Goal: Task Accomplishment & Management: Manage account settings

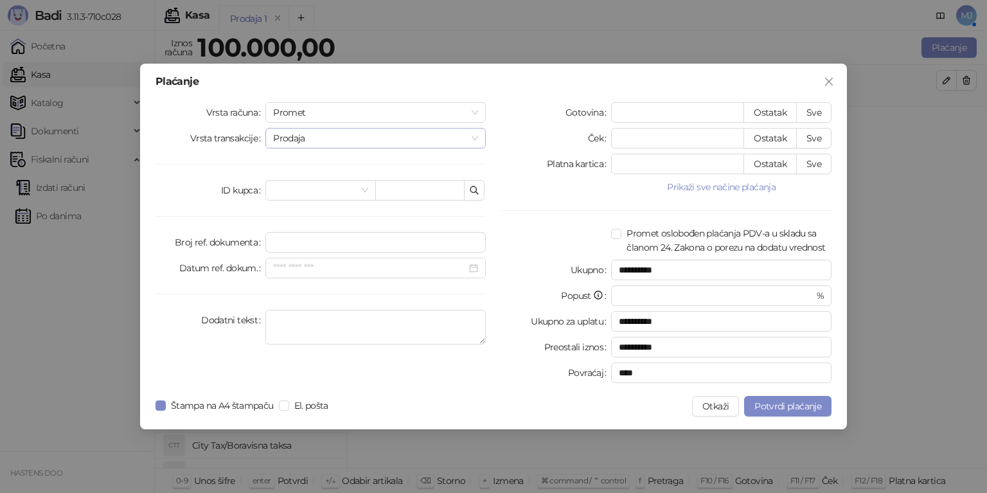
click at [314, 136] on span "Prodaja" at bounding box center [375, 138] width 205 height 19
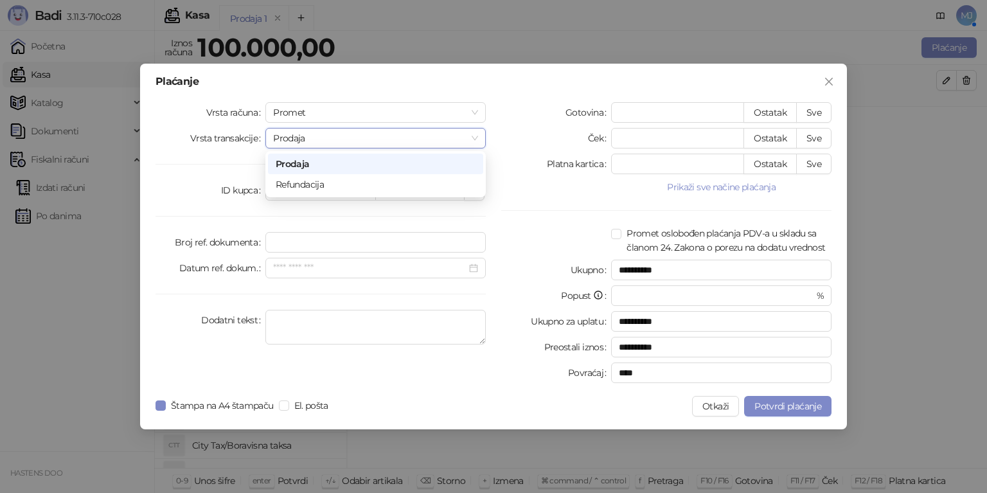
click at [314, 136] on span "Prodaja" at bounding box center [375, 138] width 205 height 19
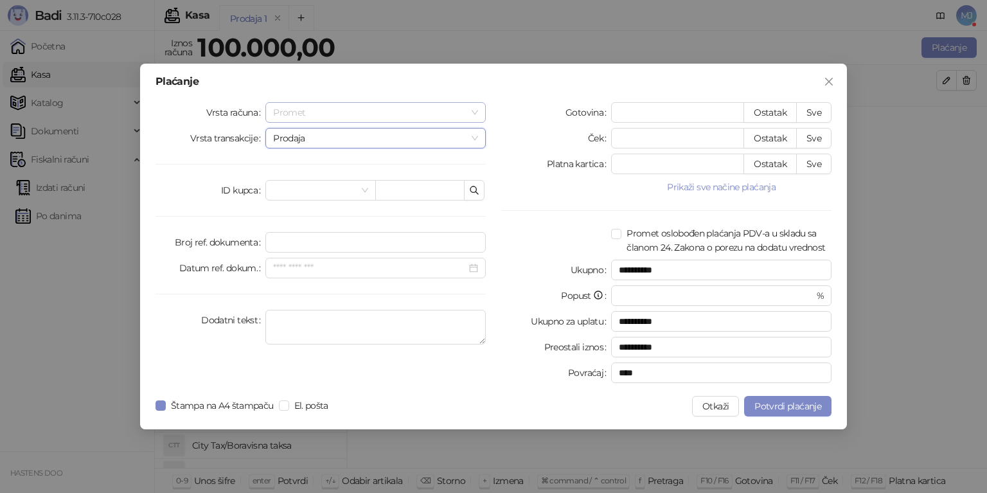
click at [315, 115] on span "Promet" at bounding box center [375, 112] width 205 height 19
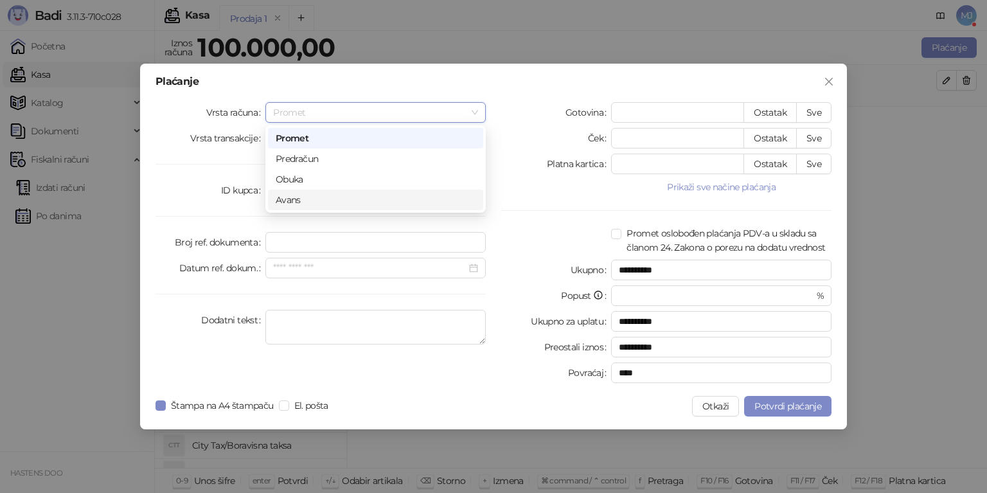
click at [305, 202] on div "Avans" at bounding box center [376, 200] width 200 height 14
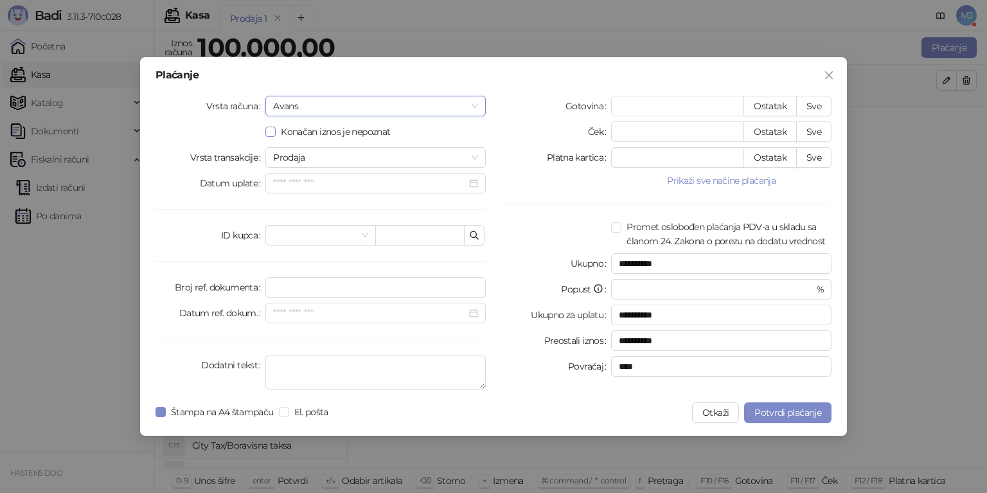
click at [320, 138] on span "Konačan iznos je nepoznat" at bounding box center [336, 132] width 120 height 14
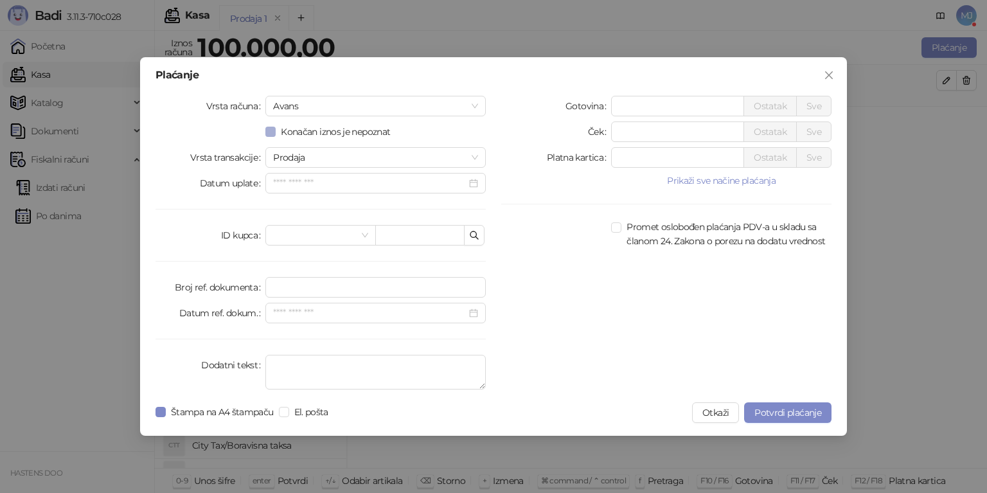
click at [321, 137] on span "Konačan iznos je nepoznat" at bounding box center [336, 132] width 120 height 14
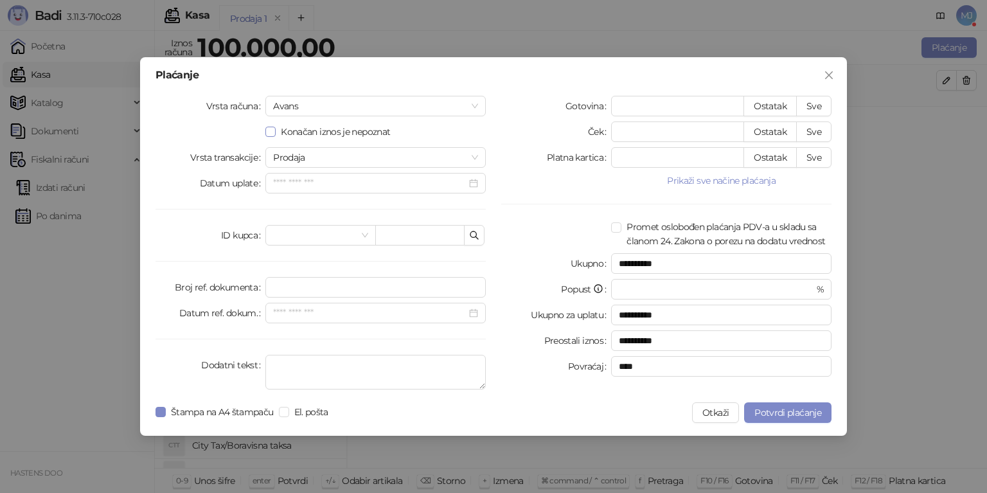
click at [334, 128] on span "Konačan iznos je nepoznat" at bounding box center [336, 132] width 120 height 14
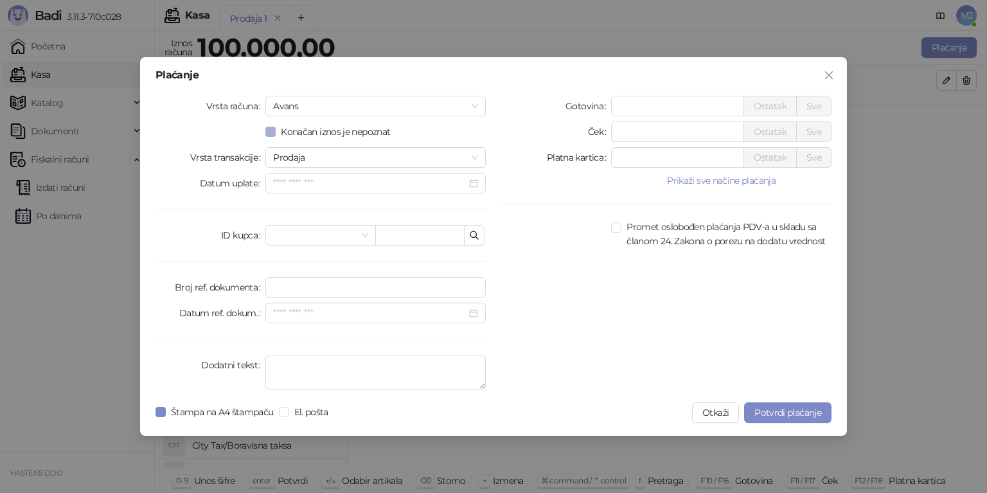
click at [336, 125] on span "Konačan iznos je nepoznat" at bounding box center [336, 132] width 120 height 14
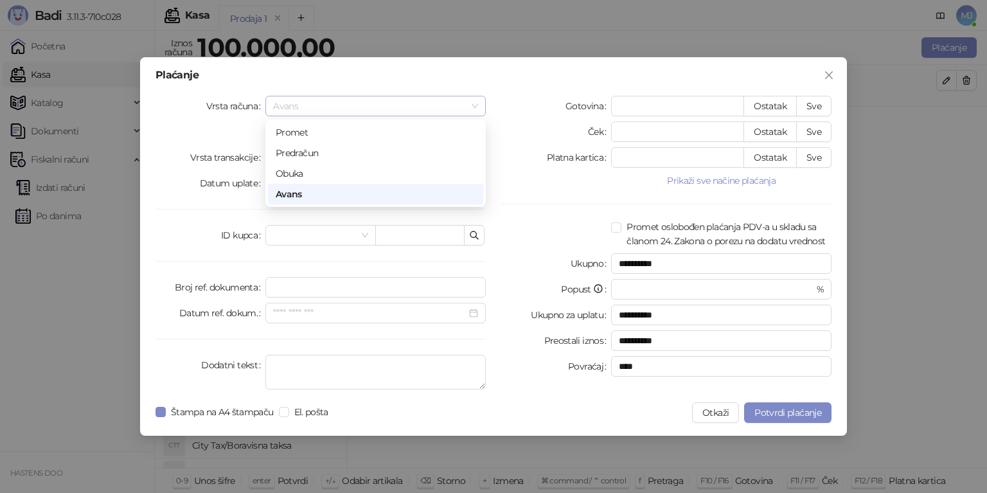
click at [308, 111] on span "Avans" at bounding box center [375, 105] width 205 height 19
click at [309, 192] on div "Avans" at bounding box center [376, 194] width 200 height 14
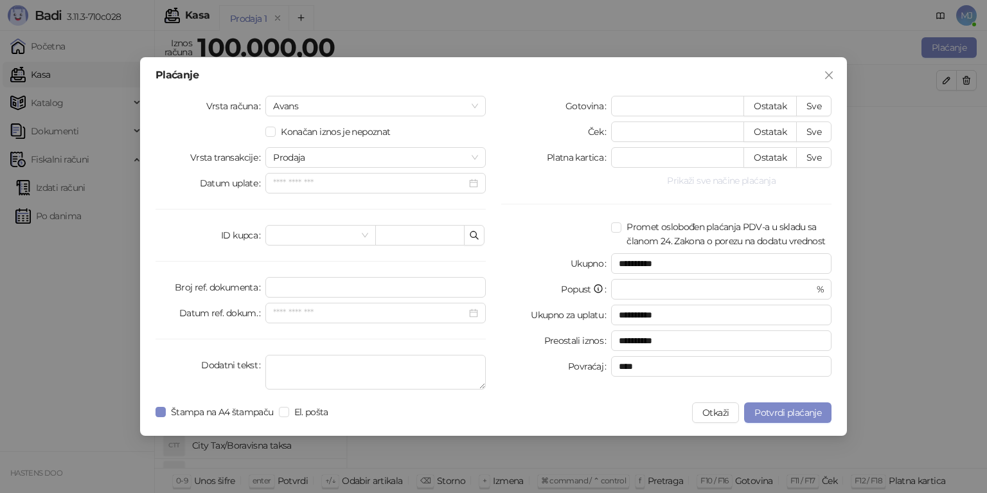
click at [718, 185] on button "Prikaži sve načine plaćanja" at bounding box center [721, 180] width 220 height 15
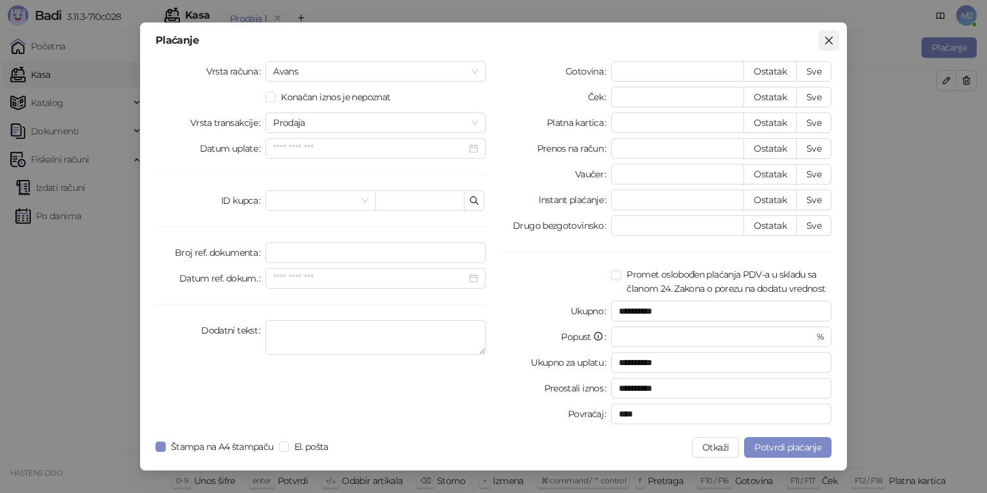
click at [828, 39] on icon "close" at bounding box center [829, 40] width 10 height 10
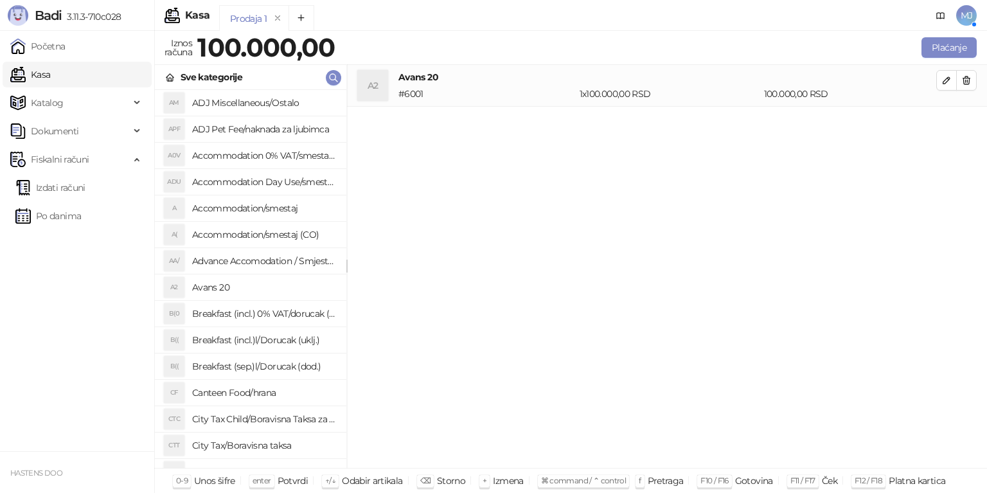
click at [252, 290] on h4 "Avans 20" at bounding box center [264, 287] width 144 height 21
click at [972, 78] on button "button" at bounding box center [966, 80] width 21 height 21
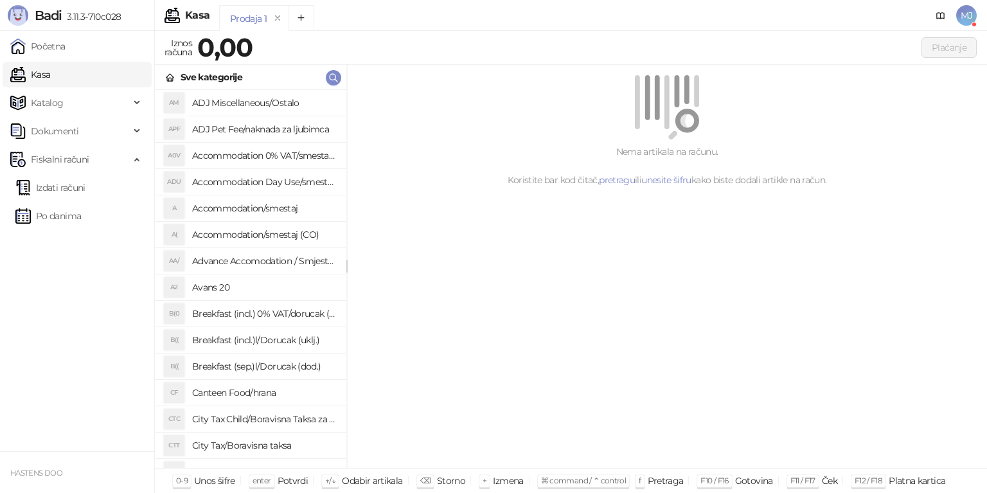
click at [228, 284] on h4 "Avans 20" at bounding box center [264, 287] width 144 height 21
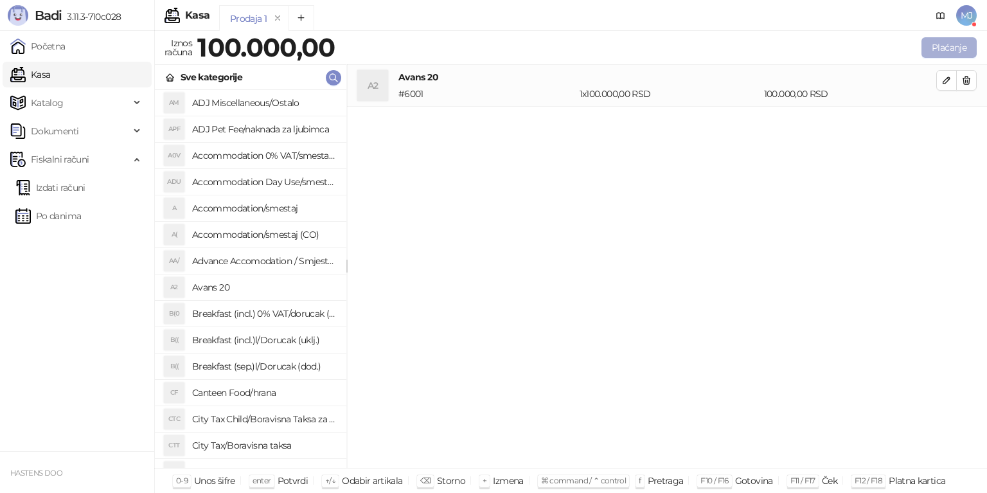
click at [961, 41] on button "Plaćanje" at bounding box center [949, 47] width 55 height 21
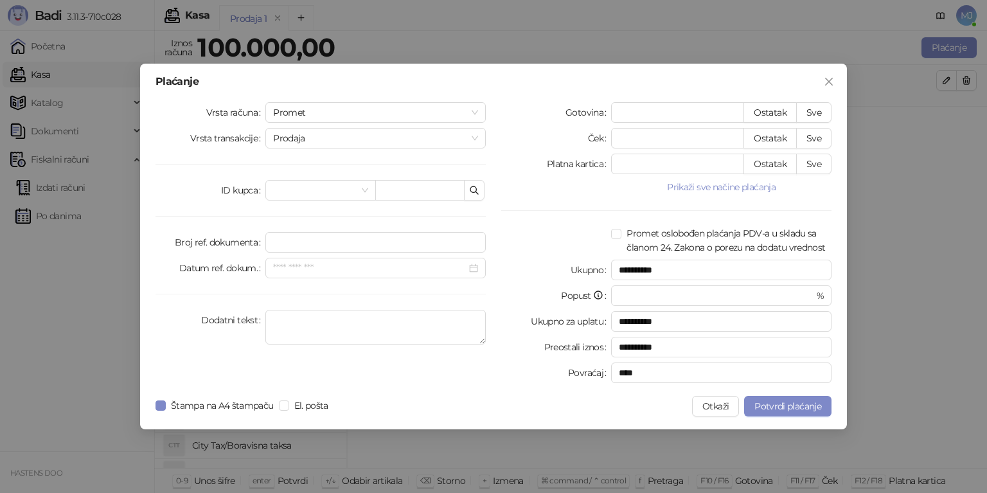
click at [825, 78] on icon "close" at bounding box center [829, 81] width 10 height 10
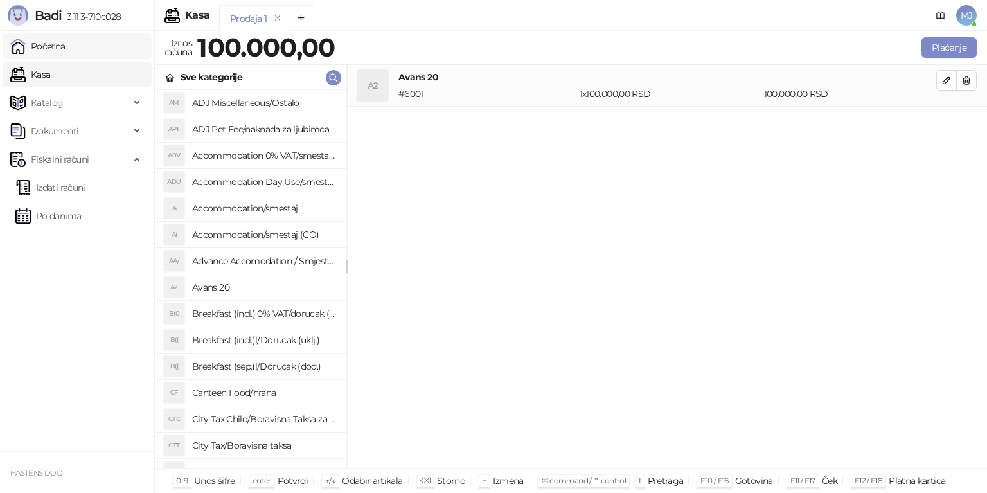
click at [58, 42] on link "Početna" at bounding box center [37, 46] width 55 height 26
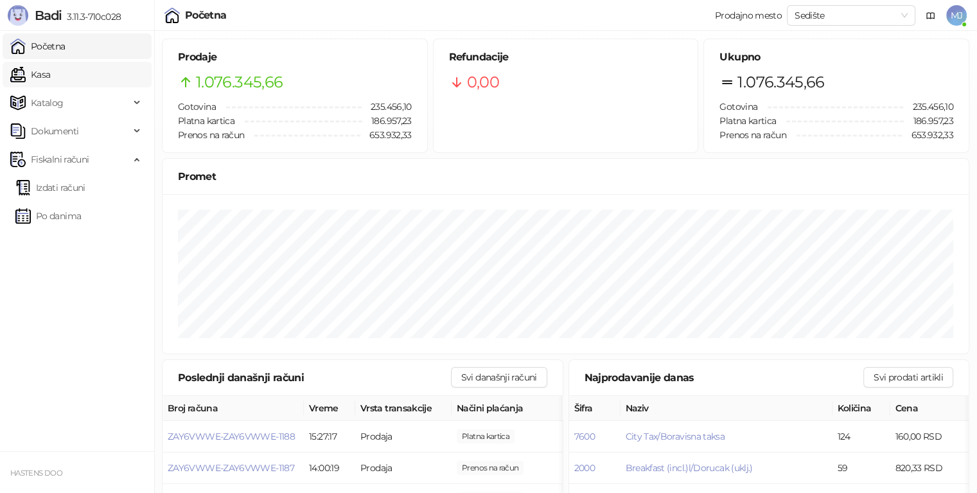
click at [50, 78] on link "Kasa" at bounding box center [30, 75] width 40 height 26
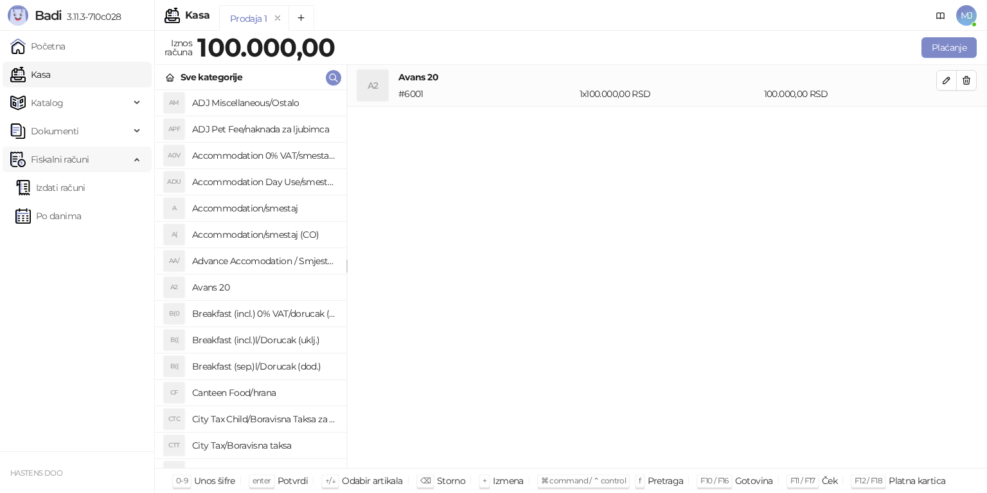
click at [48, 158] on span "Fiskalni računi" at bounding box center [60, 160] width 58 height 26
click at [142, 132] on div "Dokumenti" at bounding box center [77, 131] width 149 height 26
click at [66, 41] on link "Početna" at bounding box center [37, 46] width 55 height 26
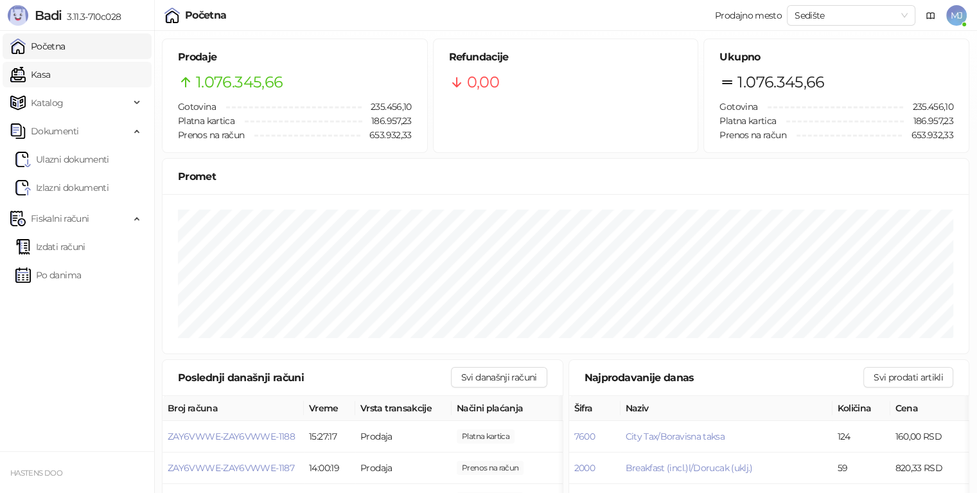
click at [50, 69] on link "Kasa" at bounding box center [30, 75] width 40 height 26
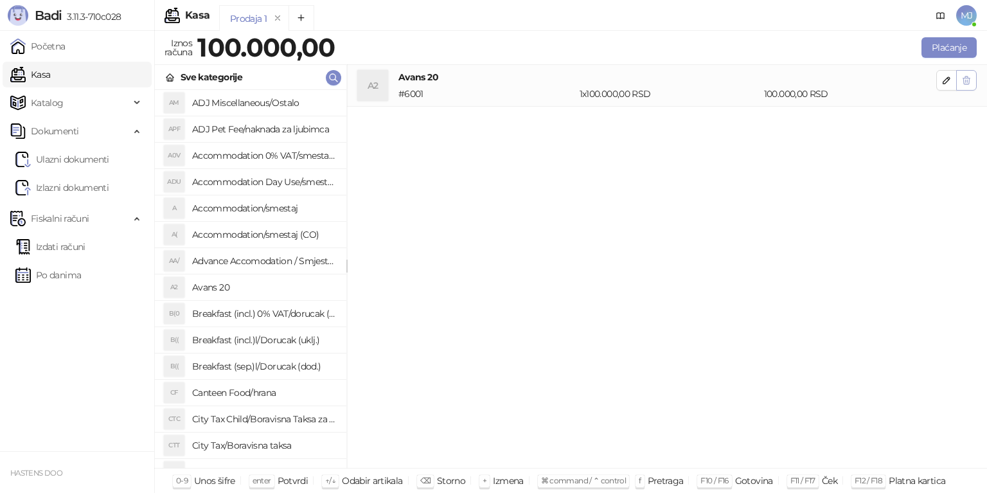
click at [968, 82] on icon "button" at bounding box center [966, 80] width 10 height 10
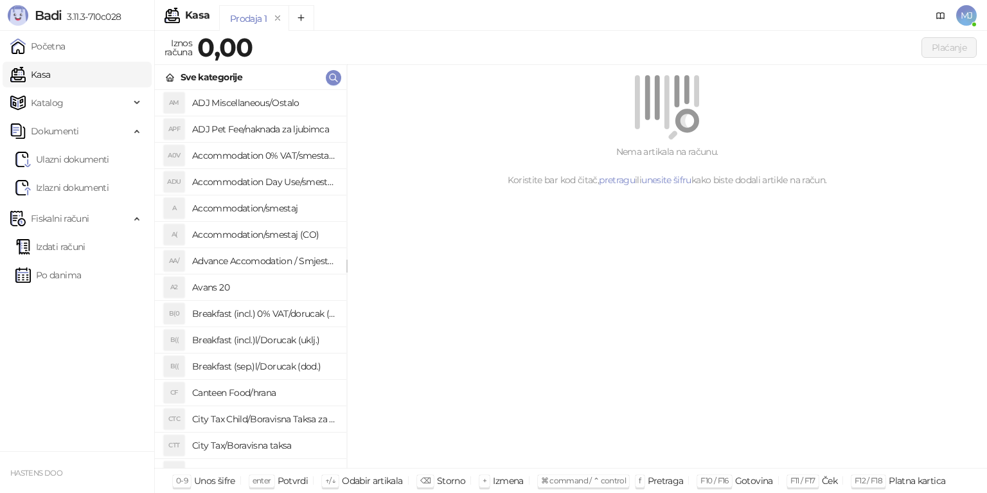
click at [249, 184] on h4 "Accommodation Day Use/smestaj dnevni boravak" at bounding box center [264, 182] width 144 height 21
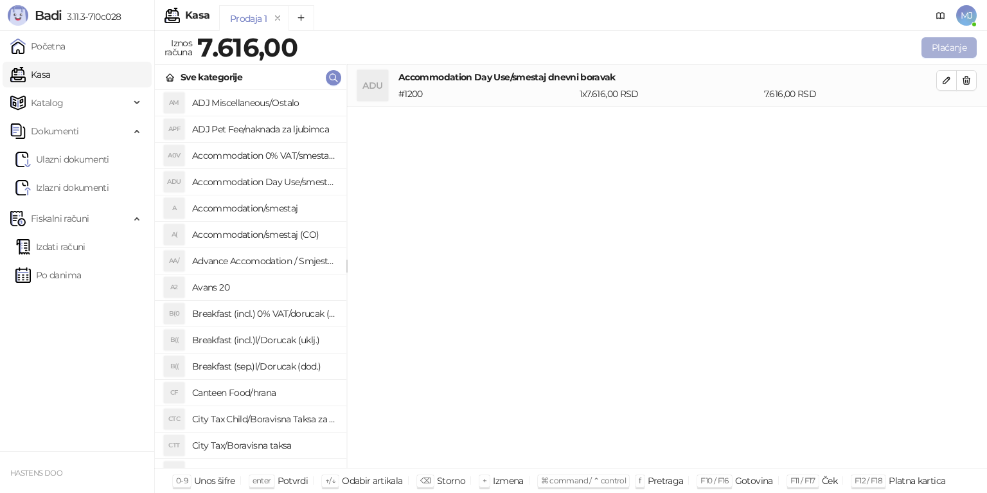
click at [957, 48] on button "Plaćanje" at bounding box center [949, 47] width 55 height 21
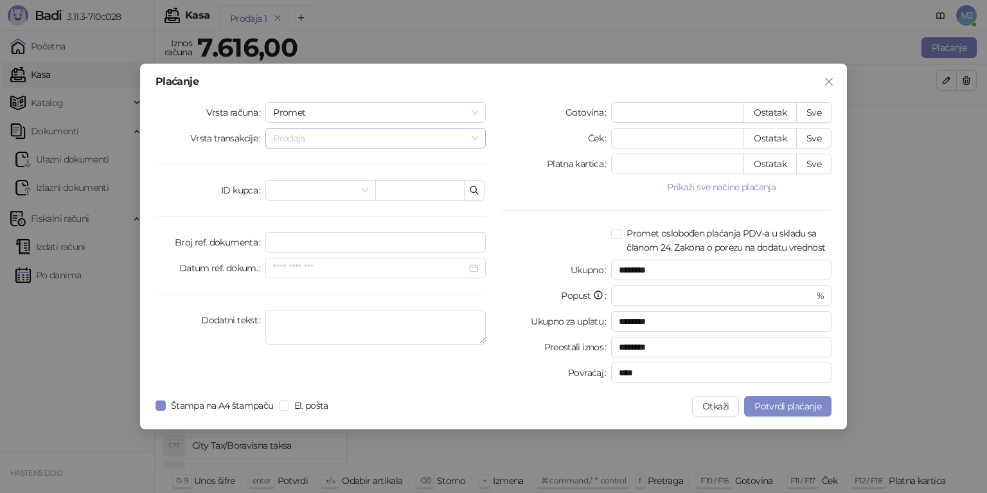
click at [320, 134] on span "Prodaja" at bounding box center [375, 138] width 205 height 19
click at [342, 197] on input "search" at bounding box center [314, 190] width 83 height 19
click at [342, 193] on input "search" at bounding box center [314, 190] width 83 height 19
click at [830, 78] on icon "close" at bounding box center [829, 81] width 10 height 10
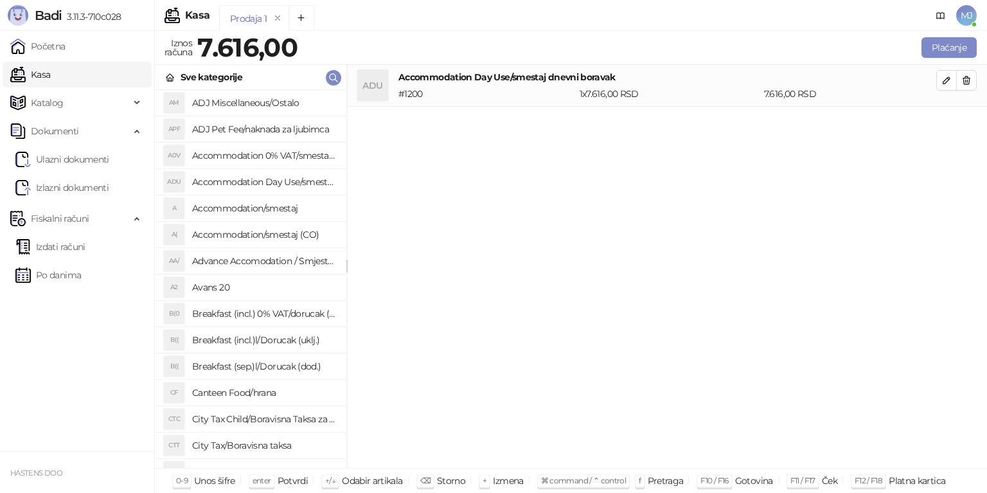
click at [505, 251] on div "ADU Accommodation Day Use/smestaj dnevni boravak # 1200 1 x 7.616,00 RSD 7.616,…" at bounding box center [667, 267] width 640 height 404
click at [60, 276] on link "Po danima" at bounding box center [48, 275] width 66 height 26
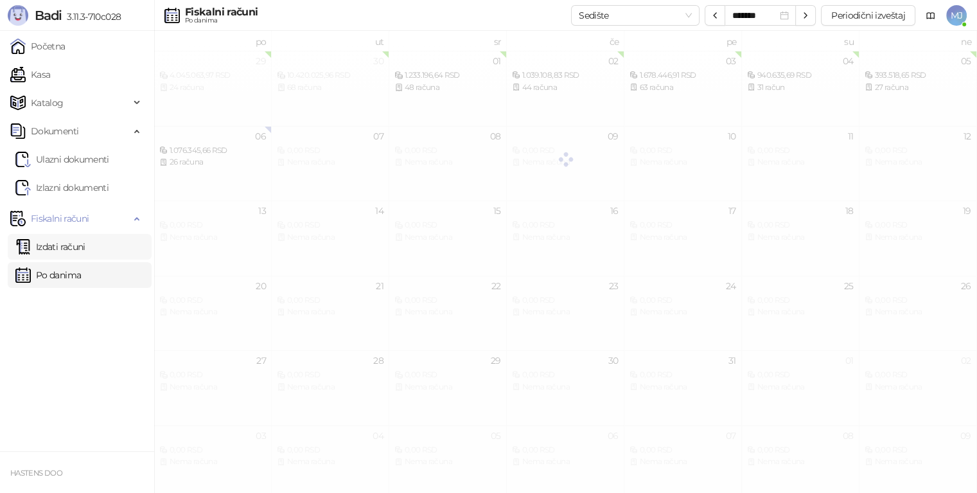
click at [75, 247] on link "Izdati računi" at bounding box center [50, 247] width 70 height 26
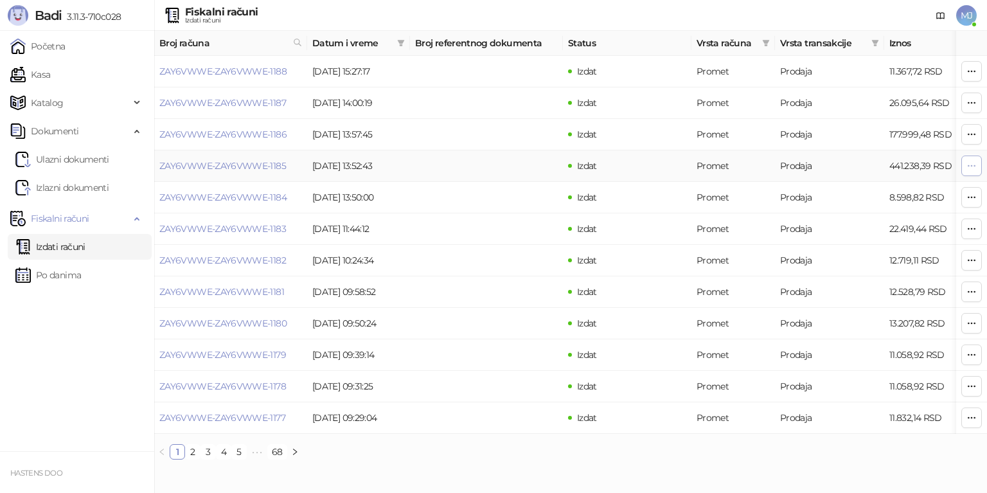
click at [973, 168] on icon "button" at bounding box center [972, 166] width 10 height 10
click at [219, 73] on link "ZAY6VWWE-ZAY6VWWE-1188" at bounding box center [222, 72] width 127 height 12
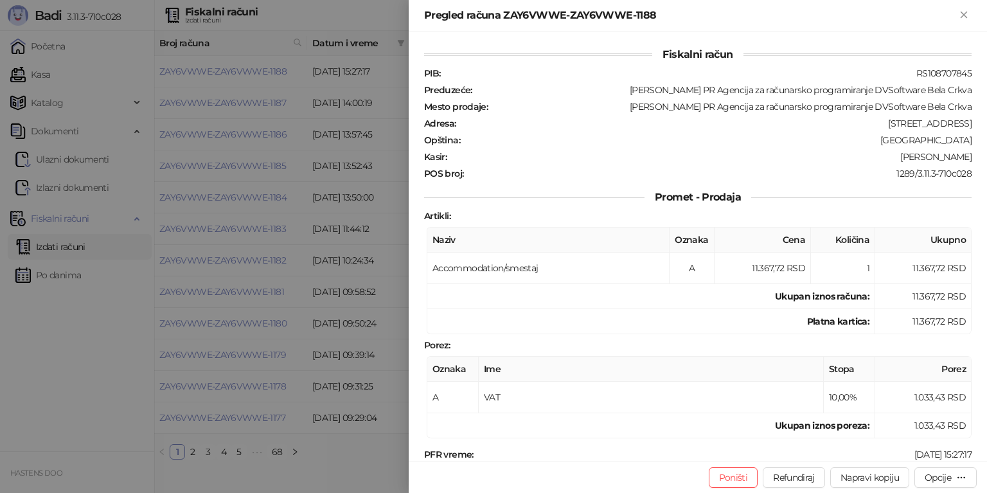
click at [355, 239] on div at bounding box center [493, 246] width 987 height 493
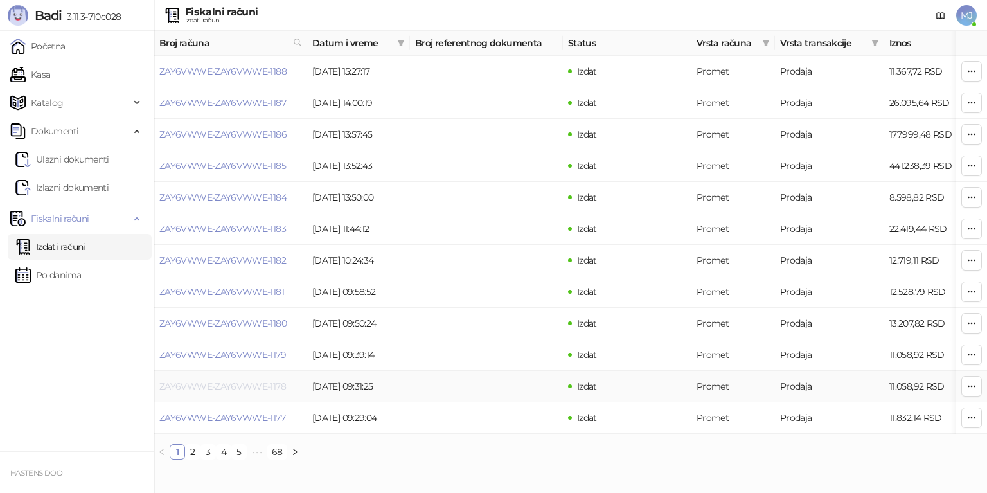
click at [203, 390] on link "ZAY6VWWE-ZAY6VWWE-1178" at bounding box center [222, 386] width 127 height 12
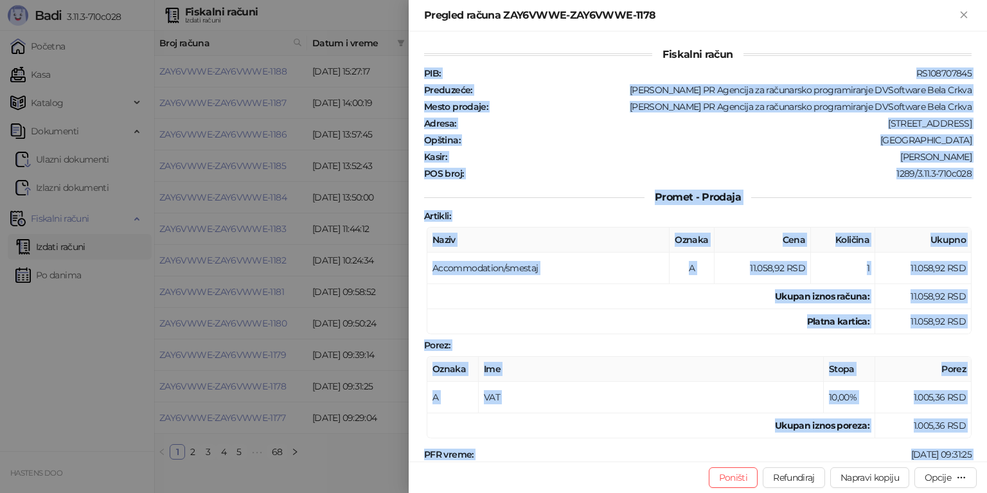
scroll to position [224, 0]
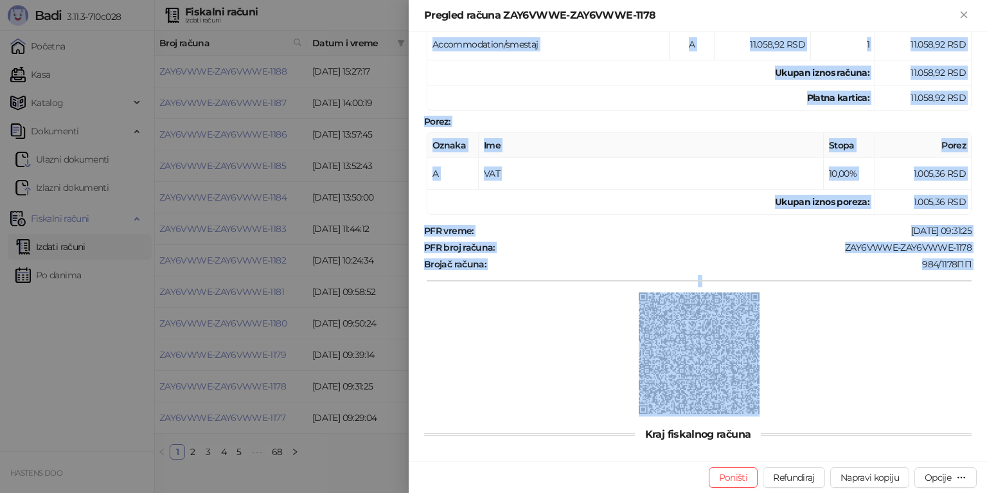
drag, startPoint x: 418, startPoint y: 62, endPoint x: 942, endPoint y: 398, distance: 622.3
click at [942, 398] on div "Fiskalni račun PIB : RS108707845 Preduzeće : [PERSON_NAME] PR Agencija za račun…" at bounding box center [698, 246] width 578 height 430
copy div "PIB : RS108707845 Preduzeće : [PERSON_NAME] PR Agencija za računarsko programir…"
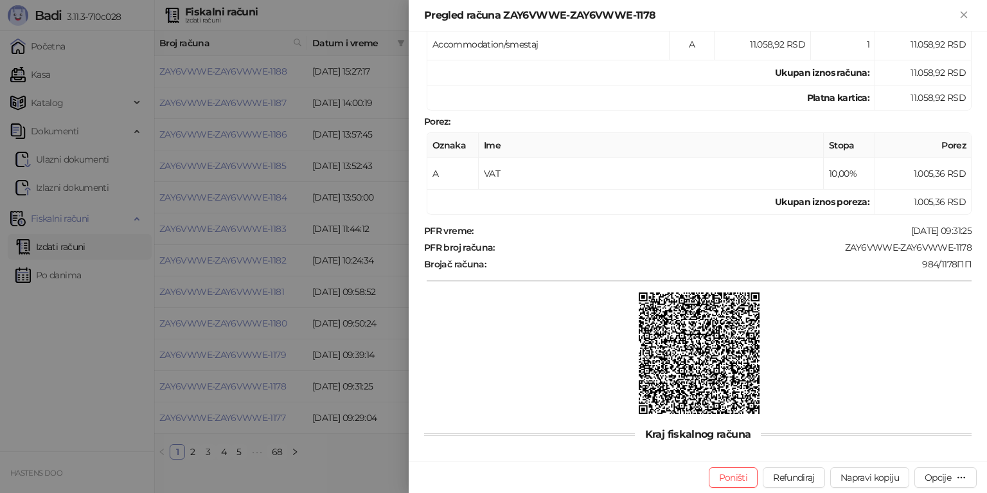
click at [120, 316] on div at bounding box center [493, 246] width 987 height 493
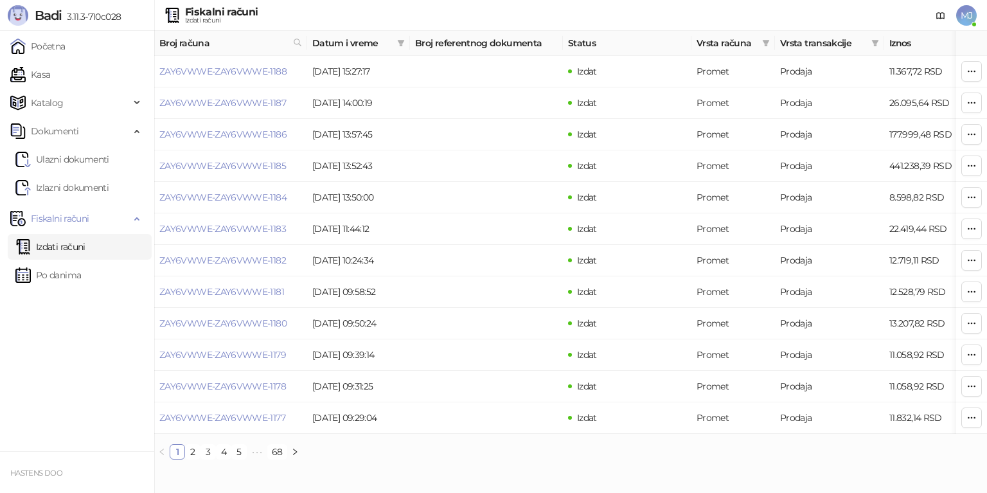
drag, startPoint x: 26, startPoint y: 0, endPoint x: 970, endPoint y: 14, distance: 944.2
click at [970, 14] on span "MJ" at bounding box center [966, 15] width 21 height 21
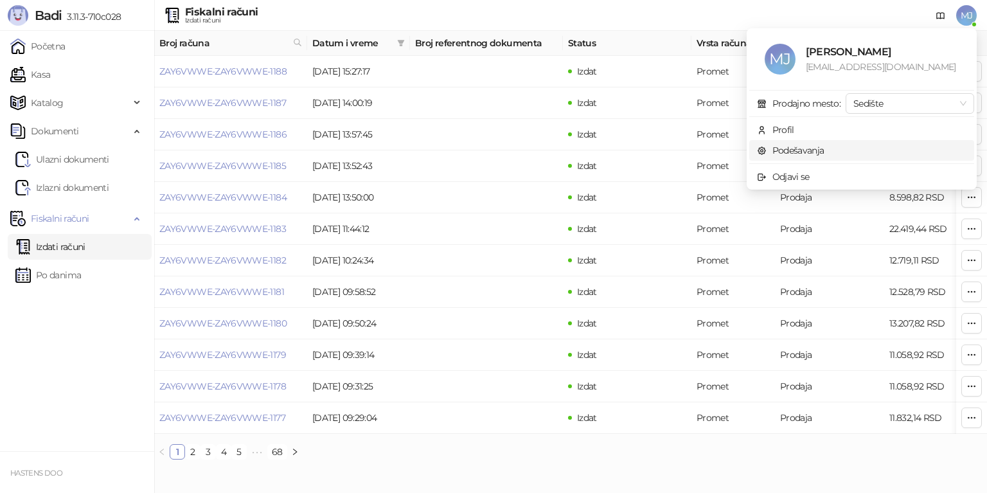
click at [801, 153] on link "Podešavanja" at bounding box center [790, 151] width 67 height 12
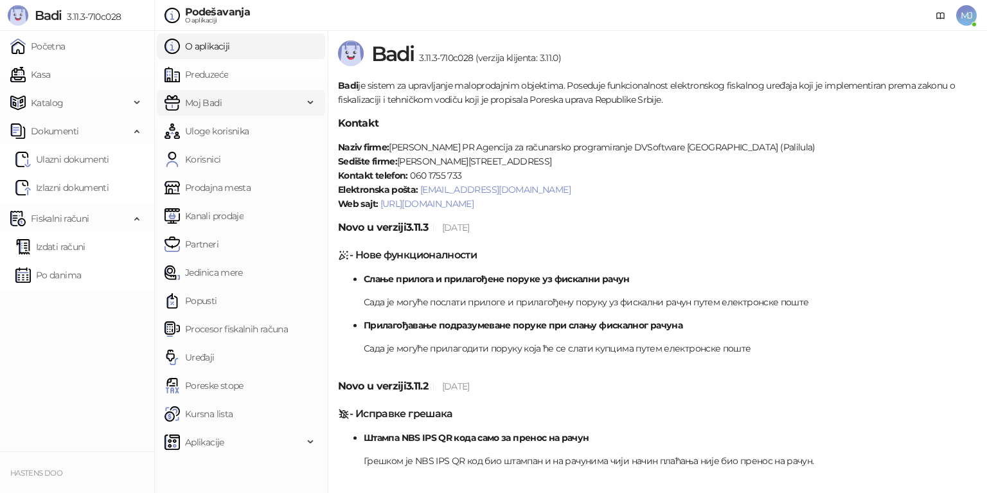
click at [224, 104] on span "Moj Badi" at bounding box center [234, 103] width 139 height 26
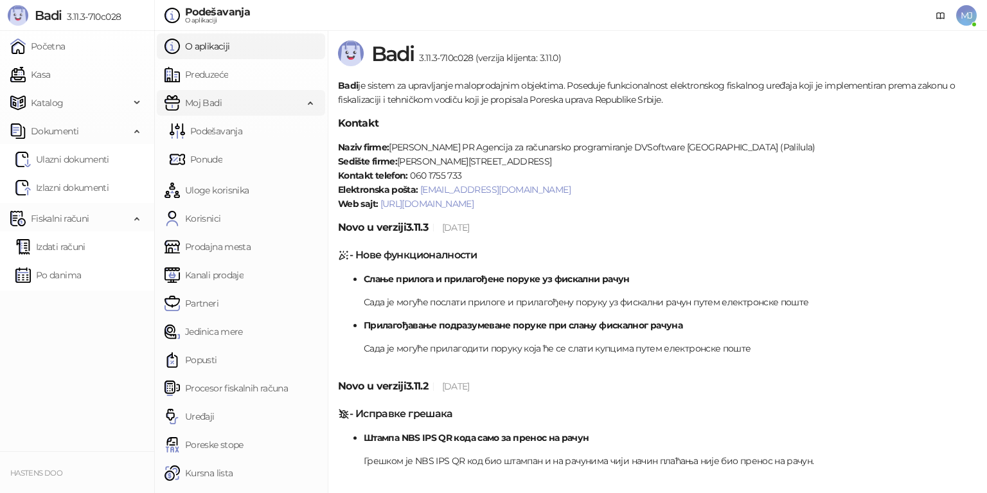
click at [224, 104] on span "Moj Badi" at bounding box center [234, 103] width 139 height 26
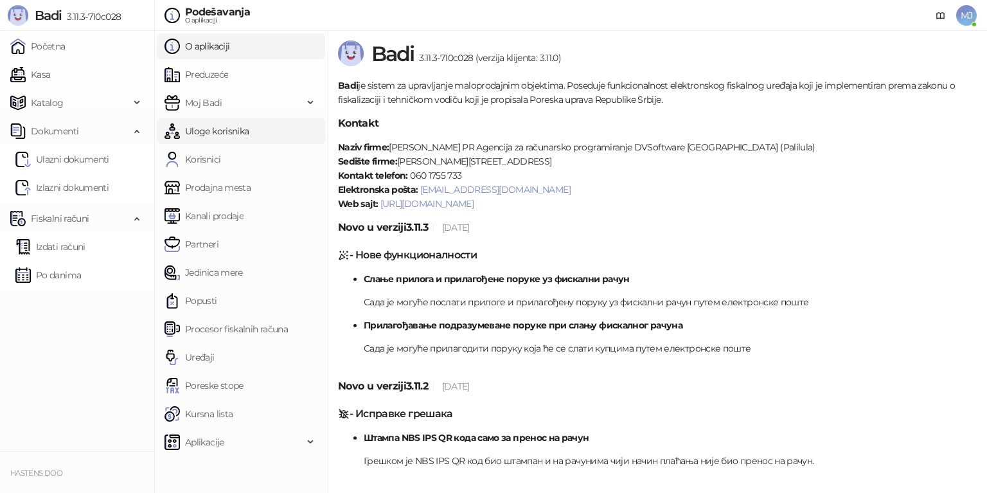
click at [224, 137] on link "Uloge korisnika" at bounding box center [207, 131] width 84 height 26
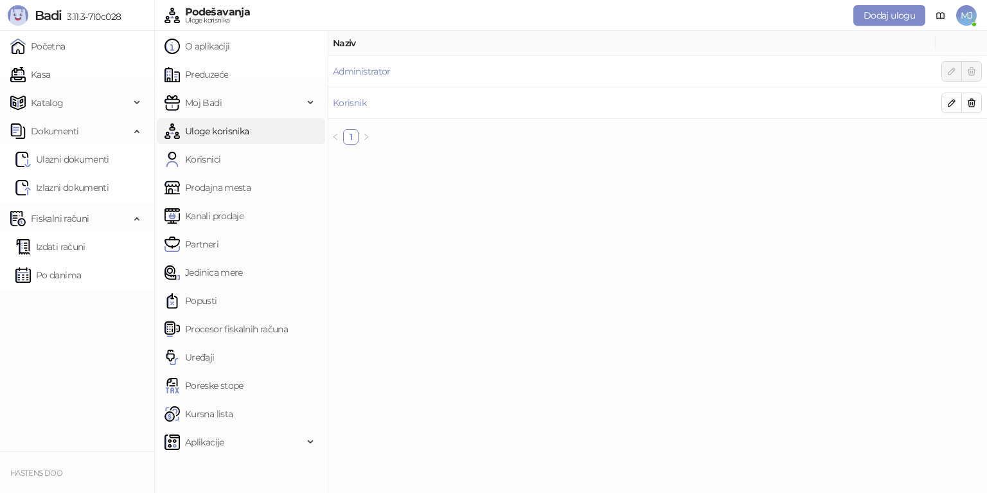
click at [214, 125] on link "Uloge korisnika" at bounding box center [207, 131] width 84 height 26
click at [231, 334] on link "Procesor fiskalnih računa" at bounding box center [226, 329] width 123 height 26
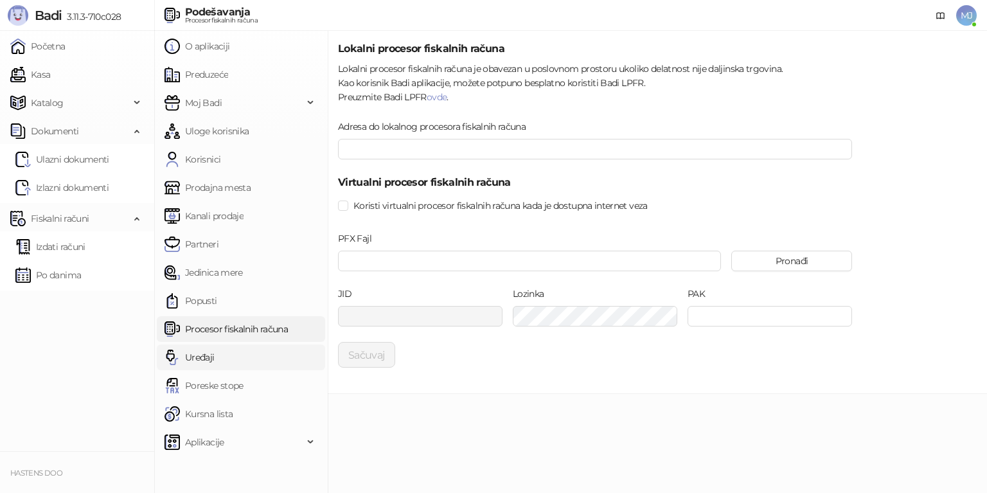
click at [215, 351] on link "Uređaji" at bounding box center [190, 357] width 50 height 26
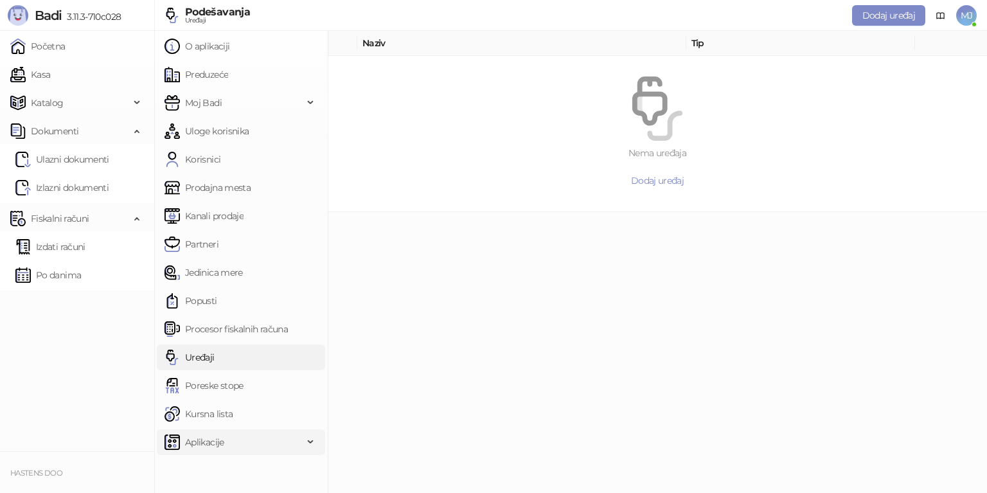
click at [308, 438] on div "Aplikacije" at bounding box center [241, 442] width 168 height 26
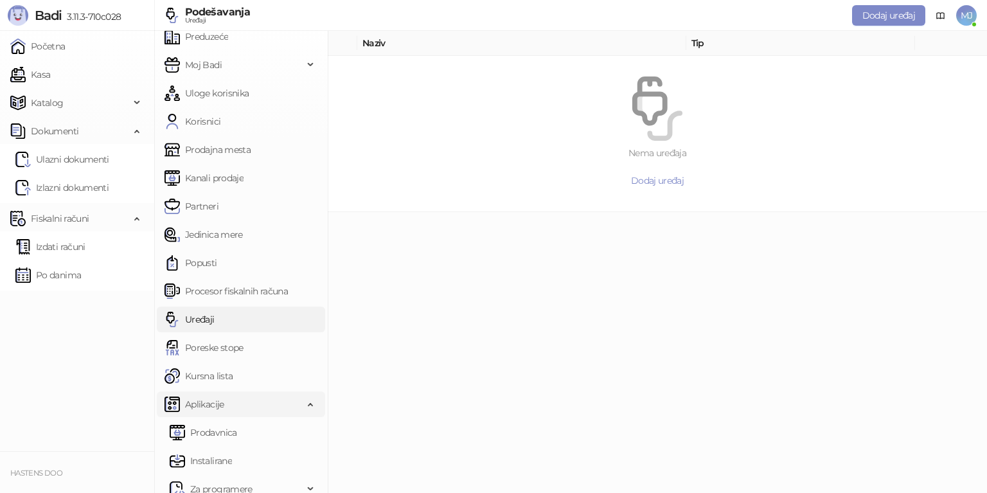
scroll to position [49, 0]
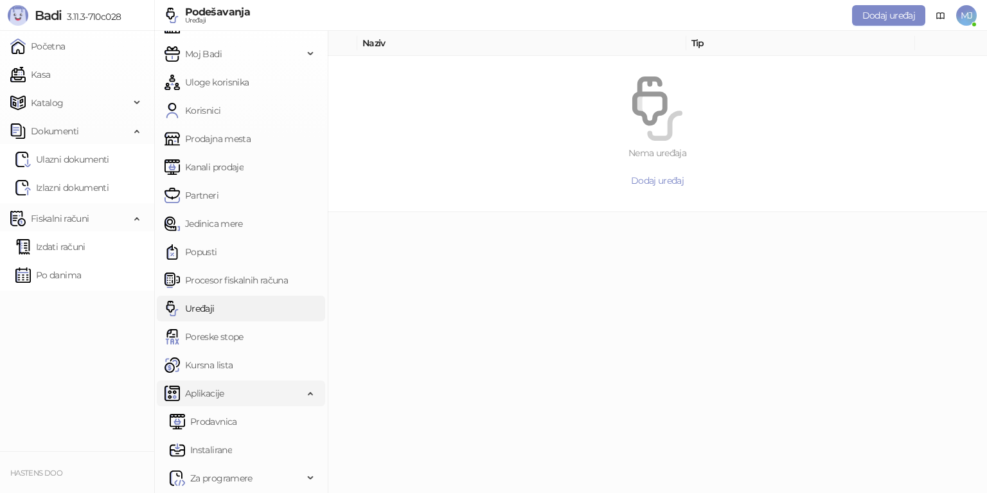
click at [308, 392] on icon at bounding box center [311, 392] width 6 height 0
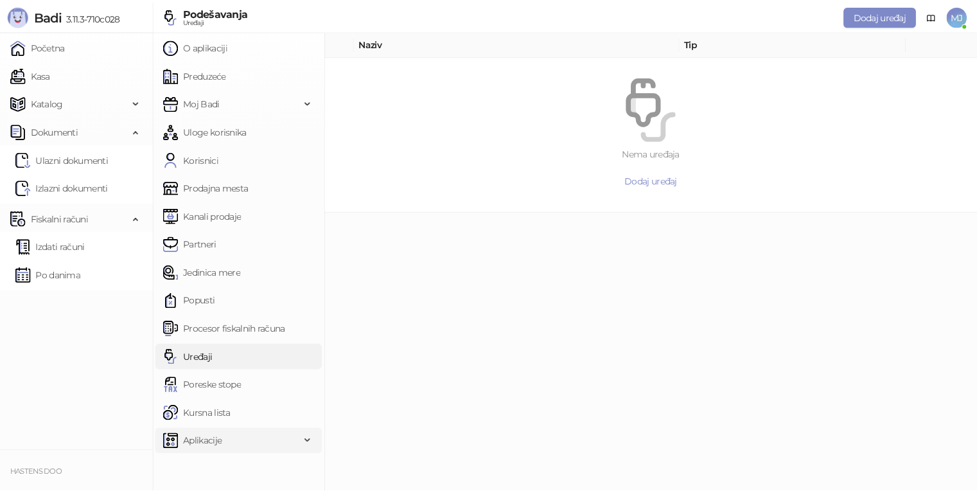
scroll to position [0, 0]
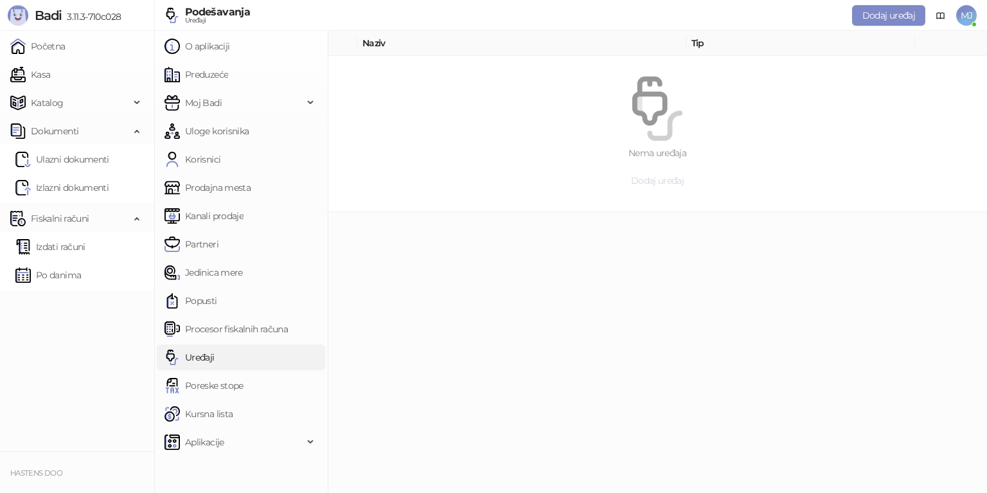
click at [677, 183] on span "Dodaj uređaj" at bounding box center [657, 181] width 53 height 12
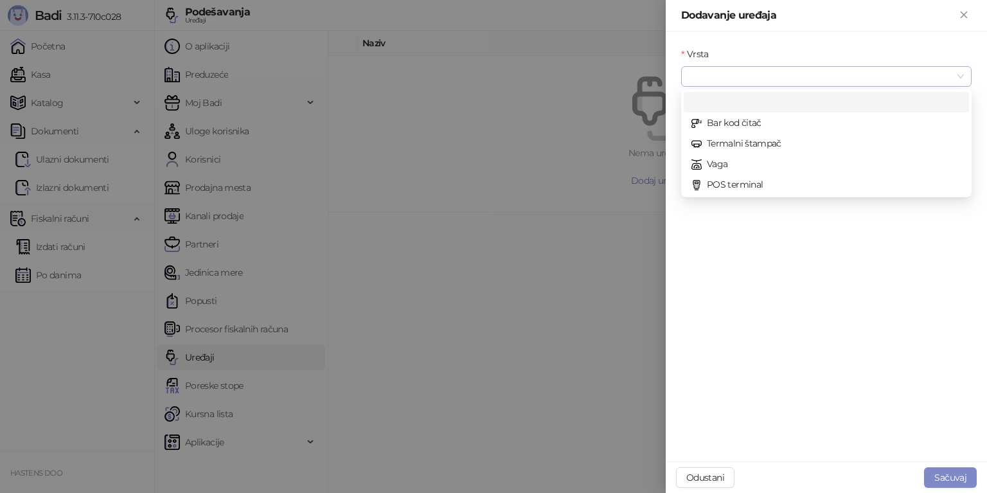
click at [965, 75] on div at bounding box center [826, 76] width 290 height 21
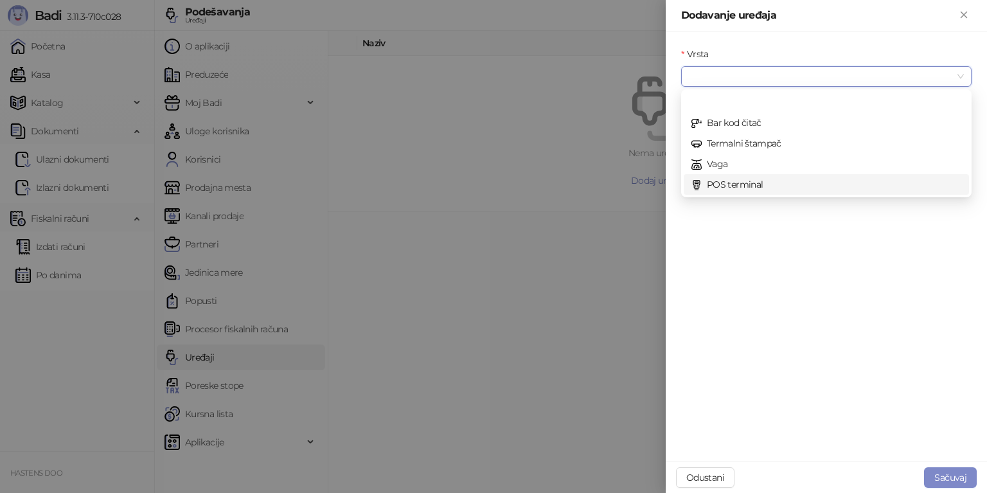
click at [770, 188] on div "POS terminal" at bounding box center [827, 184] width 270 height 14
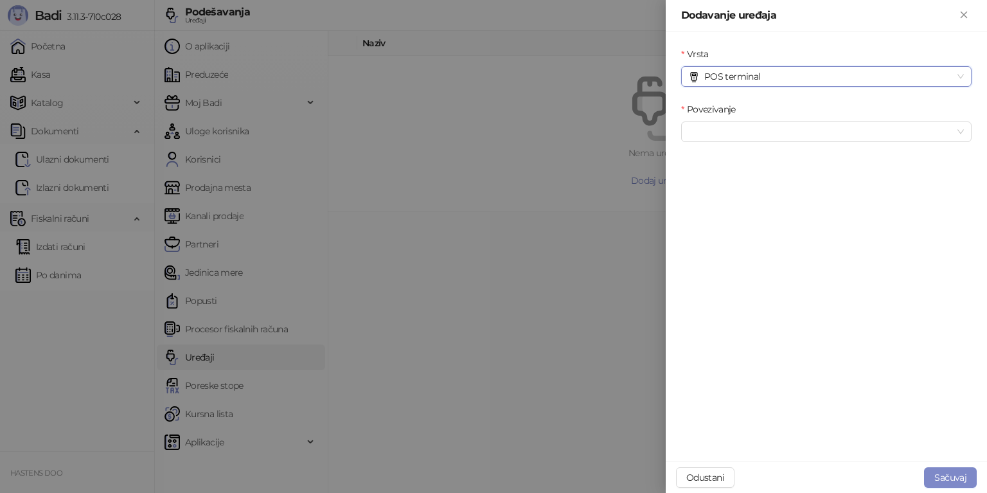
click at [785, 143] on div "Povezivanje" at bounding box center [827, 129] width 296 height 55
click at [959, 135] on span at bounding box center [826, 131] width 275 height 19
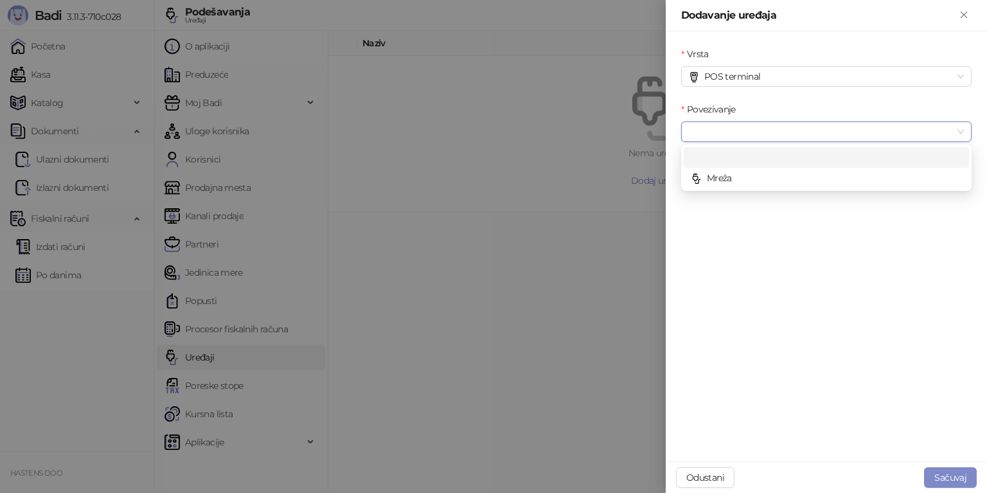
click at [960, 135] on span at bounding box center [826, 131] width 275 height 19
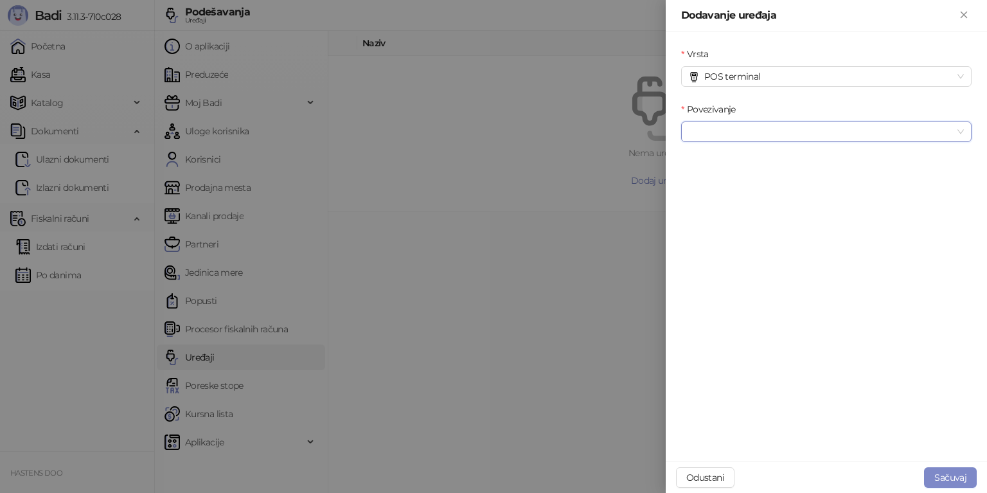
click at [960, 135] on span at bounding box center [826, 131] width 275 height 19
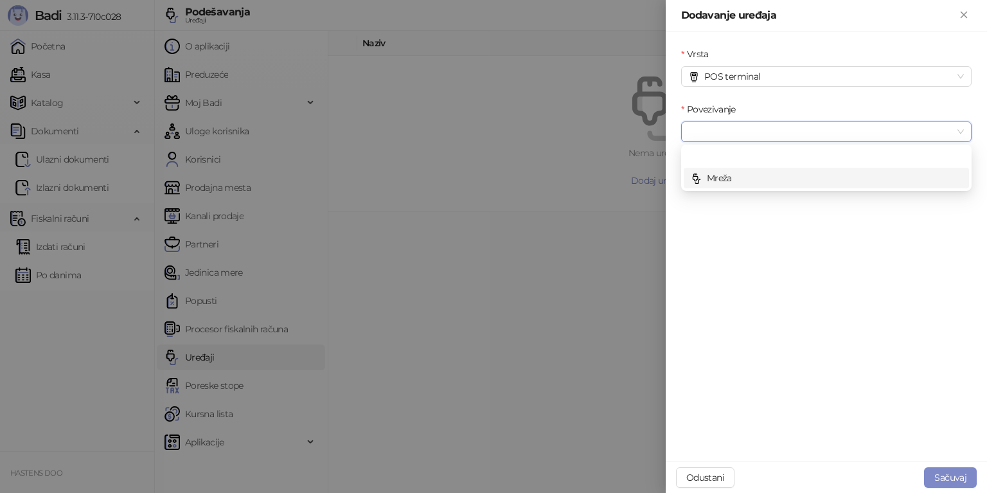
click at [832, 174] on div "Mreža" at bounding box center [827, 178] width 270 height 14
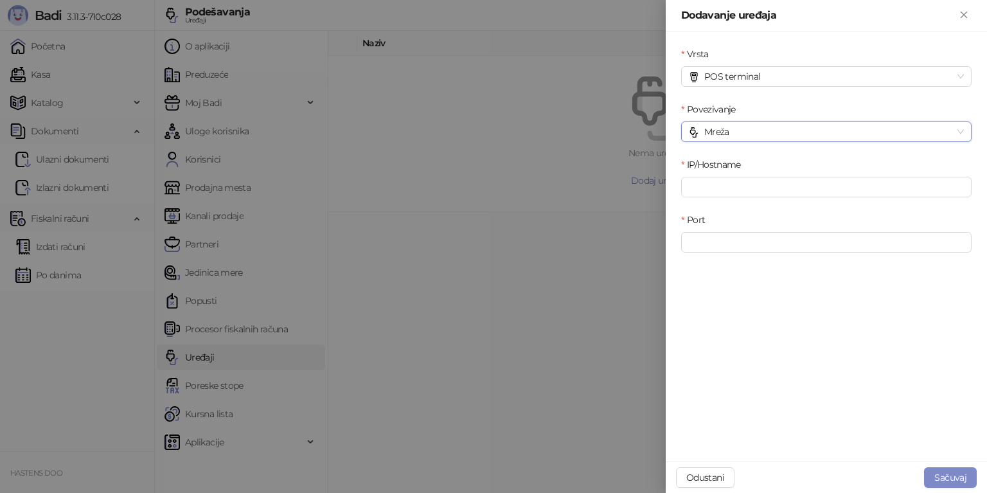
click at [522, 443] on div at bounding box center [493, 246] width 987 height 493
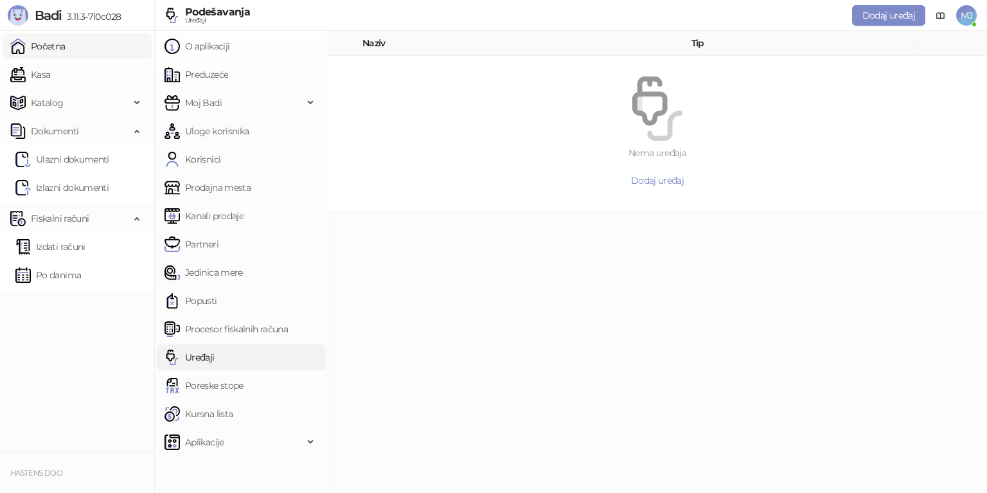
click at [66, 52] on link "Početna" at bounding box center [37, 46] width 55 height 26
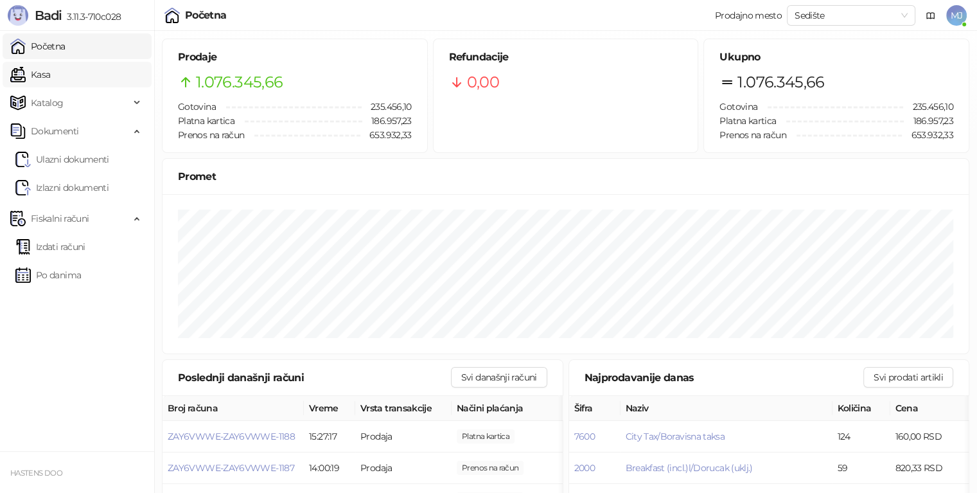
click at [50, 75] on link "Kasa" at bounding box center [30, 75] width 40 height 26
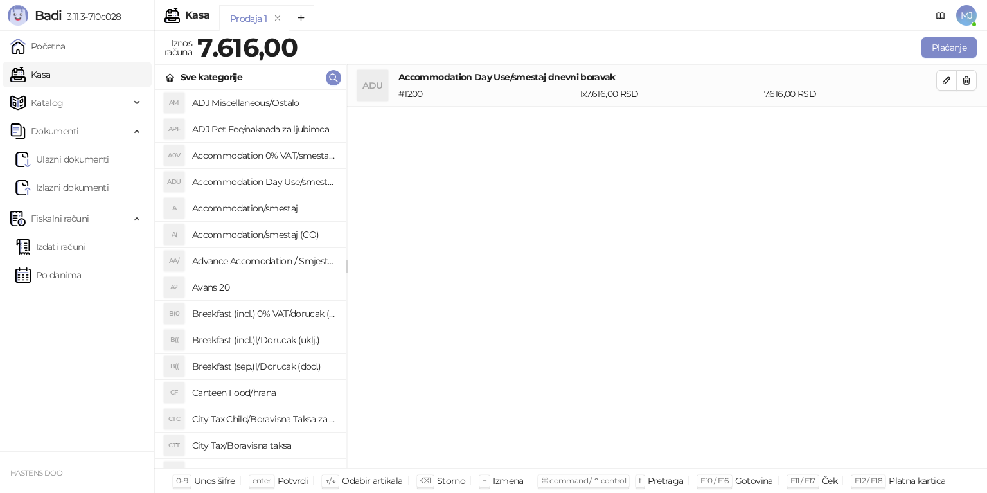
click at [249, 154] on h4 "Accommodation 0% VAT/smestaj 0% PDV" at bounding box center [264, 155] width 144 height 21
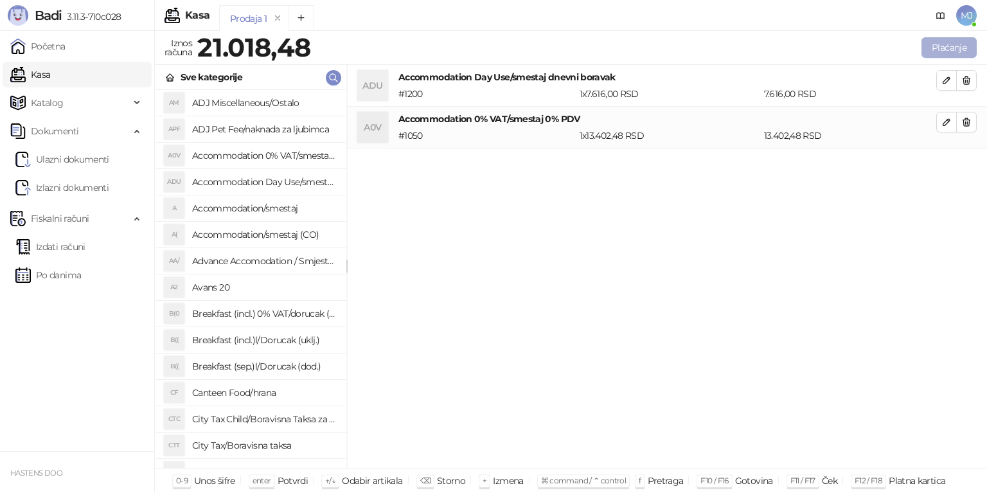
click at [954, 44] on button "Plaćanje" at bounding box center [949, 47] width 55 height 21
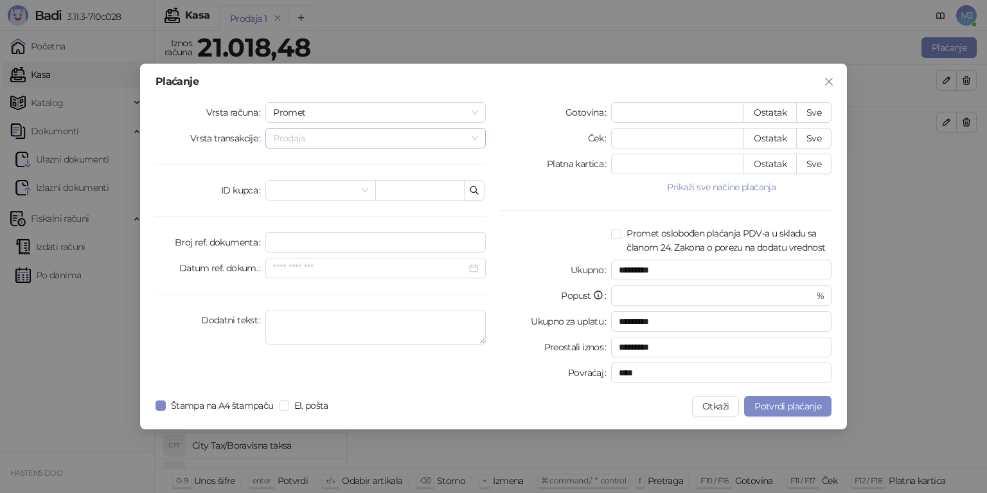
click at [293, 138] on span "Prodaja" at bounding box center [375, 138] width 205 height 19
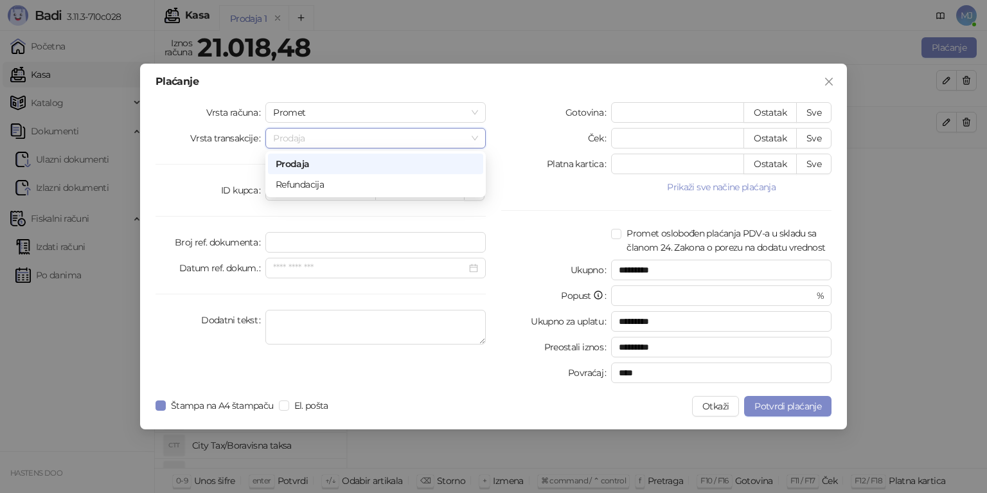
click at [293, 138] on span "Prodaja" at bounding box center [375, 138] width 205 height 19
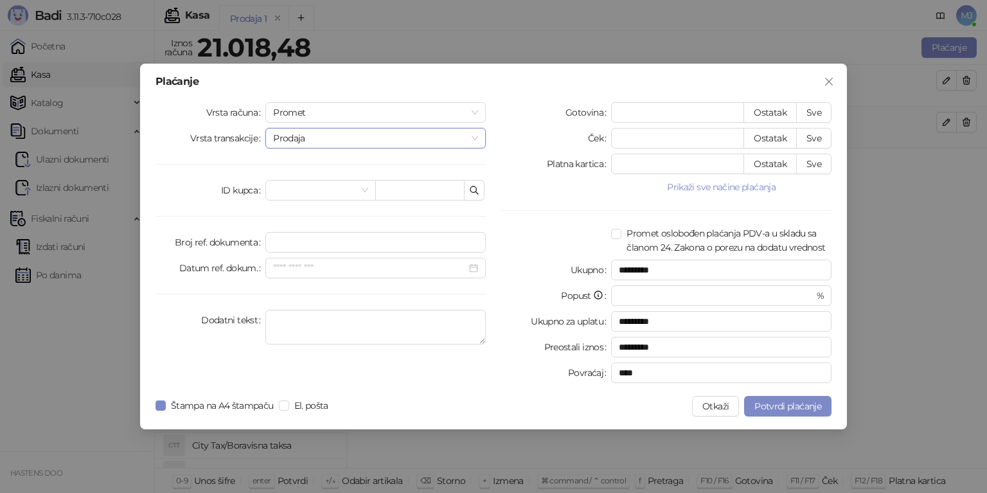
click at [298, 138] on span "Prodaja" at bounding box center [375, 138] width 205 height 19
click at [811, 117] on button "Sve" at bounding box center [813, 112] width 35 height 21
type input "********"
type input "****"
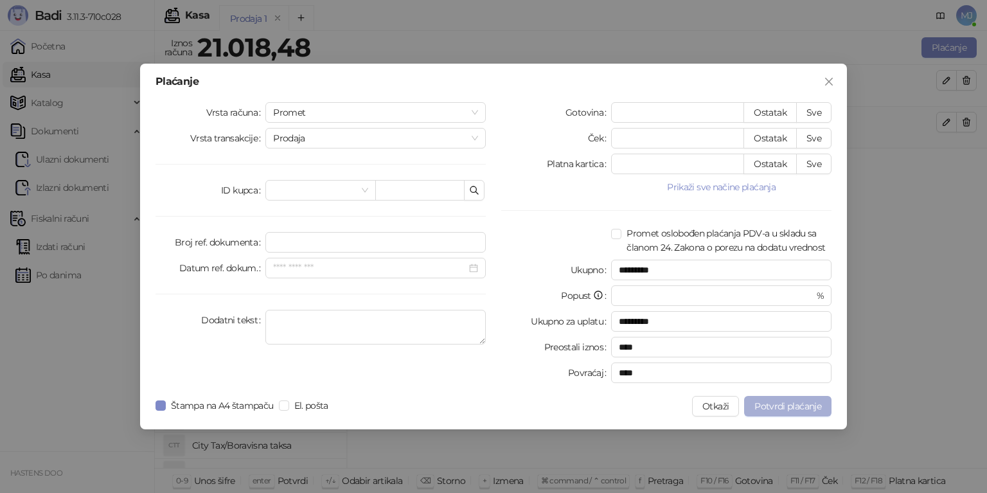
click at [794, 407] on span "Potvrdi plaćanje" at bounding box center [787, 406] width 67 height 12
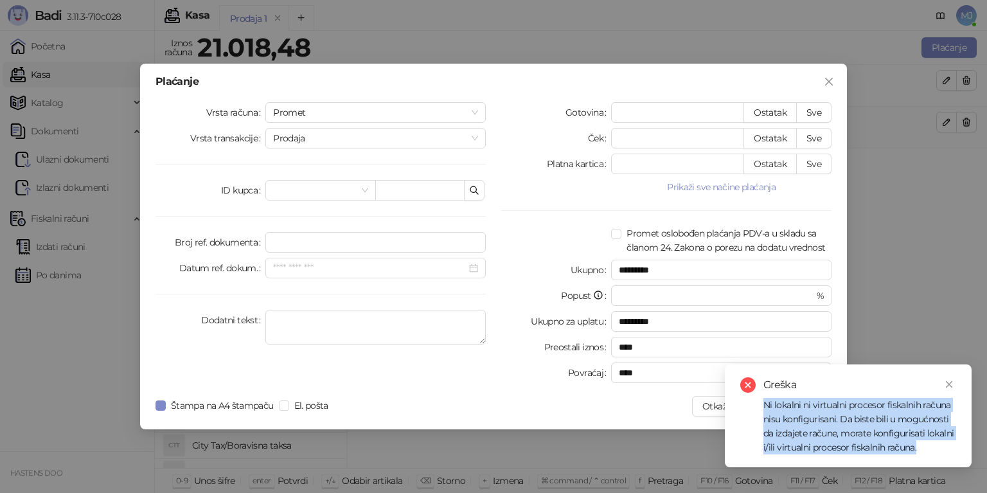
drag, startPoint x: 765, startPoint y: 407, endPoint x: 935, endPoint y: 445, distance: 174.5
click at [935, 445] on div "Ni lokalni ni virtualni procesor fiskalnih računa nisu konfigurisani. Da biste …" at bounding box center [859, 426] width 193 height 57
copy div "Ni lokalni ni virtualni procesor fiskalnih računa nisu konfigurisani. Da biste …"
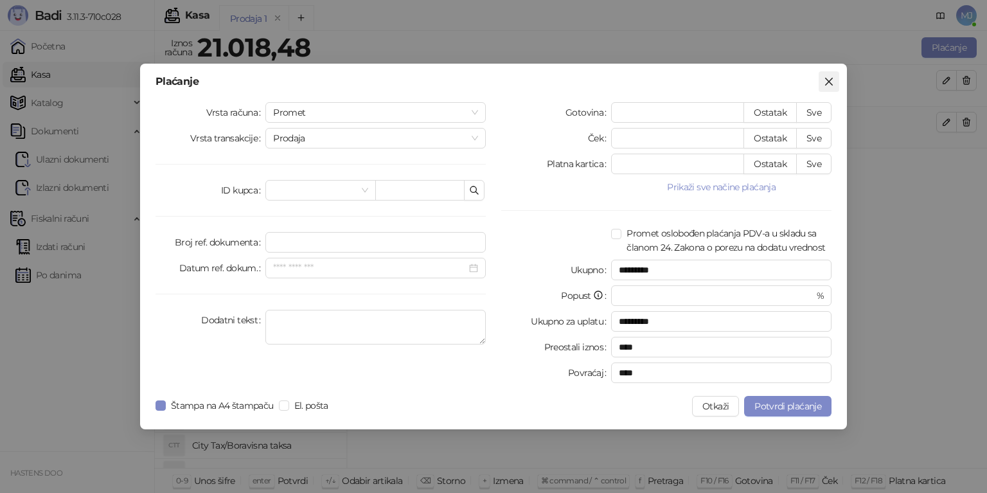
click at [835, 84] on span "Zatvori" at bounding box center [829, 81] width 21 height 10
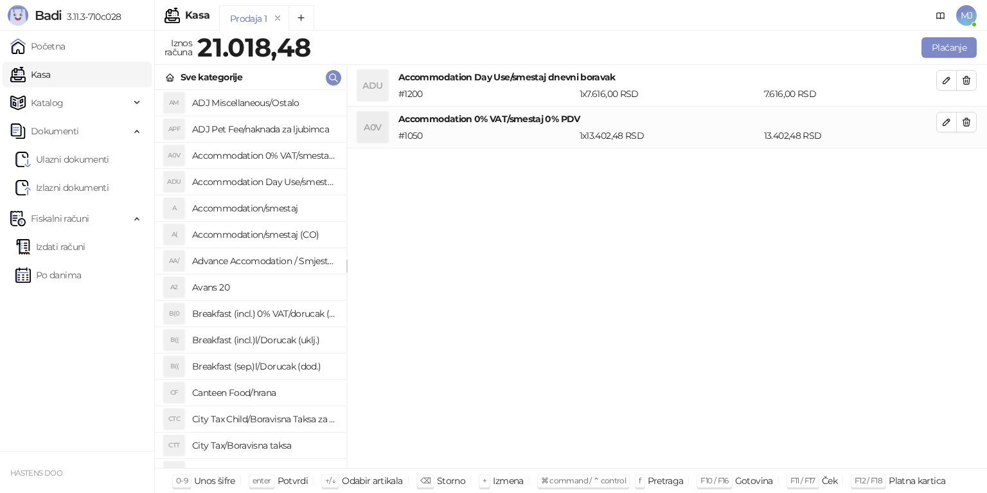
click at [974, 17] on span "MJ" at bounding box center [966, 15] width 21 height 21
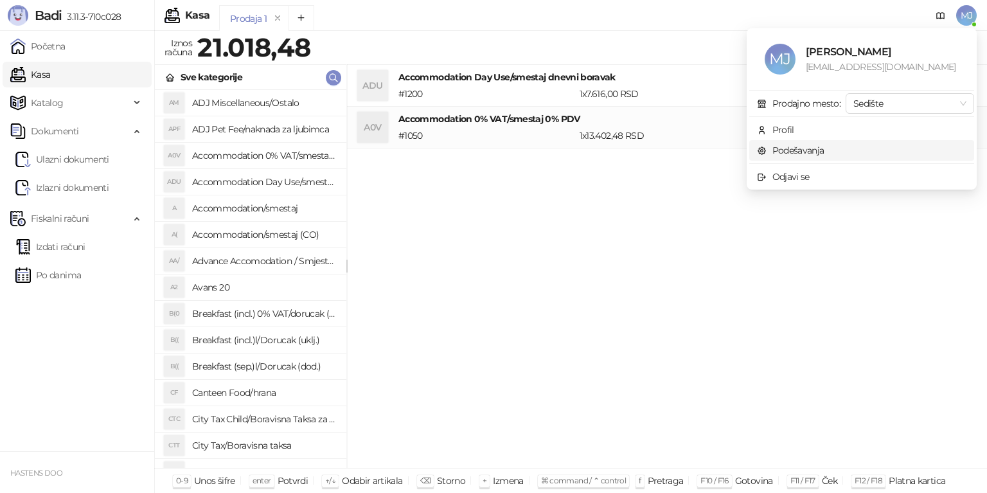
click at [802, 147] on link "Podešavanja" at bounding box center [790, 151] width 67 height 12
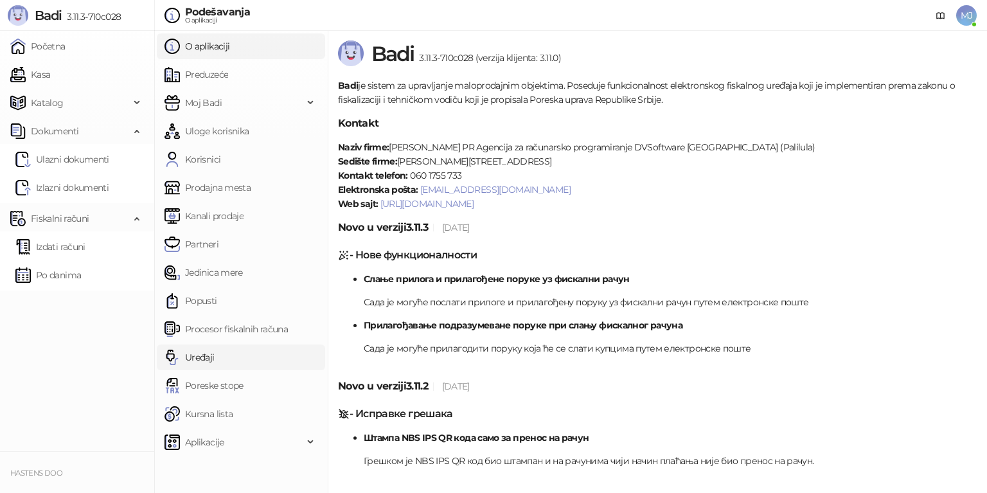
click at [215, 359] on link "Uređaji" at bounding box center [190, 357] width 50 height 26
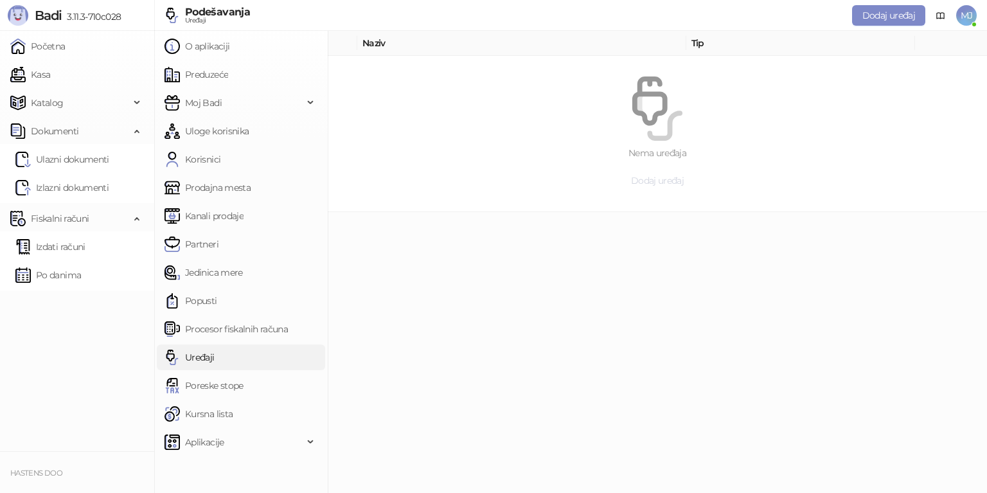
click at [663, 176] on span "Dodaj uređaj" at bounding box center [657, 181] width 53 height 12
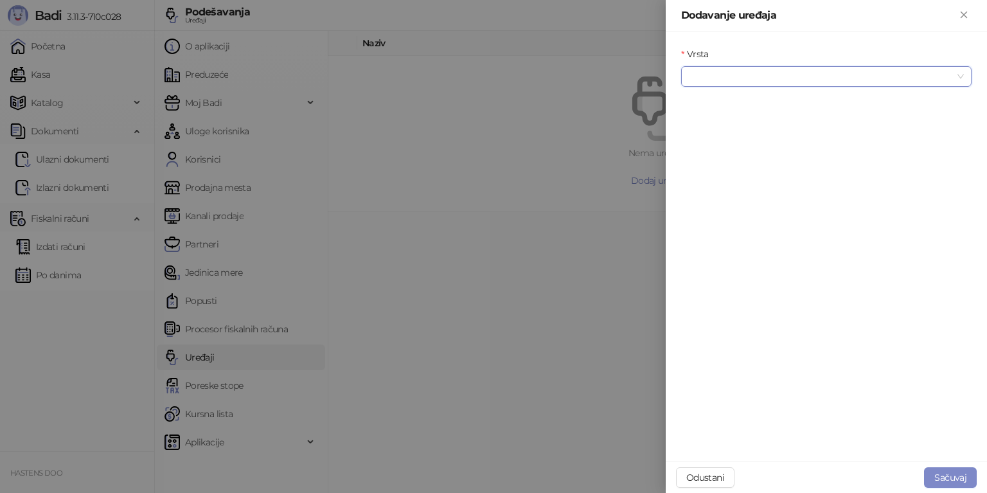
click at [762, 81] on input "Vrsta" at bounding box center [820, 76] width 263 height 19
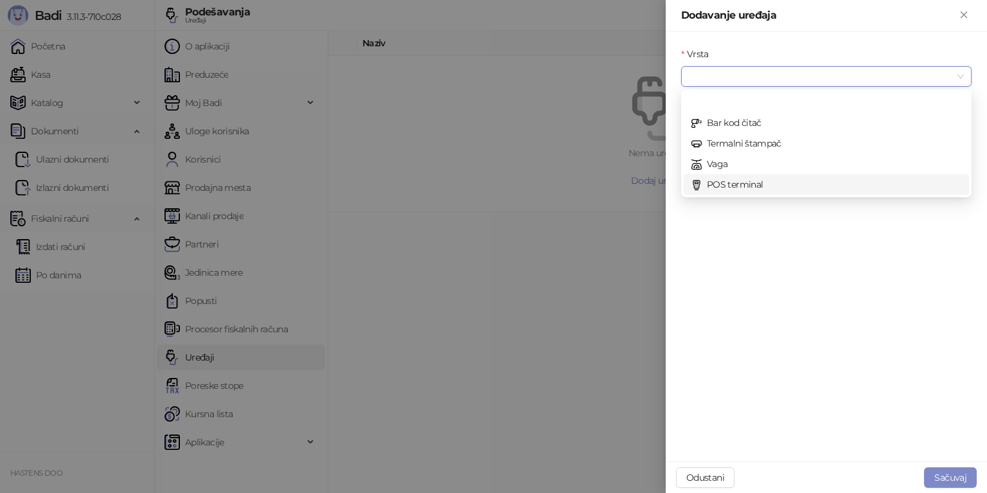
click at [759, 183] on div "POS terminal" at bounding box center [827, 184] width 270 height 14
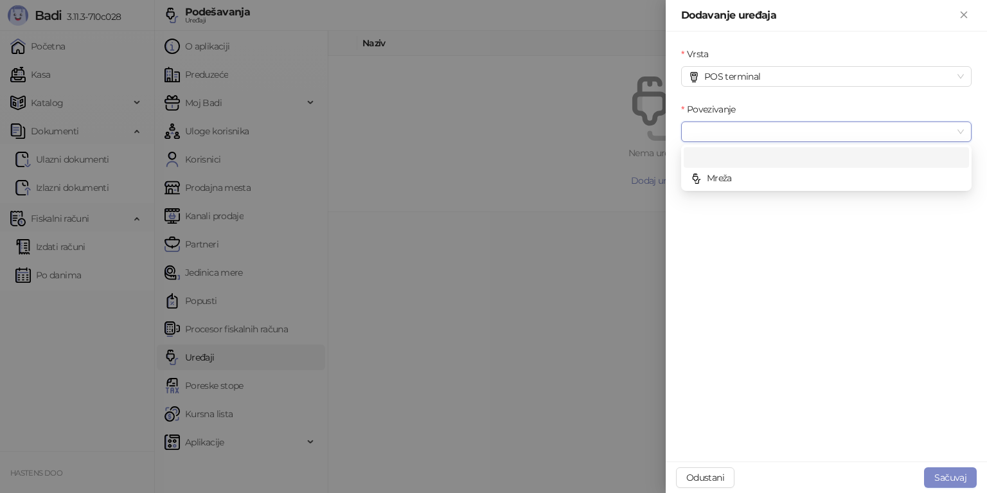
click at [760, 128] on input "Povezivanje" at bounding box center [820, 131] width 263 height 19
click at [742, 181] on div "Mreža" at bounding box center [827, 178] width 270 height 14
click at [736, 177] on input "IP/Hostname" at bounding box center [826, 187] width 290 height 21
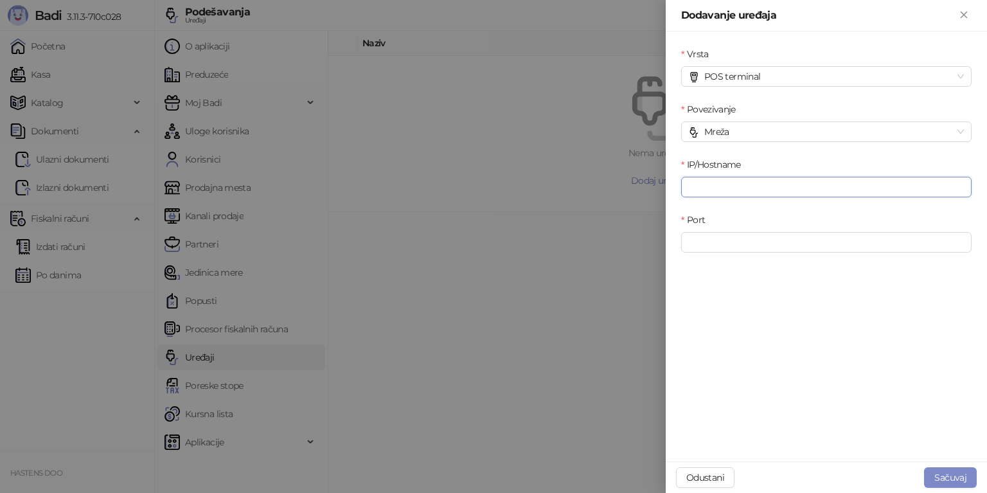
paste input "*********"
type input "*********"
click at [735, 245] on input "Port" at bounding box center [826, 242] width 290 height 21
click at [756, 256] on div "Port" at bounding box center [827, 240] width 296 height 55
click at [745, 243] on input "Port" at bounding box center [826, 242] width 290 height 21
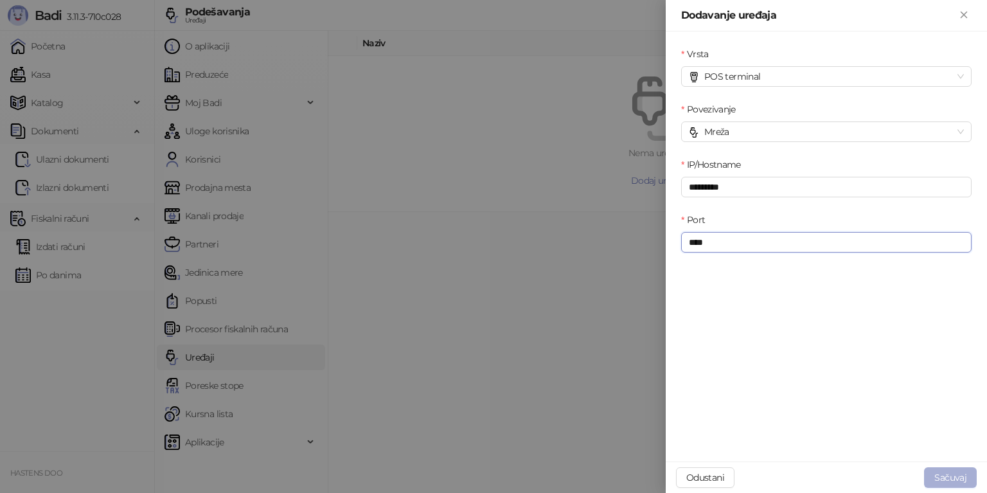
type input "****"
click at [961, 472] on button "Sačuvaj" at bounding box center [950, 477] width 53 height 21
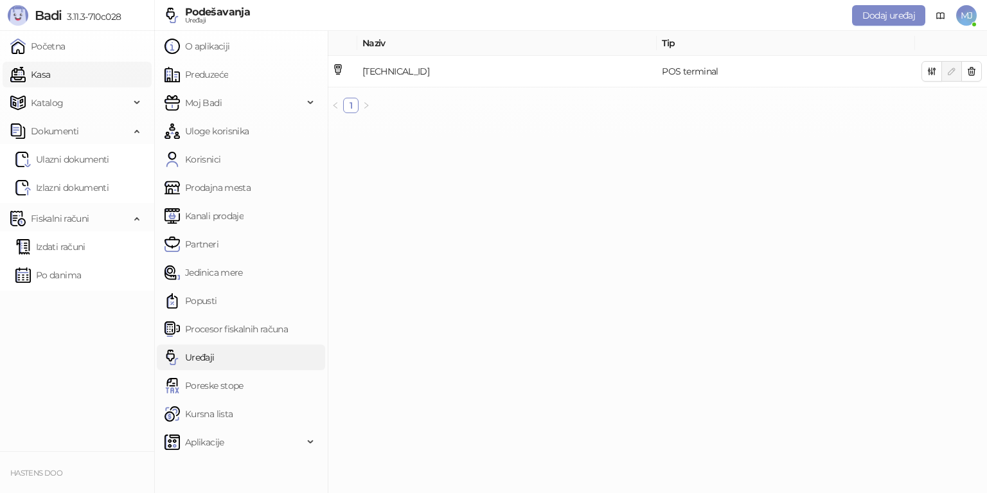
click at [50, 80] on link "Kasa" at bounding box center [30, 75] width 40 height 26
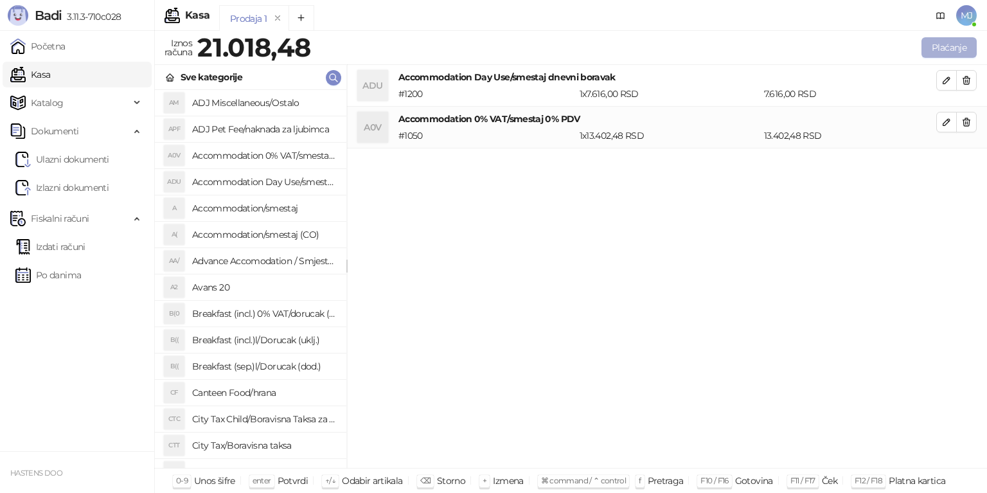
click at [963, 55] on button "Plaćanje" at bounding box center [949, 47] width 55 height 21
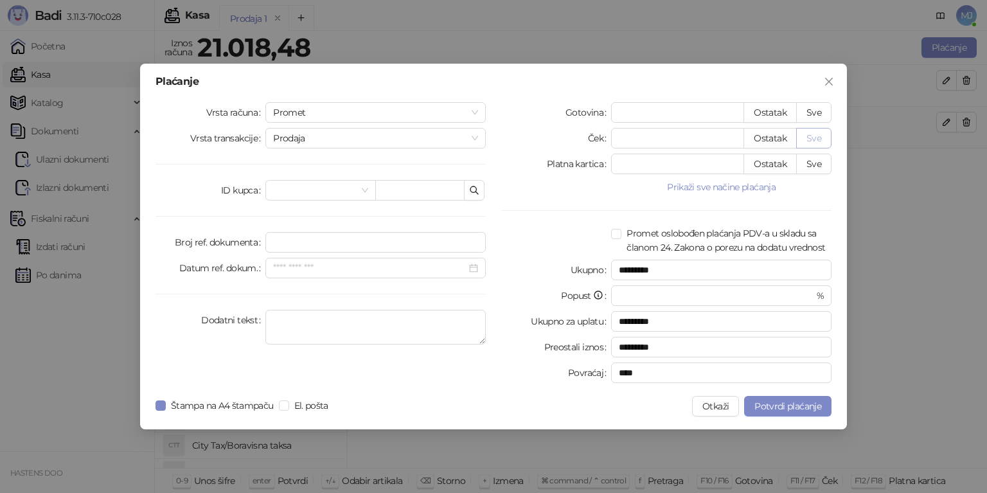
drag, startPoint x: 826, startPoint y: 109, endPoint x: 825, endPoint y: 127, distance: 18.6
click at [826, 107] on button "Sve" at bounding box center [813, 112] width 35 height 21
type input "********"
type input "****"
click at [785, 405] on span "Potvrdi plaćanje" at bounding box center [787, 406] width 67 height 12
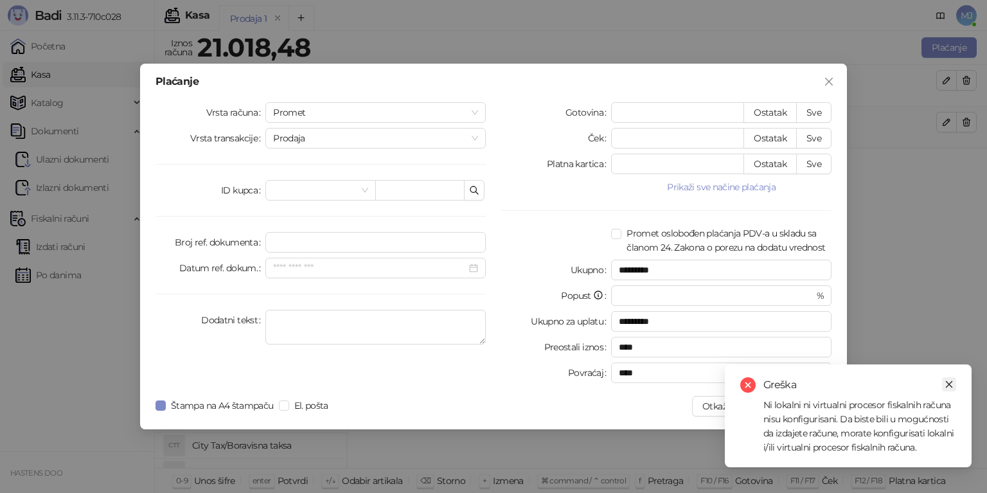
click at [950, 384] on icon "close" at bounding box center [949, 384] width 9 height 9
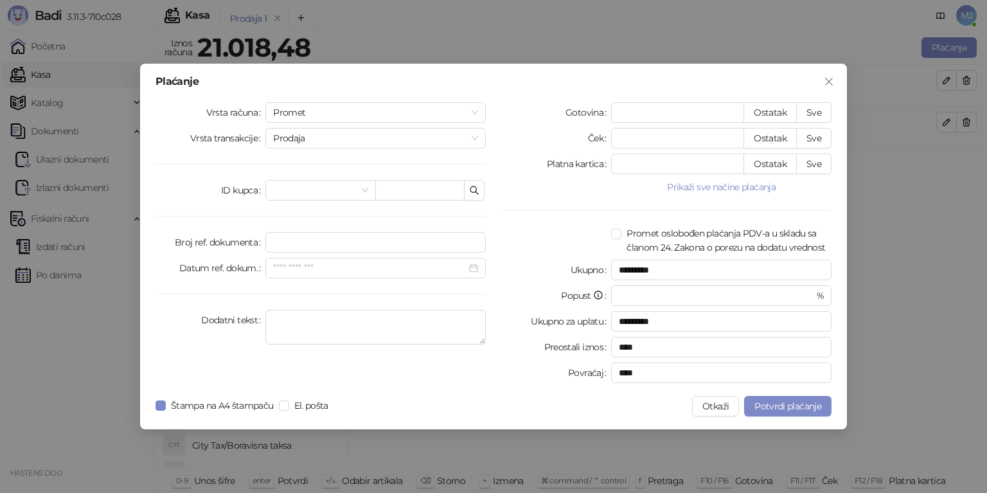
click at [827, 79] on icon "close" at bounding box center [829, 82] width 8 height 8
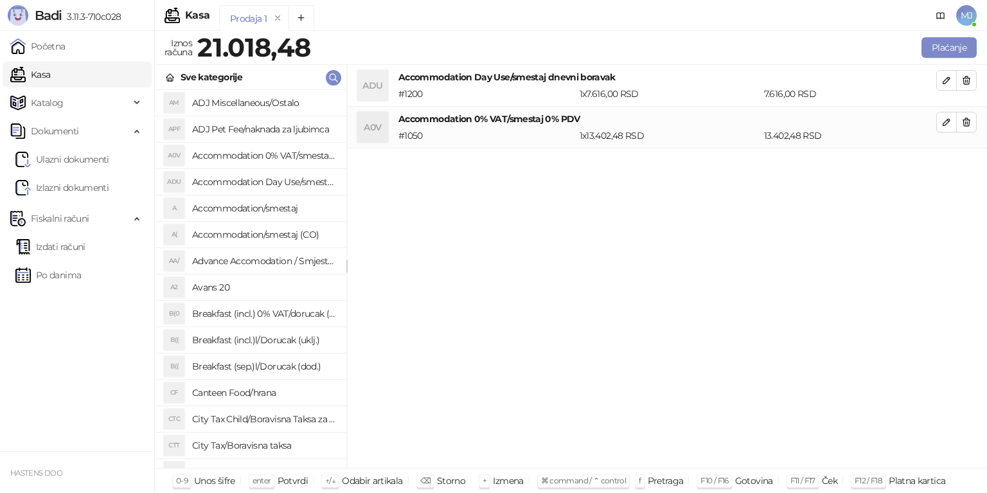
click at [961, 22] on span "MJ" at bounding box center [966, 15] width 21 height 21
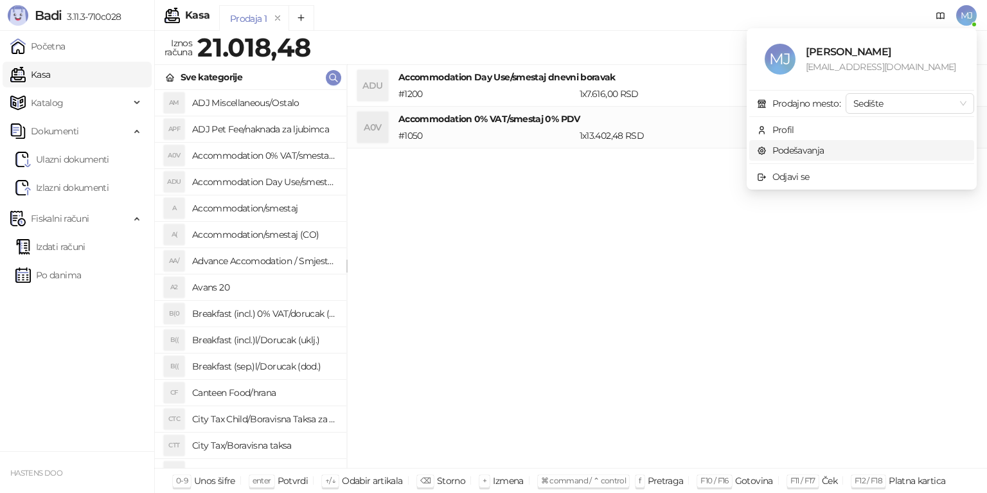
click at [812, 156] on link "Podešavanja" at bounding box center [790, 151] width 67 height 12
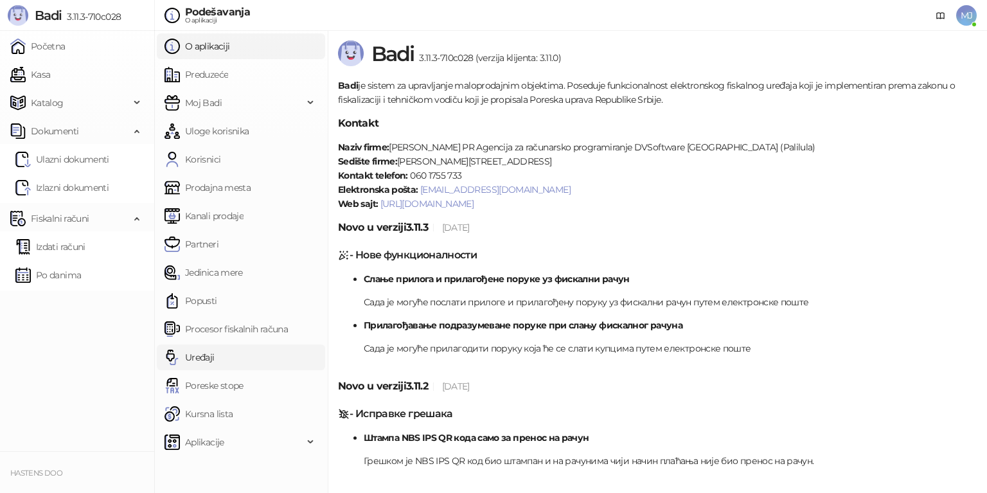
click at [197, 361] on link "Uređaji" at bounding box center [190, 357] width 50 height 26
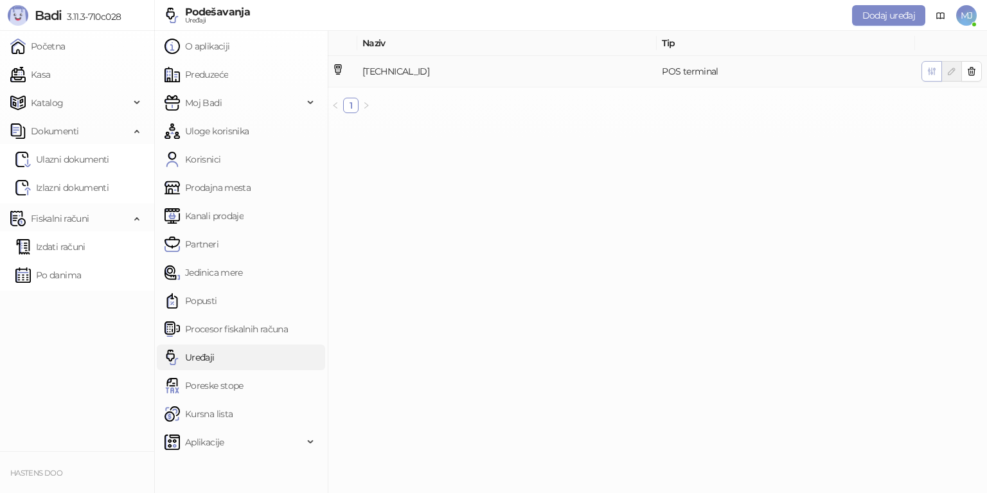
click at [928, 74] on icon "button" at bounding box center [932, 71] width 10 height 10
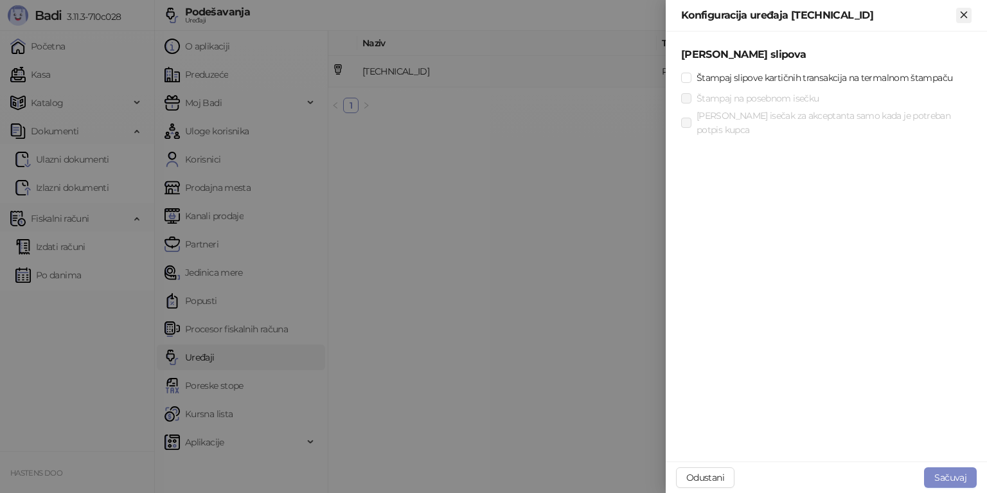
click at [967, 13] on icon "Zatvori" at bounding box center [964, 15] width 12 height 12
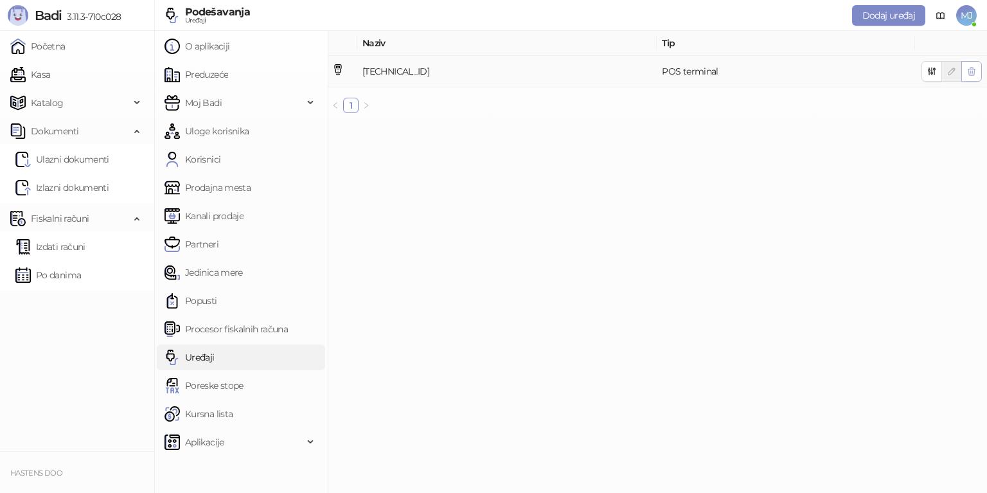
click at [977, 73] on button "button" at bounding box center [971, 71] width 21 height 21
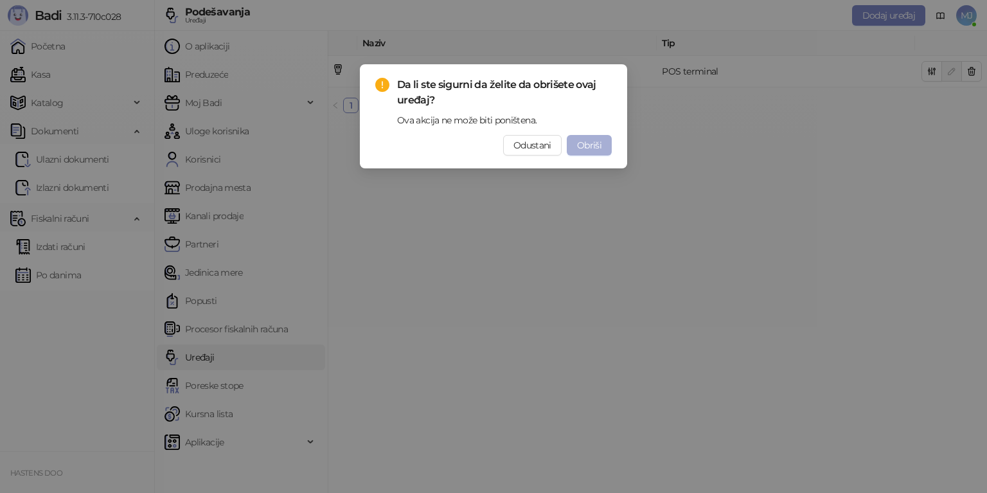
click at [605, 145] on button "Obriši" at bounding box center [589, 145] width 45 height 21
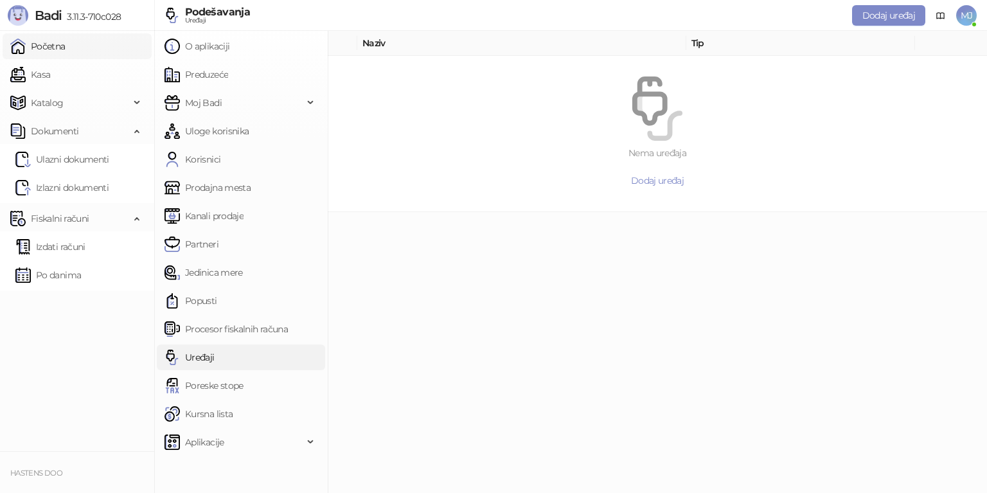
click at [47, 36] on link "Početna" at bounding box center [37, 46] width 55 height 26
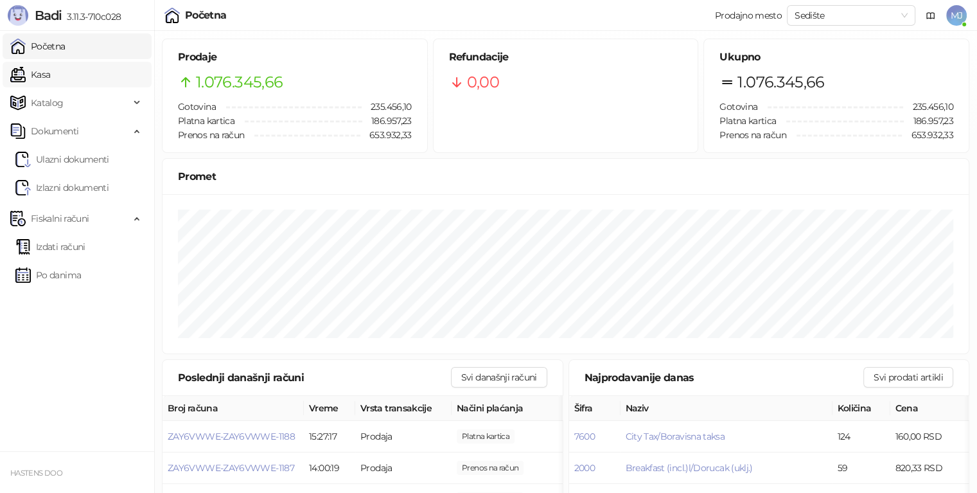
click at [44, 77] on link "Kasa" at bounding box center [30, 75] width 40 height 26
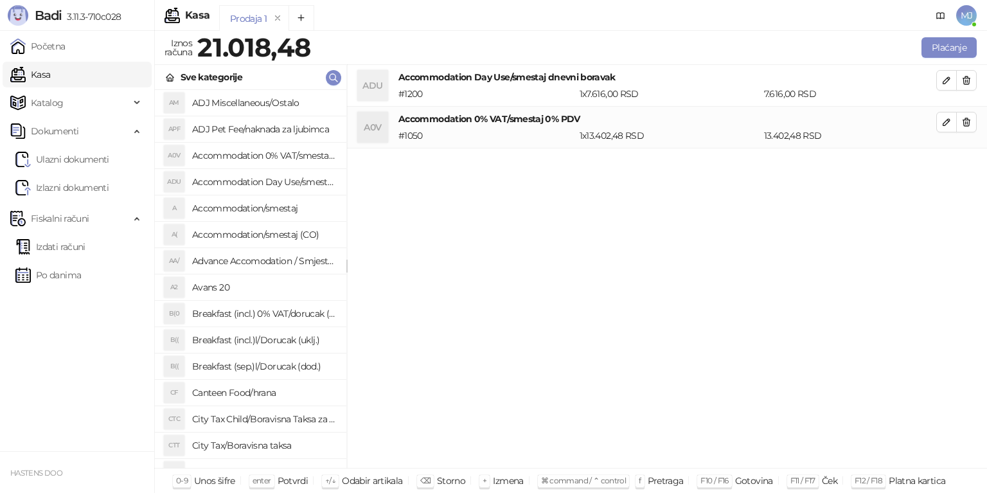
click at [278, 185] on h4 "Accommodation Day Use/smestaj dnevni boravak" at bounding box center [264, 182] width 144 height 21
click at [967, 45] on button "Plaćanje" at bounding box center [949, 47] width 55 height 21
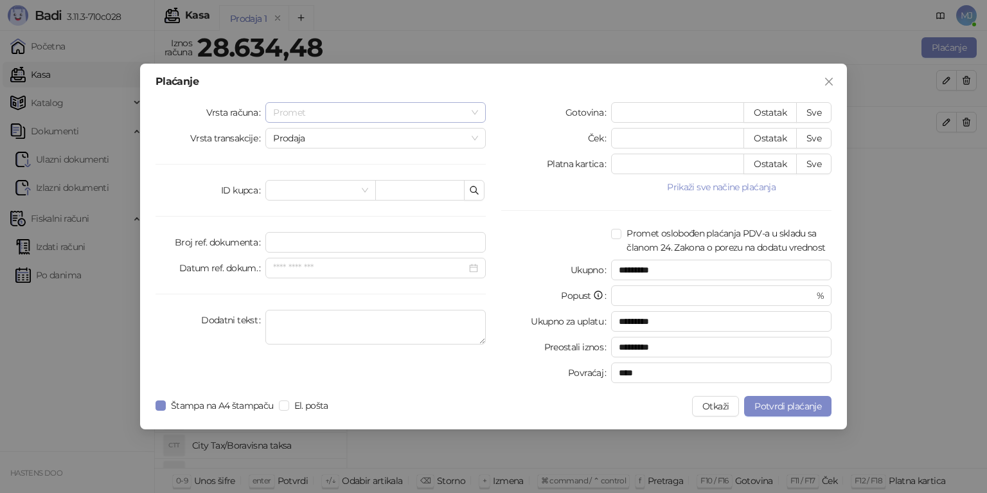
click at [321, 107] on span "Promet" at bounding box center [375, 112] width 205 height 19
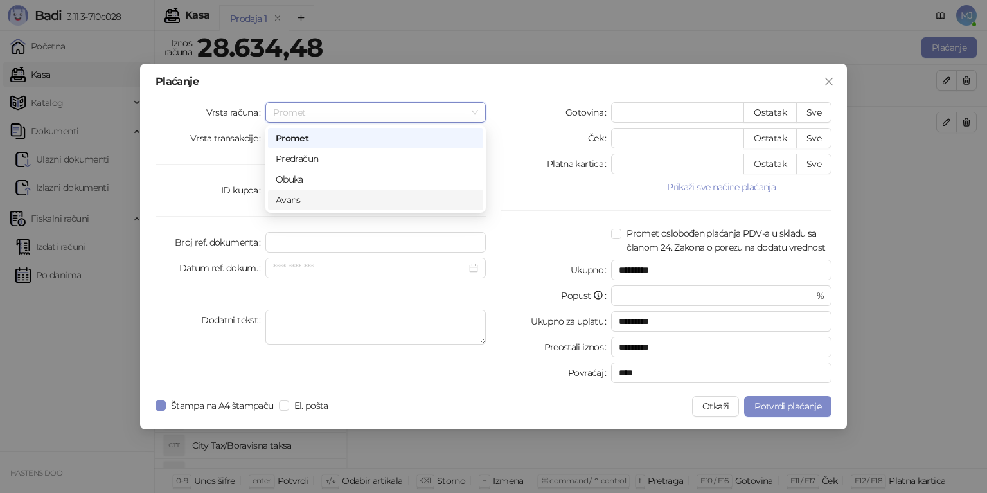
click at [303, 202] on div "Avans" at bounding box center [376, 200] width 200 height 14
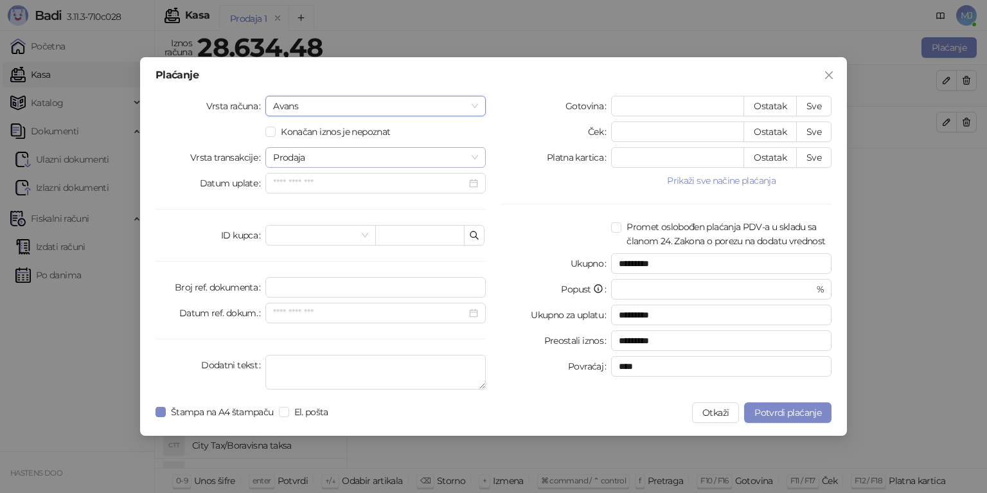
click at [321, 157] on span "Prodaja" at bounding box center [375, 157] width 205 height 19
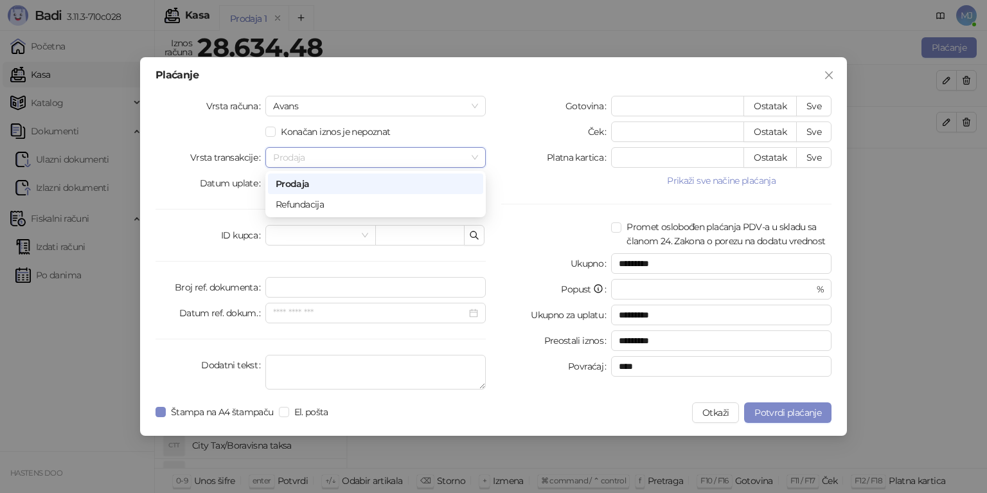
click at [294, 186] on div "Prodaja" at bounding box center [376, 184] width 200 height 14
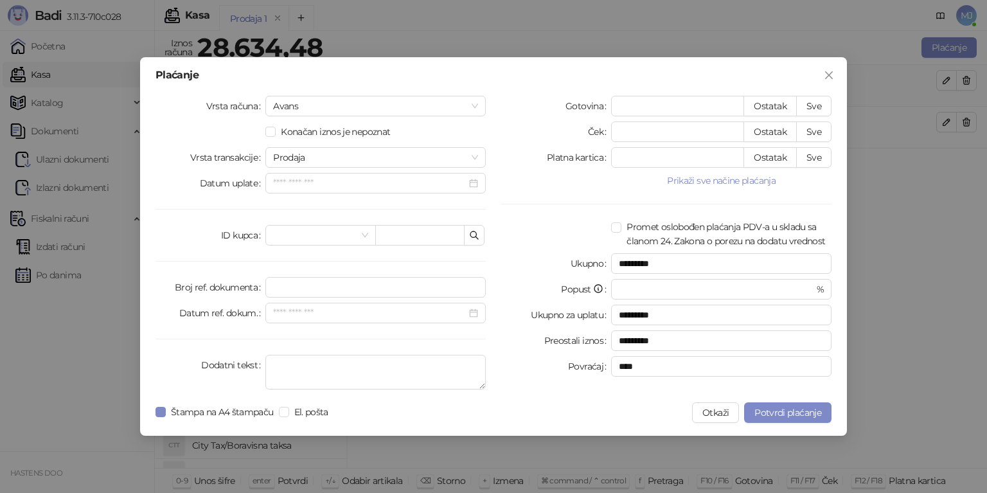
click at [779, 81] on div "Plaćanje Vrsta računa Avans Konačan iznos je nepoznat Vrsta transakcije Prodaja…" at bounding box center [493, 246] width 707 height 379
click at [388, 107] on span "Avans" at bounding box center [375, 105] width 205 height 19
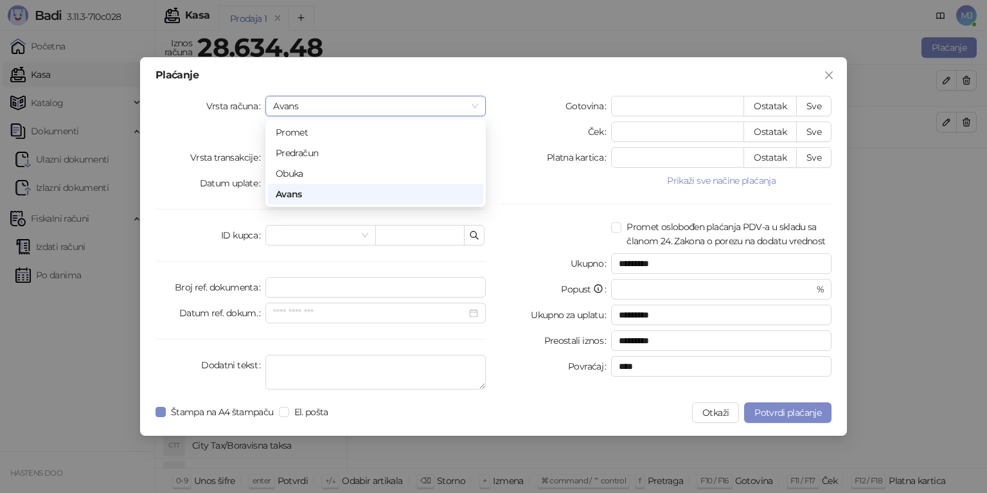
click at [388, 107] on span "Avans" at bounding box center [375, 105] width 205 height 19
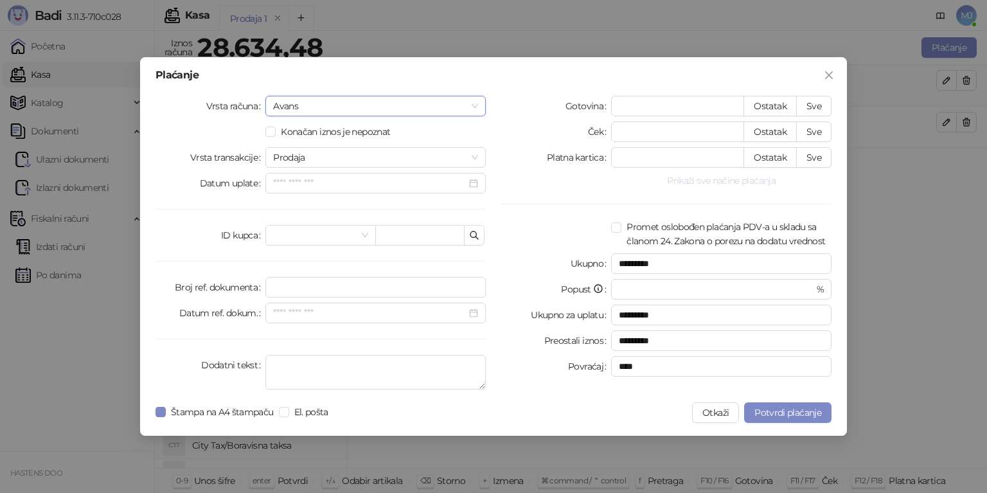
click at [701, 184] on button "Prikaži sve načine plaćanja" at bounding box center [721, 180] width 220 height 15
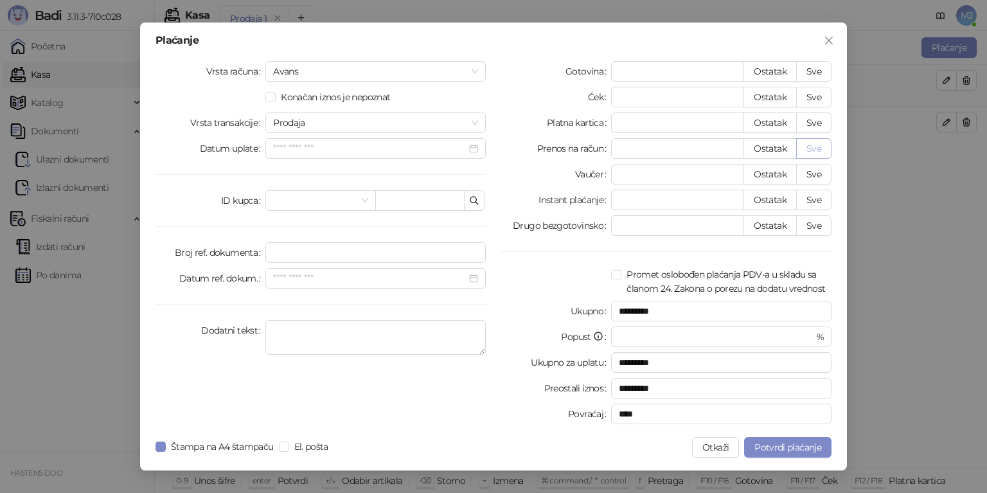
click at [810, 154] on button "Sve" at bounding box center [813, 148] width 35 height 21
type input "********"
type input "****"
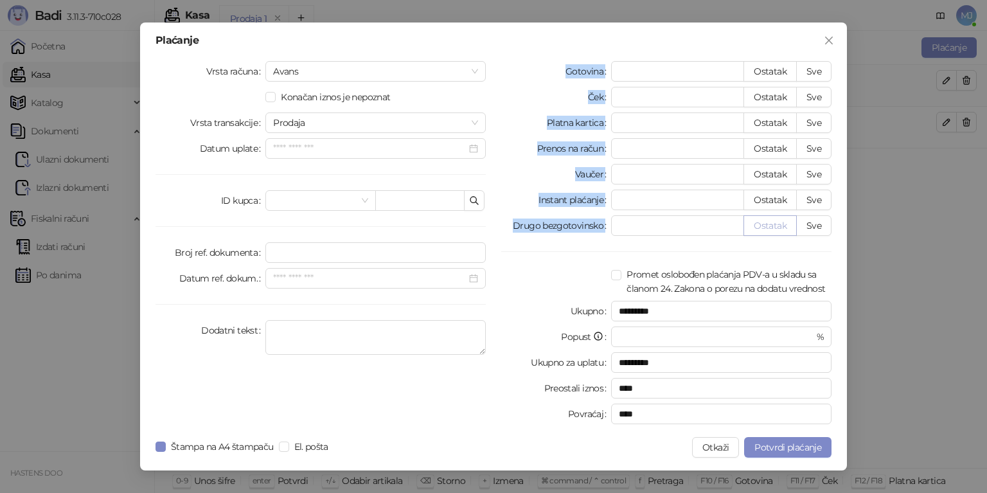
drag, startPoint x: 550, startPoint y: 57, endPoint x: 782, endPoint y: 233, distance: 291.3
click at [782, 233] on div "Plaćanje Vrsta računa Avans Konačan iznos je nepoznat Vrsta transakcije Prodaja…" at bounding box center [493, 246] width 707 height 448
copy div "Gotovina Ostatak Sve Ček Ostatak Sve Platna kartica Ostatak Sve Prenos na račun…"
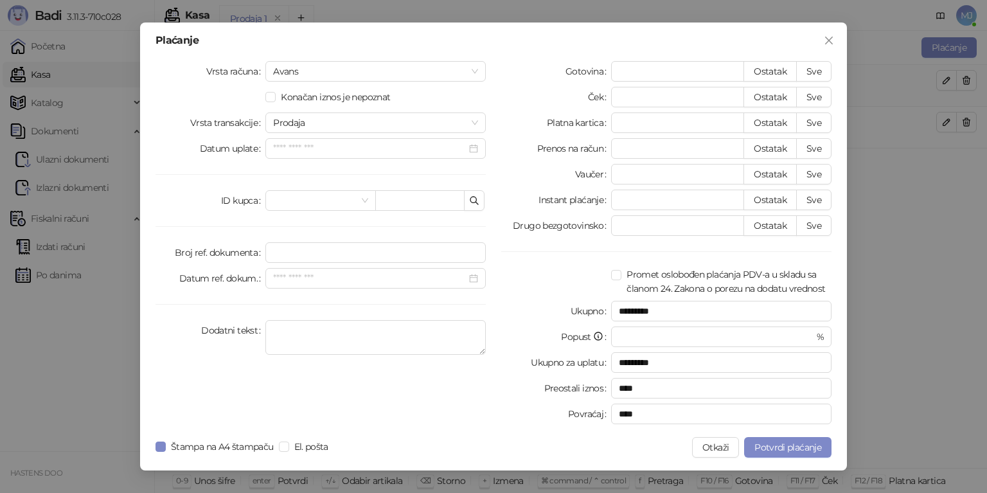
click at [560, 306] on div "Ukupno" at bounding box center [556, 311] width 110 height 21
click at [774, 454] on button "Potvrdi plaćanje" at bounding box center [787, 447] width 87 height 21
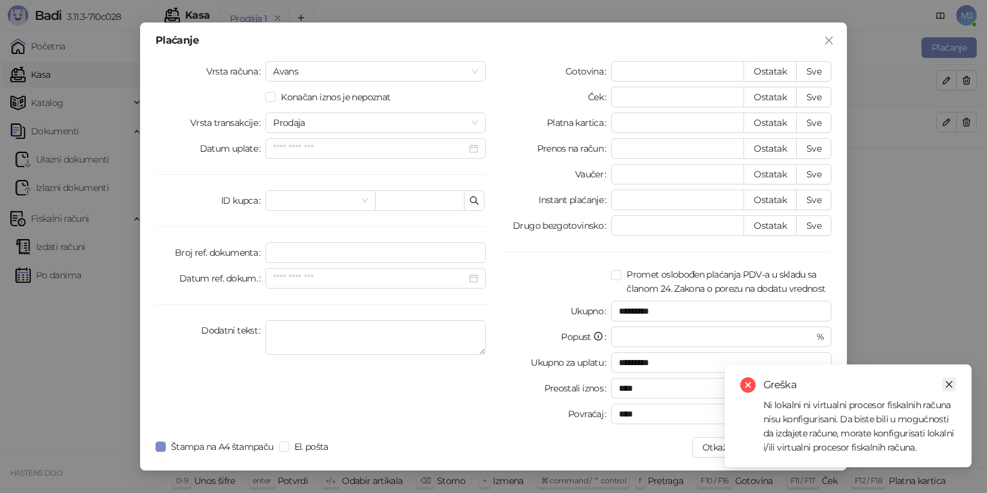
click at [949, 384] on icon "close" at bounding box center [949, 384] width 7 height 7
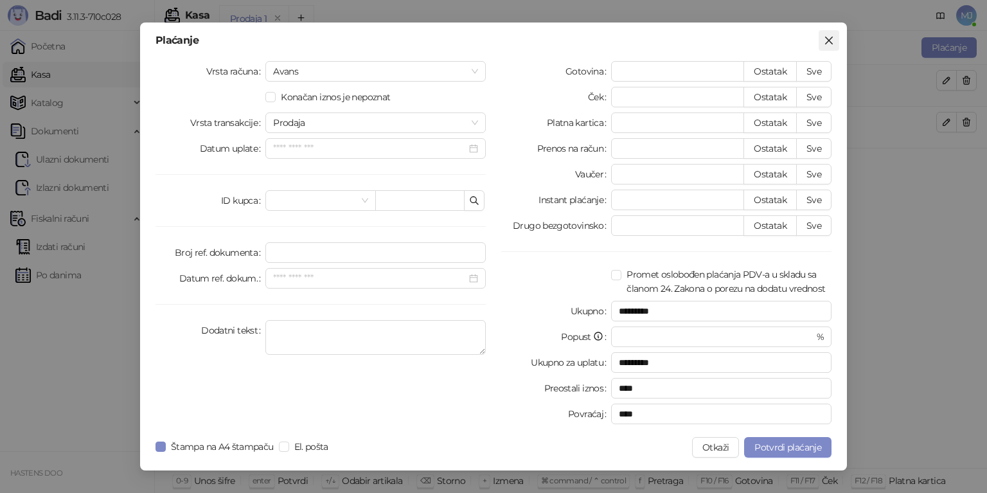
click at [829, 37] on icon "close" at bounding box center [829, 40] width 10 height 10
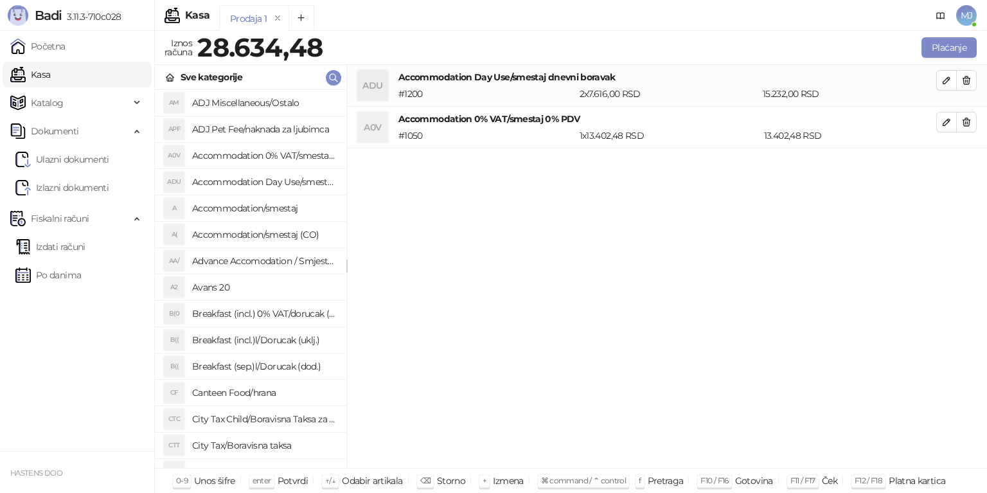
click at [970, 14] on span "MJ" at bounding box center [966, 15] width 21 height 21
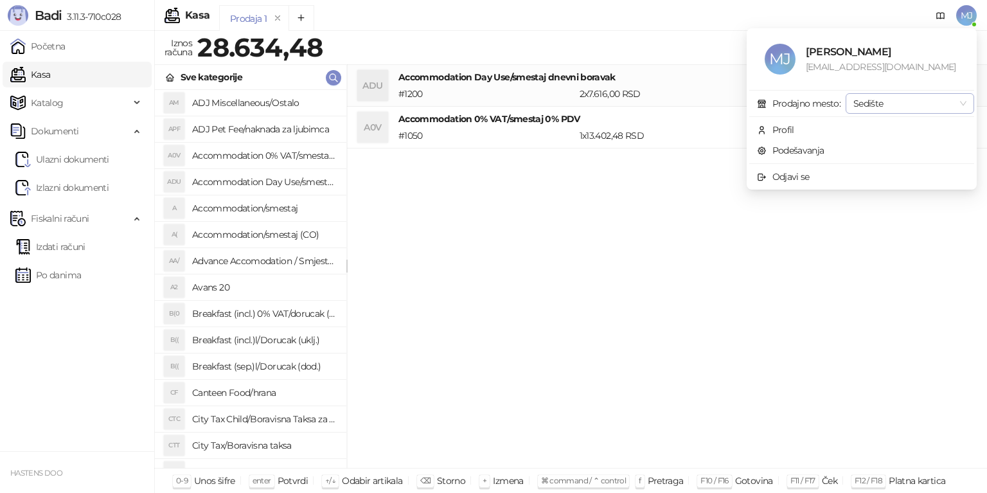
click at [907, 105] on span "Sedište" at bounding box center [909, 103] width 113 height 19
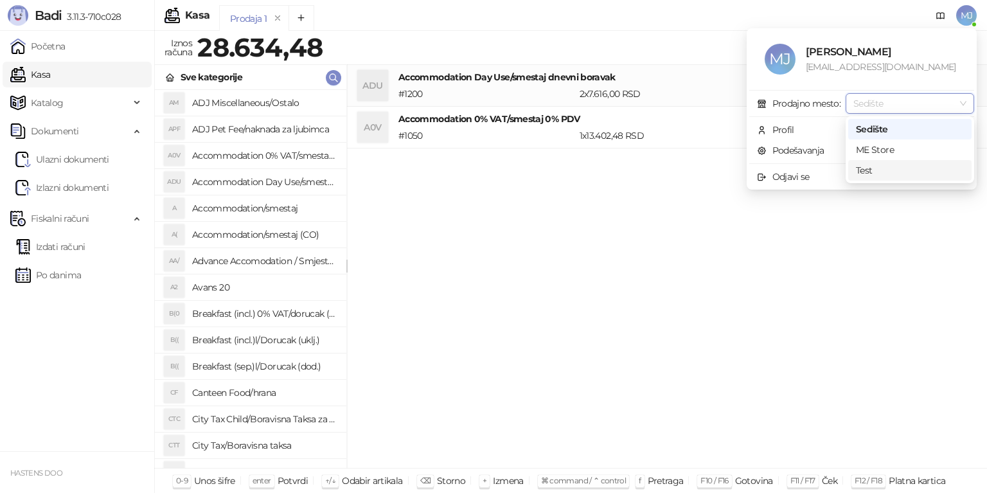
click at [895, 171] on div "Test" at bounding box center [910, 170] width 108 height 14
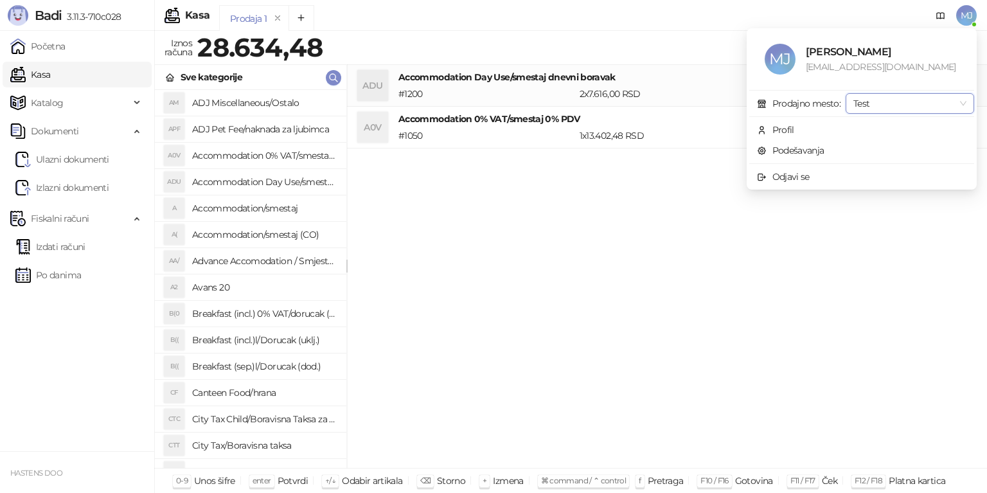
click at [699, 248] on div "ADU Accommodation Day Use/smestaj dnevni boravak # 1200 2 x 7.616,00 RSD 15.232…" at bounding box center [667, 267] width 640 height 404
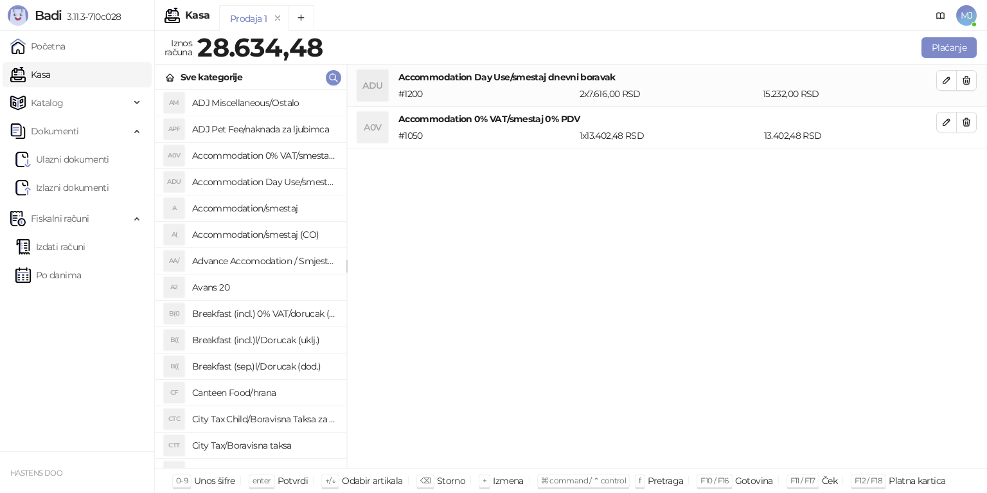
click at [960, 20] on span "MJ" at bounding box center [966, 15] width 21 height 21
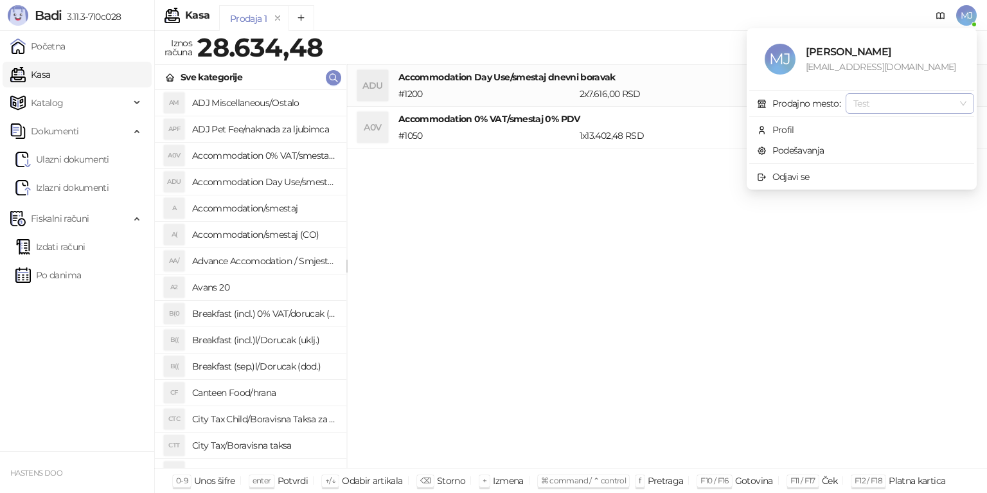
click at [882, 103] on span "Test" at bounding box center [909, 103] width 113 height 19
click at [882, 152] on div "ME Store" at bounding box center [910, 150] width 108 height 14
click at [697, 220] on div "ADU Accommodation Day Use/smestaj dnevni boravak # 1200 2 x 7.616,00 RSD 15.232…" at bounding box center [667, 267] width 640 height 404
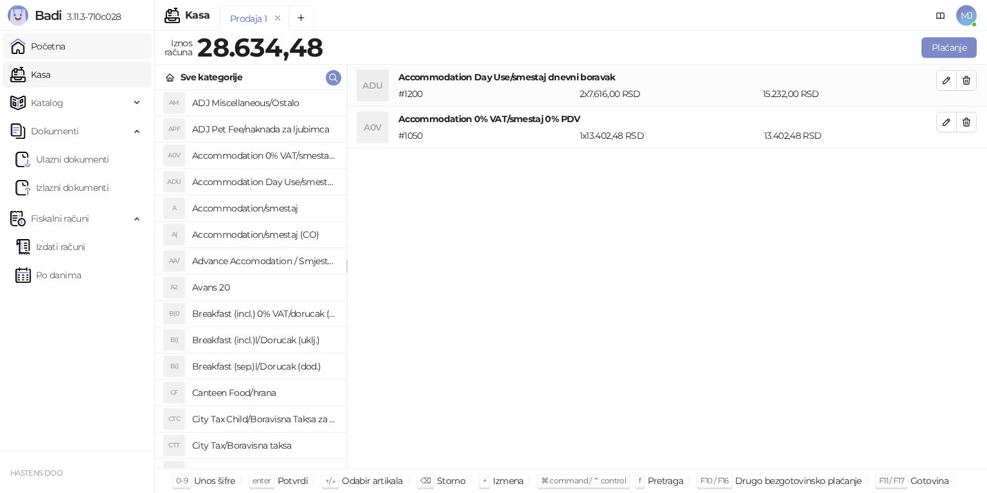
click at [44, 51] on link "Početna" at bounding box center [37, 46] width 55 height 26
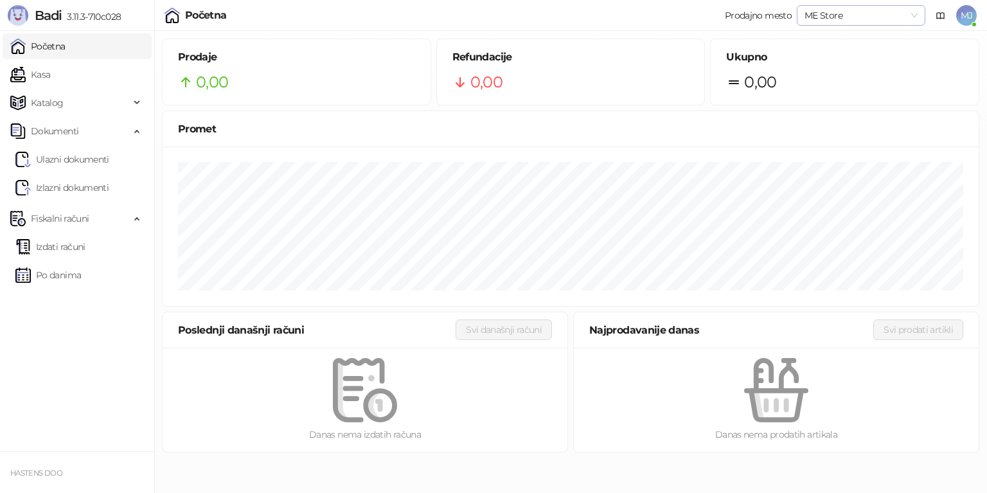
click at [892, 24] on span "ME Store" at bounding box center [861, 15] width 113 height 19
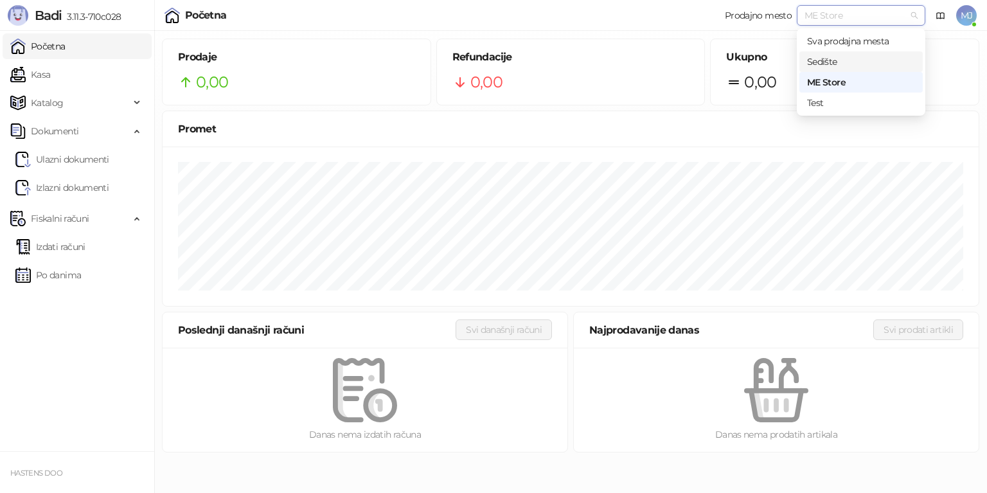
click at [827, 60] on div "Sedište" at bounding box center [861, 62] width 108 height 14
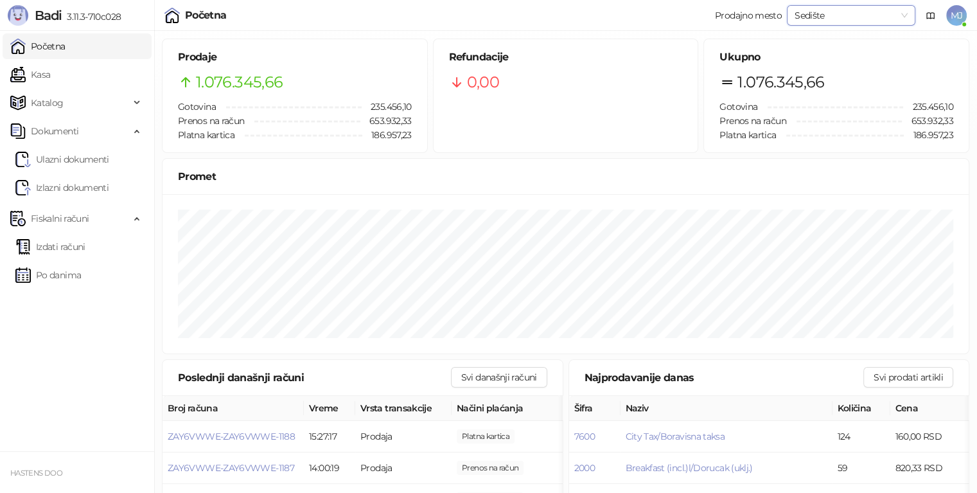
click at [66, 51] on link "Početna" at bounding box center [37, 46] width 55 height 26
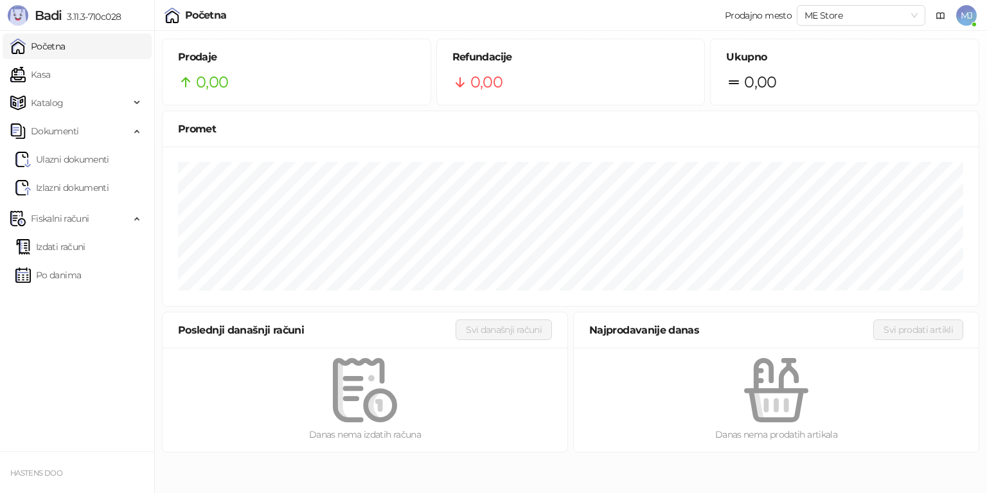
click at [66, 48] on link "Početna" at bounding box center [37, 46] width 55 height 26
click at [56, 53] on link "Početna" at bounding box center [37, 46] width 55 height 26
click at [37, 73] on link "Kasa" at bounding box center [30, 75] width 40 height 26
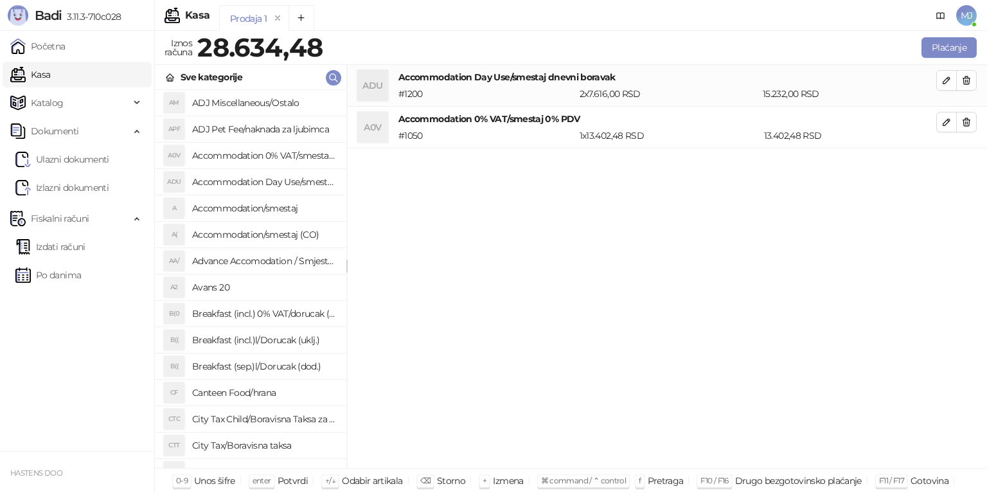
click at [251, 180] on h4 "Accommodation Day Use/smestaj dnevni boravak" at bounding box center [264, 182] width 144 height 21
click at [968, 51] on button "Plaćanje" at bounding box center [949, 47] width 55 height 21
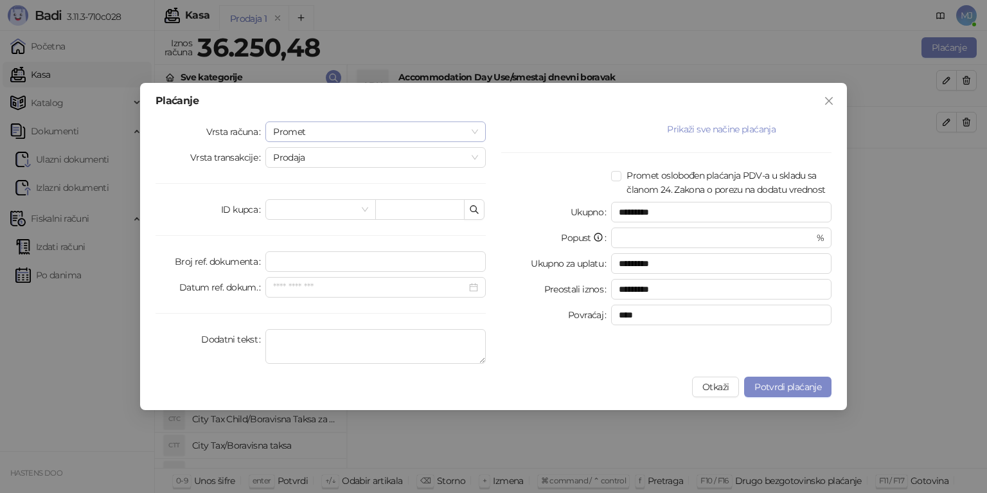
click at [308, 139] on span "Promet" at bounding box center [375, 131] width 205 height 19
click at [213, 174] on div "Vrsta računa Promet Vrsta transakcije Prodaja ID kupca Broj ref. dokumenta Datu…" at bounding box center [321, 244] width 346 height 247
click at [295, 159] on span "Prodaja" at bounding box center [375, 157] width 205 height 19
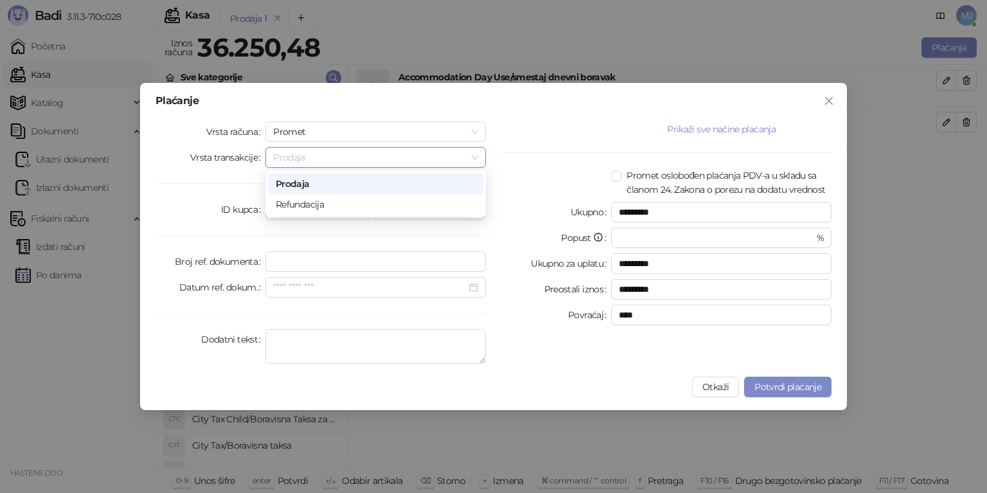
click at [296, 159] on span "Prodaja" at bounding box center [375, 157] width 205 height 19
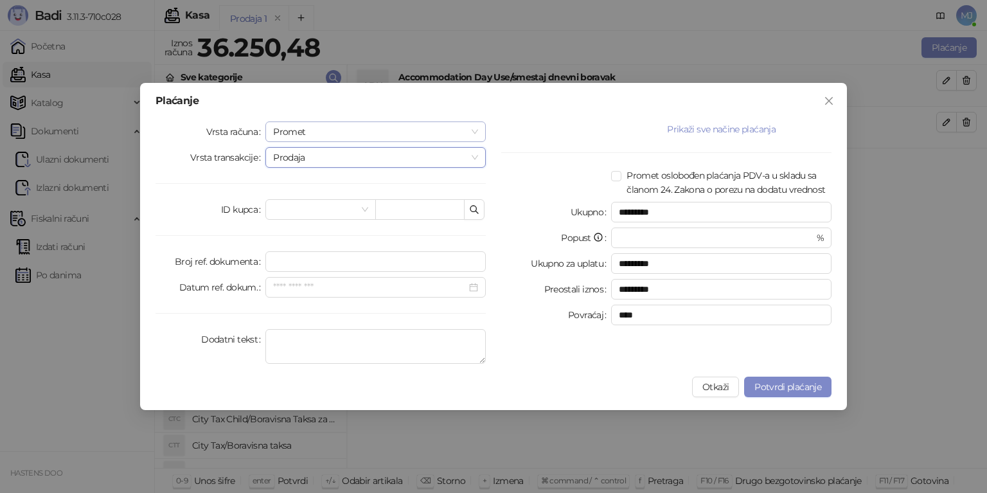
click at [307, 138] on span "Promet" at bounding box center [375, 131] width 205 height 19
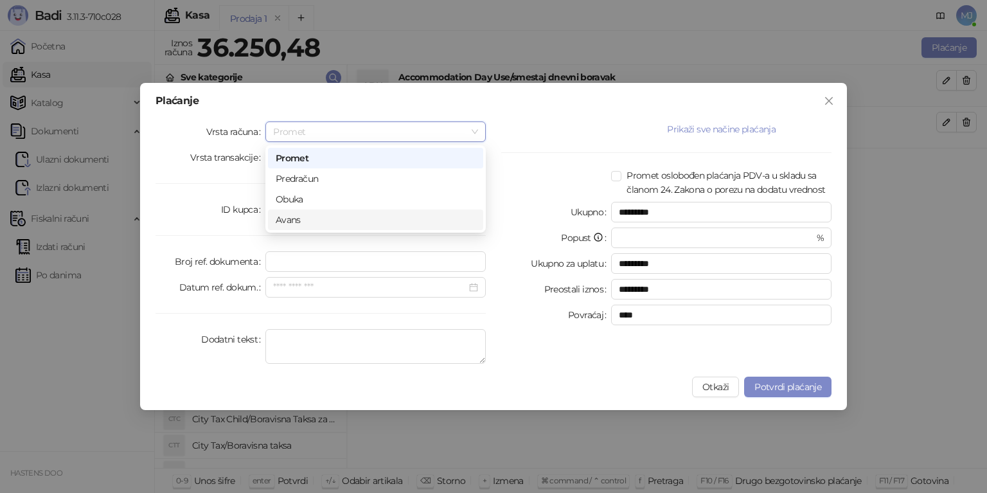
click at [307, 221] on div "Avans" at bounding box center [376, 220] width 200 height 14
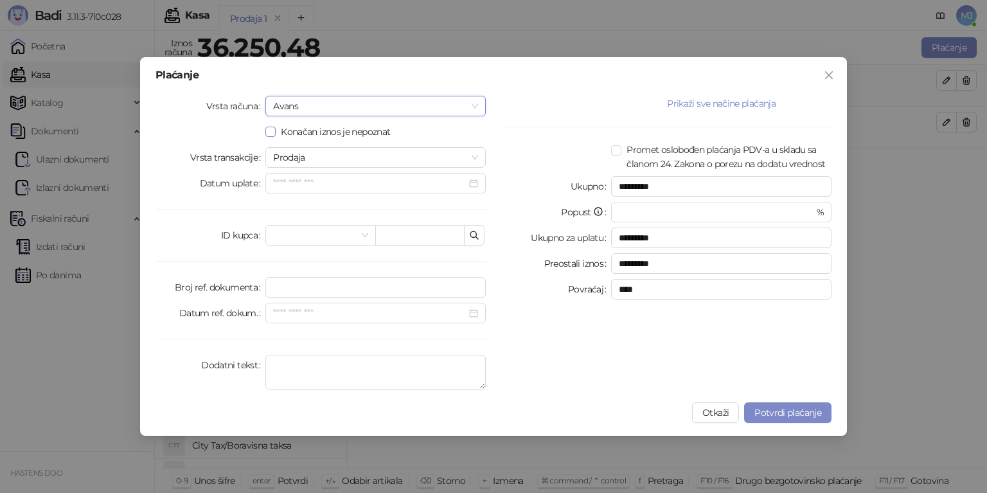
click at [300, 134] on span "Konačan iznos je nepoznat" at bounding box center [336, 132] width 120 height 14
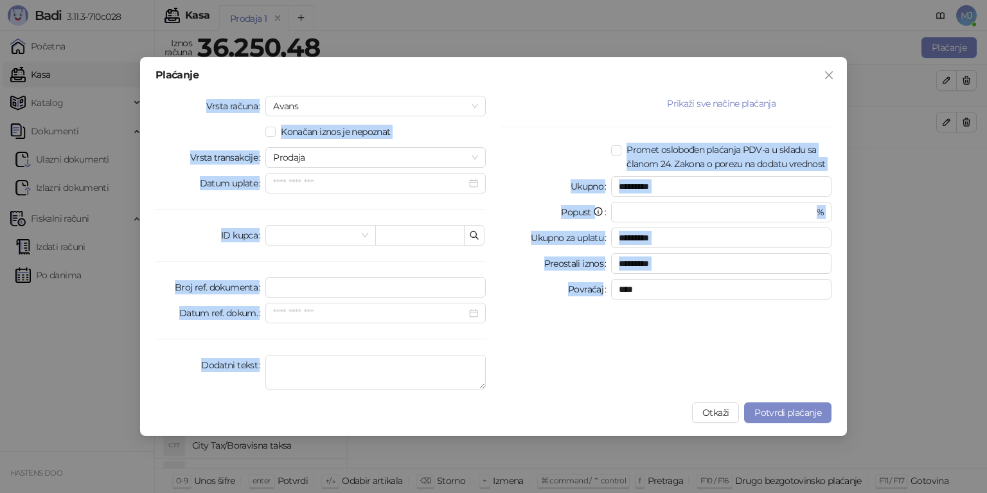
drag, startPoint x: 181, startPoint y: 84, endPoint x: 695, endPoint y: 341, distance: 574.5
click at [695, 341] on div "Plaćanje Vrsta računa Avans Konačan iznos je nepoznat Vrsta transakcije Prodaja…" at bounding box center [493, 246] width 707 height 379
copy div "Vrsta računa Avans Konačan iznos je nepoznat Vrsta transakcije Prodaja Datum up…"
click at [427, 132] on div "Konačan iznos je nepoznat" at bounding box center [375, 132] width 220 height 14
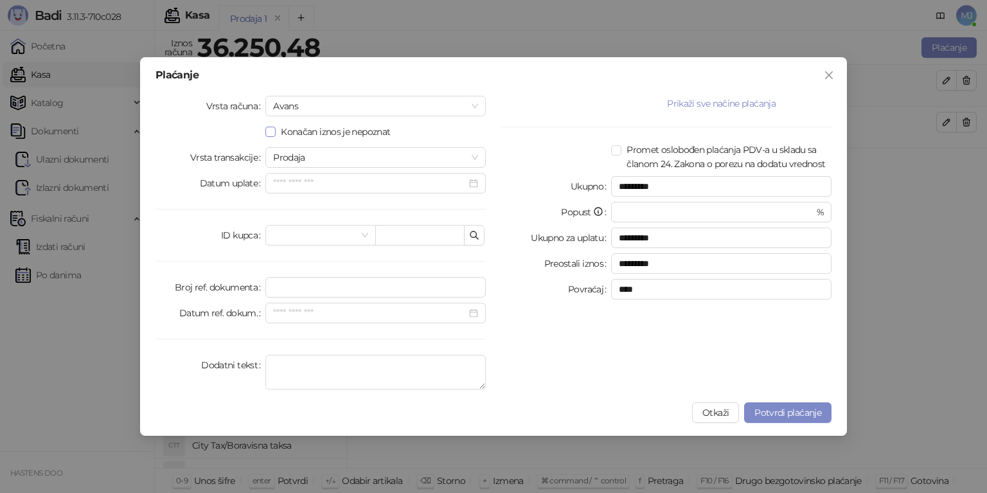
click at [367, 134] on span "Konačan iznos je nepoznat" at bounding box center [336, 132] width 120 height 14
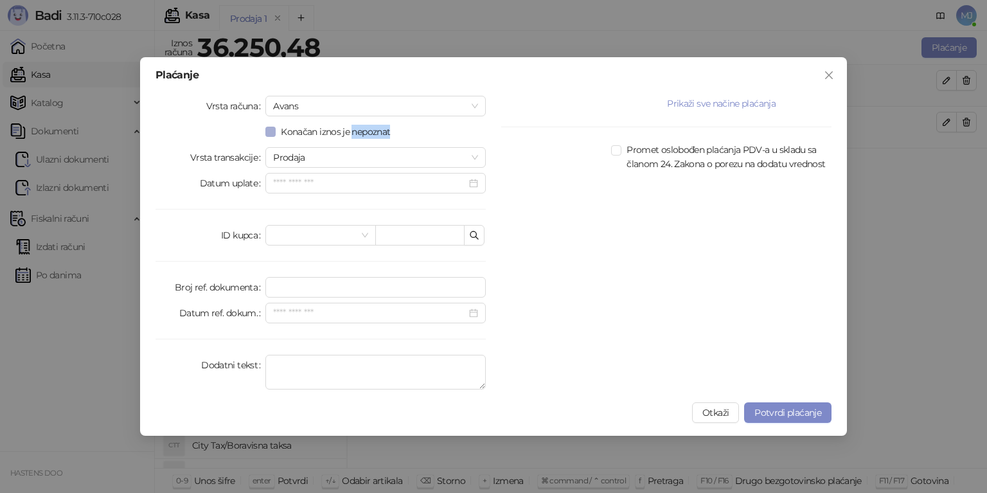
click at [367, 134] on span "Konačan iznos je nepoznat" at bounding box center [336, 132] width 120 height 14
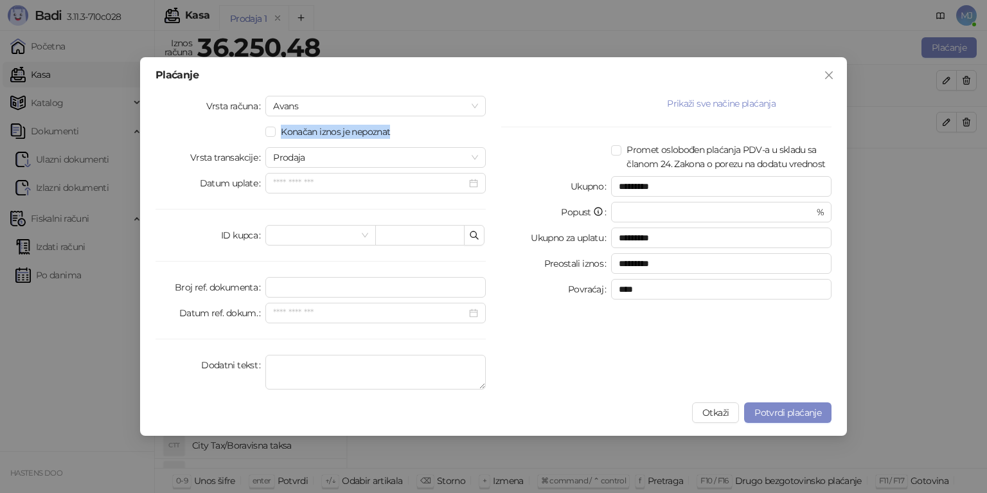
drag, startPoint x: 281, startPoint y: 132, endPoint x: 400, endPoint y: 135, distance: 118.3
click at [400, 135] on div "Konačan iznos je nepoznat" at bounding box center [375, 132] width 220 height 14
copy span "Konačan iznos je nepoznat"
click at [324, 130] on span "Konačan iznos je nepoznat" at bounding box center [336, 132] width 120 height 14
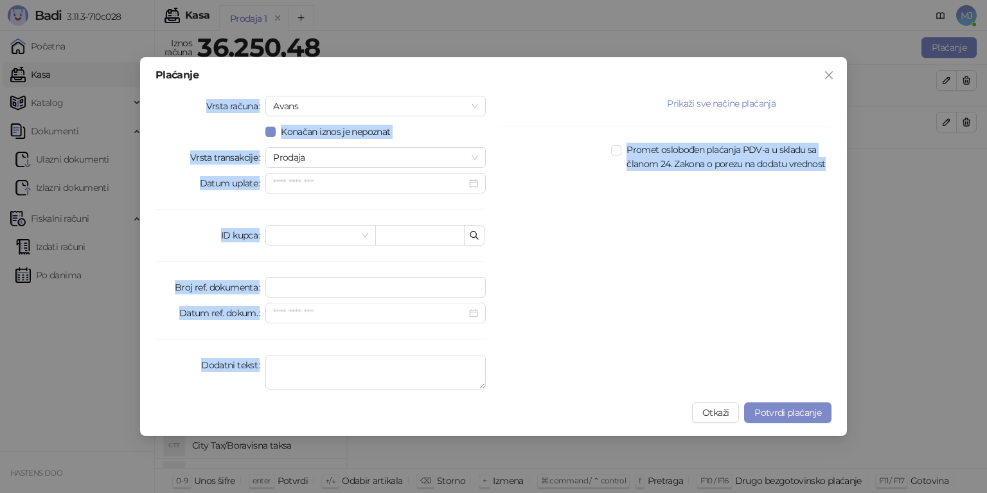
drag, startPoint x: 195, startPoint y: 101, endPoint x: 627, endPoint y: 322, distance: 485.7
click at [627, 322] on div "Plaćanje Vrsta računa Avans Konačan iznos je nepoznat Vrsta transakcije Prodaja…" at bounding box center [493, 246] width 707 height 379
copy div "Vrsta računa Avans Konačan iznos je nepoznat Vrsta transakcije Prodaja Datum up…"
click at [713, 105] on button "Prikaži sve načine plaćanja" at bounding box center [721, 103] width 220 height 15
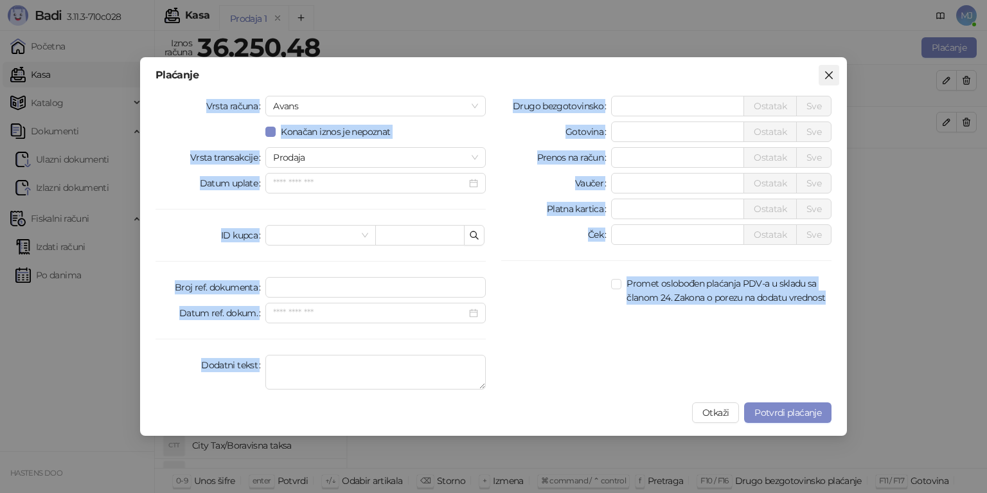
click at [829, 73] on icon "close" at bounding box center [829, 75] width 10 height 10
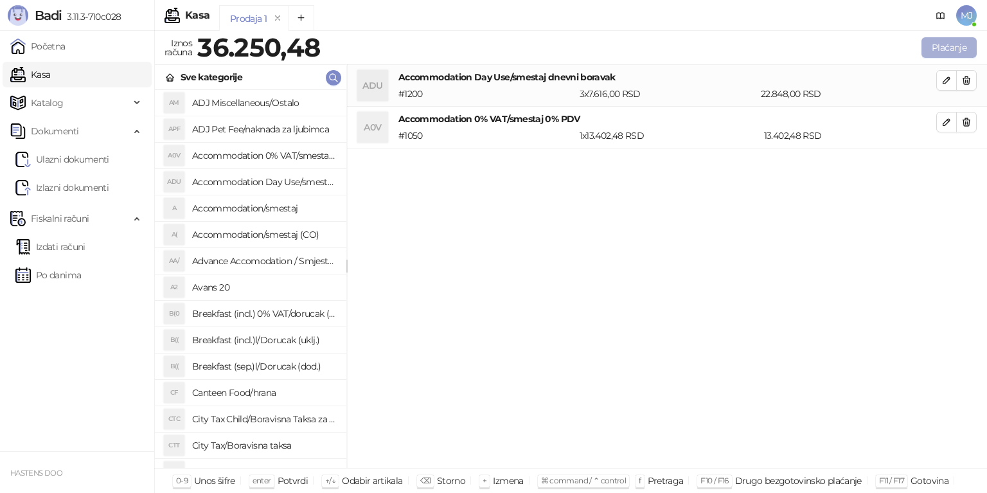
click at [961, 45] on button "Plaćanje" at bounding box center [949, 47] width 55 height 21
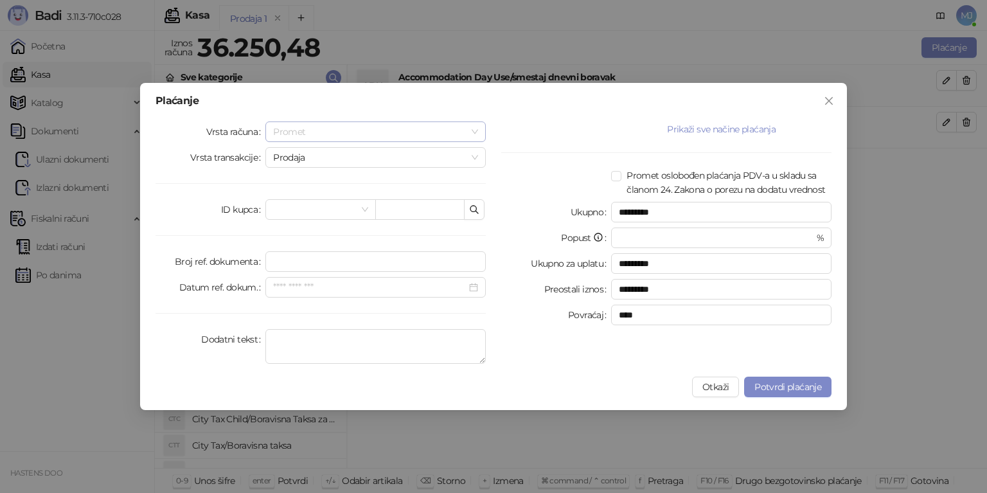
click at [328, 136] on span "Promet" at bounding box center [375, 131] width 205 height 19
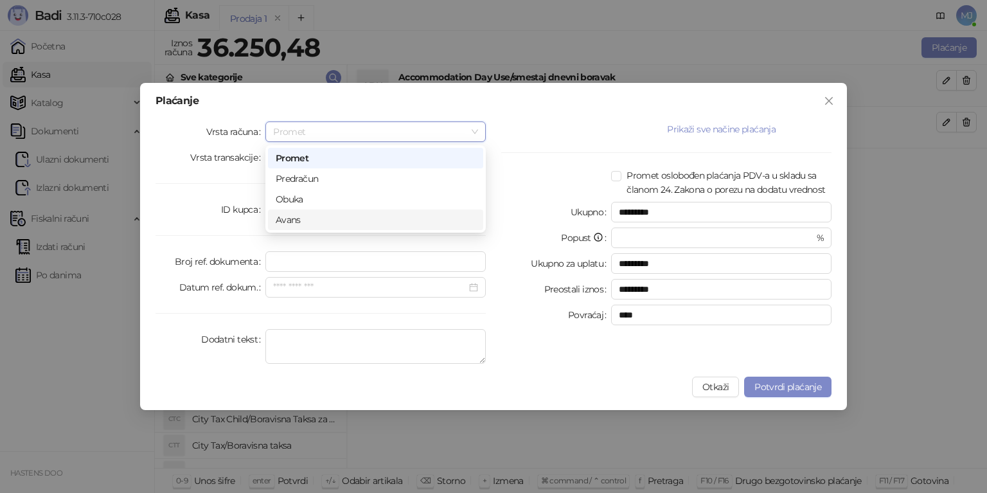
click at [313, 222] on div "Avans" at bounding box center [376, 220] width 200 height 14
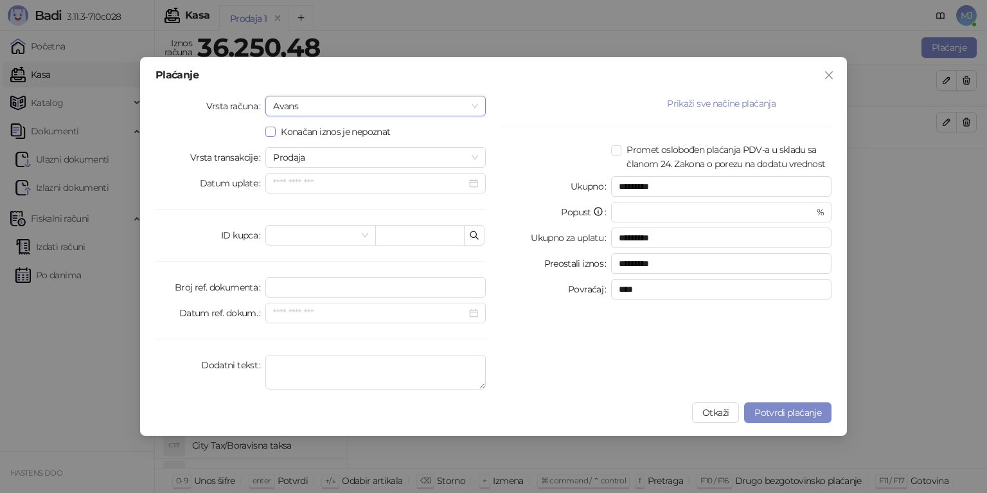
click at [319, 129] on span "Konačan iznos je nepoznat" at bounding box center [336, 132] width 120 height 14
click at [316, 132] on span "Konačan iznos je nepoznat" at bounding box center [336, 132] width 120 height 14
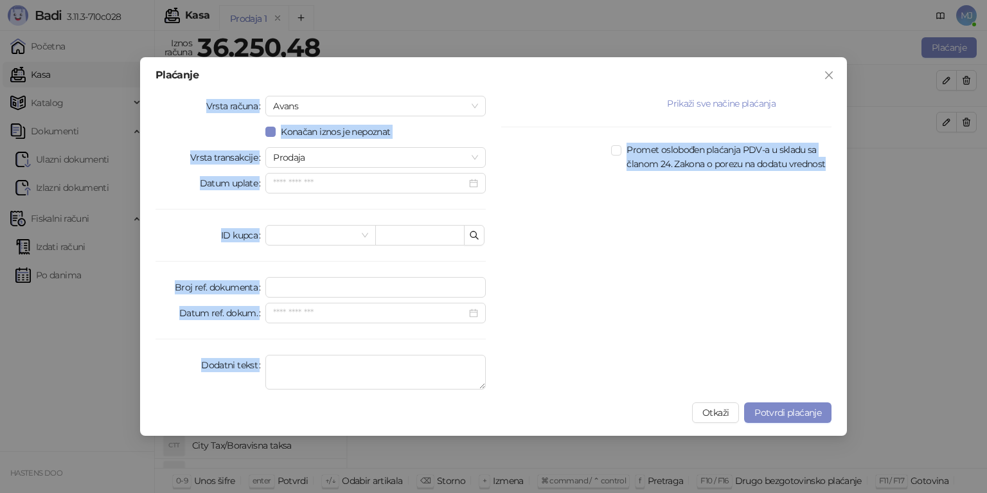
drag, startPoint x: 175, startPoint y: 91, endPoint x: 743, endPoint y: 274, distance: 596.7
click at [743, 274] on div "Plaćanje Vrsta računa Avans Konačan iznos je nepoznat Vrsta transakcije Prodaja…" at bounding box center [493, 246] width 707 height 379
copy div "Vrsta računa Avans Konačan iznos je nepoznat Vrsta transakcije Prodaja Datum up…"
click at [837, 76] on span "Zatvori" at bounding box center [829, 75] width 21 height 10
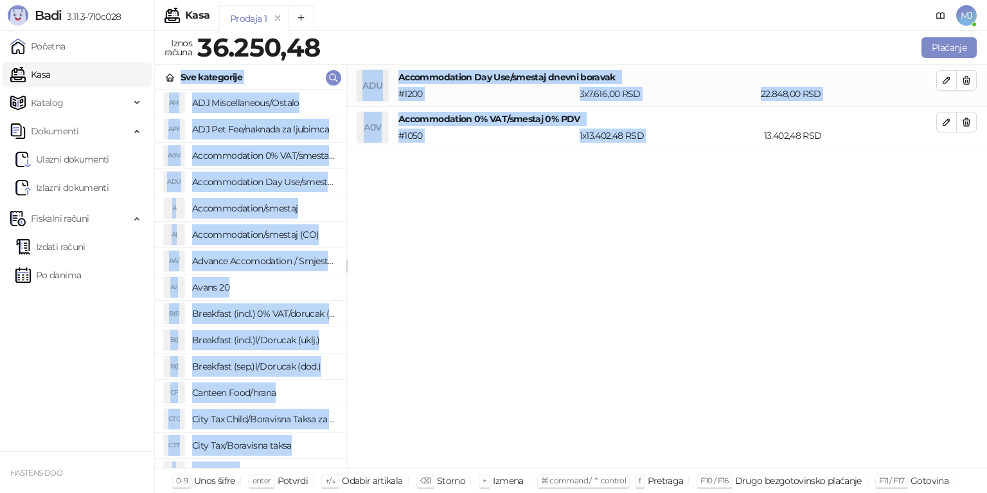
drag, startPoint x: 374, startPoint y: 40, endPoint x: 763, endPoint y: 161, distance: 407.8
click at [763, 161] on div "Iznos računa 36.250,48 Plaćanje Sve kategorije AM ADJ Miscellaneous/Ostalo APF …" at bounding box center [570, 249] width 833 height 429
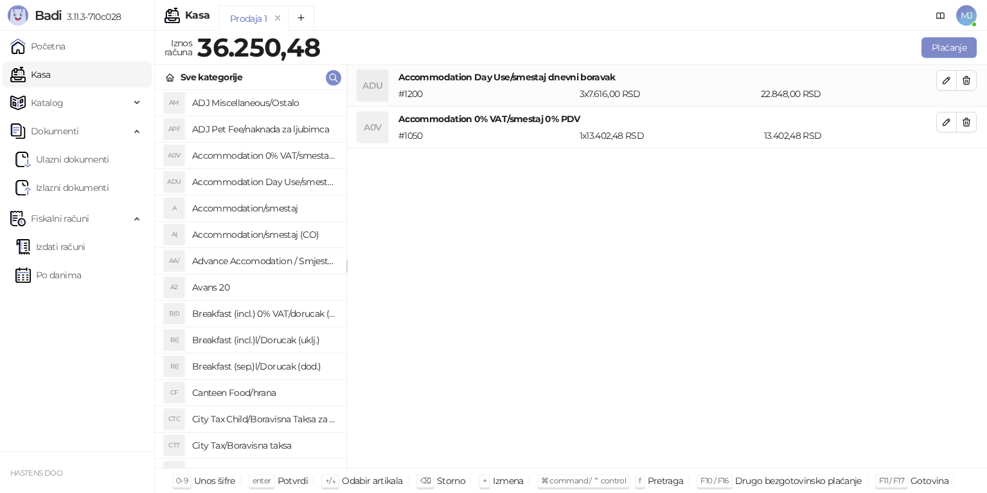
drag, startPoint x: 776, startPoint y: 206, endPoint x: 792, endPoint y: 197, distance: 18.2
click at [779, 205] on div "ADU Accommodation Day Use/smestaj dnevni boravak # 1200 3 x 7.616,00 RSD 22.848…" at bounding box center [667, 267] width 640 height 404
drag, startPoint x: 961, startPoint y: 166, endPoint x: 416, endPoint y: 66, distance: 553.5
click at [416, 66] on div "ADU Accommodation Day Use/smestaj dnevni boravak # 1200 3 x 7.616,00 RSD 22.848…" at bounding box center [667, 267] width 640 height 404
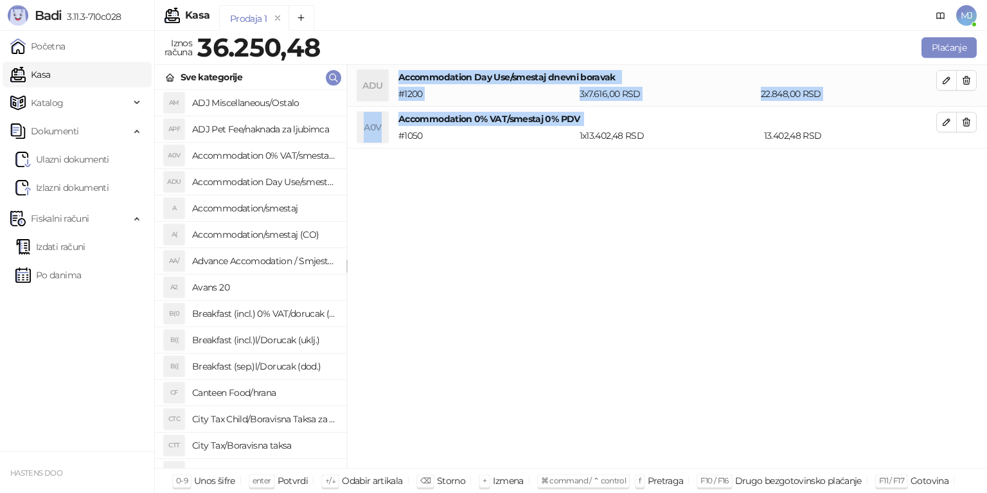
drag, startPoint x: 400, startPoint y: 75, endPoint x: 643, endPoint y: 125, distance: 248.5
click at [643, 125] on ul "ADU Accommodation Day Use/smestaj dnevni boravak # 1200 3 x 7.616,00 RSD 22.848…" at bounding box center [667, 107] width 640 height 84
copy ul "Accommodation Day Use/smestaj dnevni boravak # 1200 3 x 7.616,00 RSD 22.848,00 …"
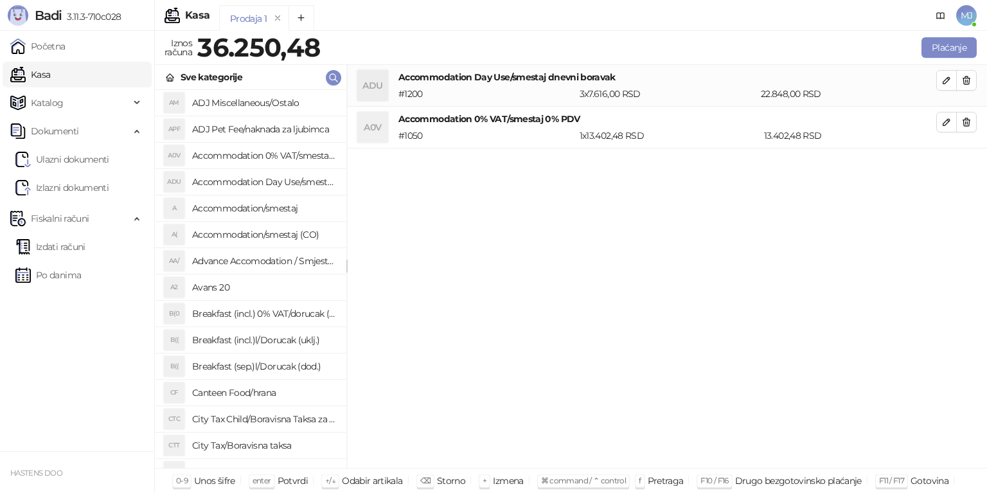
click at [248, 281] on h4 "Avans 20" at bounding box center [264, 287] width 144 height 21
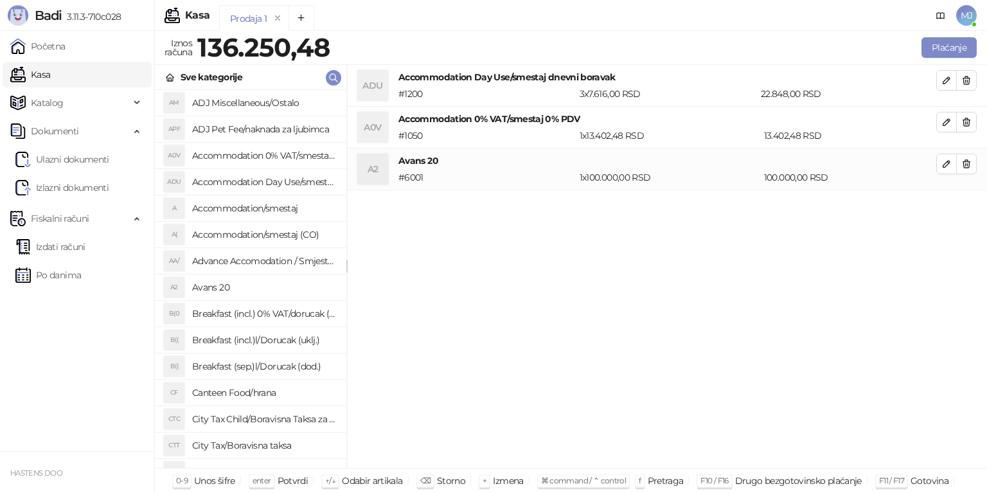
click at [977, 83] on li "ADU Accommodation Day Use/smestaj dnevni boravak # 1200 3 x 7.616,00 RSD 22.848…" at bounding box center [667, 86] width 640 height 42
click at [966, 82] on icon "button" at bounding box center [966, 80] width 7 height 8
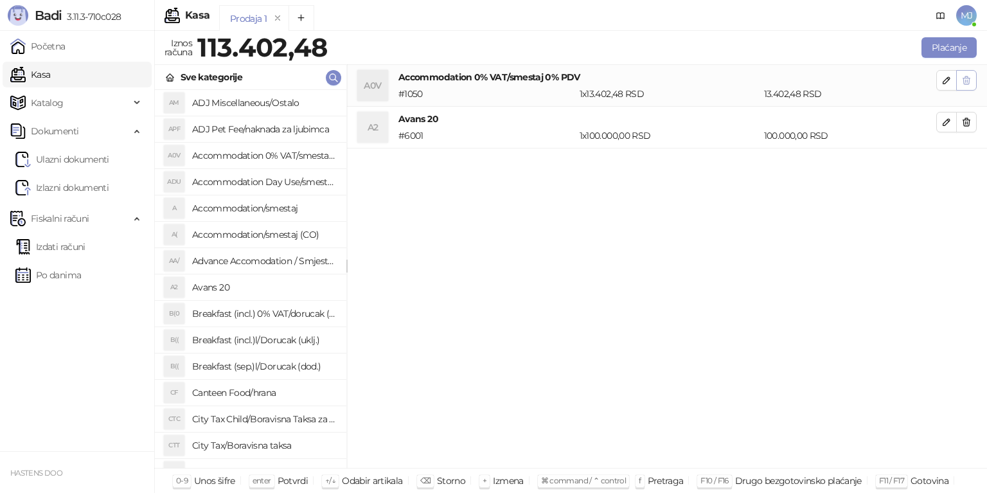
click at [966, 82] on icon "button" at bounding box center [966, 80] width 10 height 10
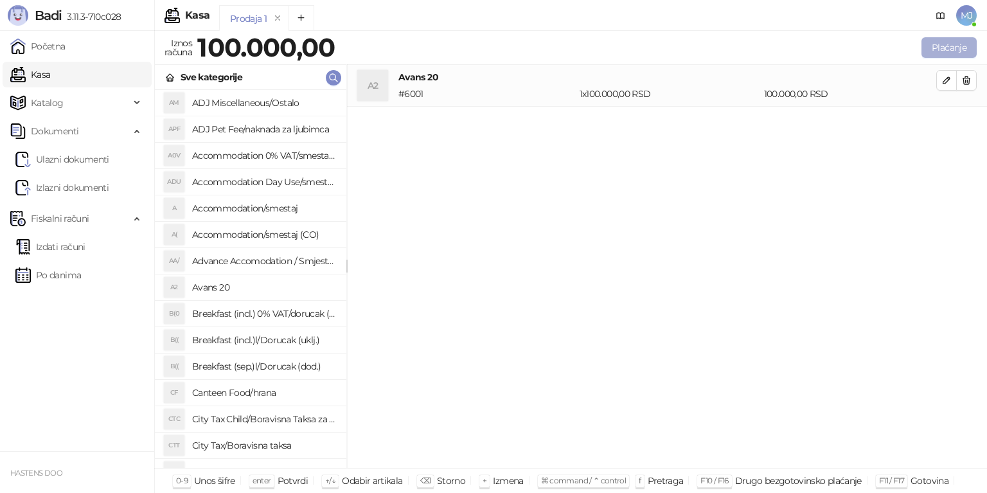
click at [949, 51] on button "Plaćanje" at bounding box center [949, 47] width 55 height 21
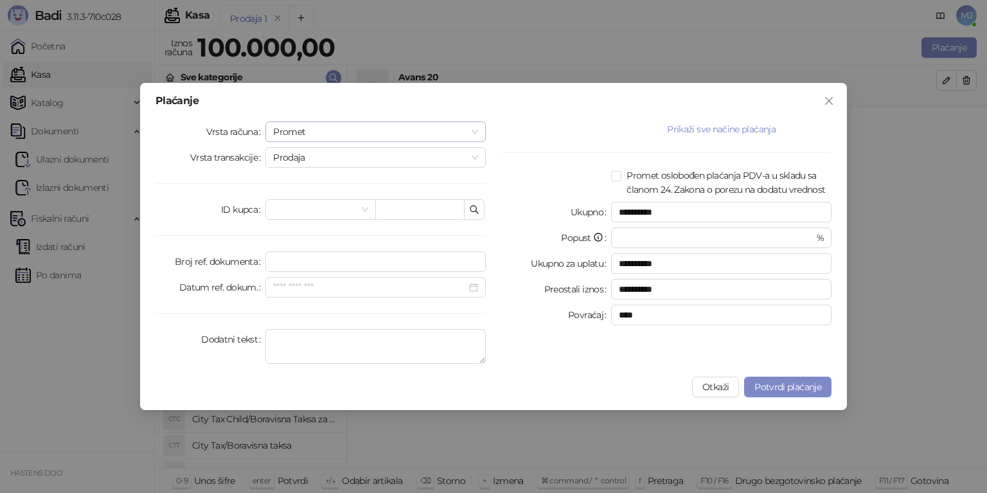
click at [299, 137] on span "Promet" at bounding box center [375, 131] width 205 height 19
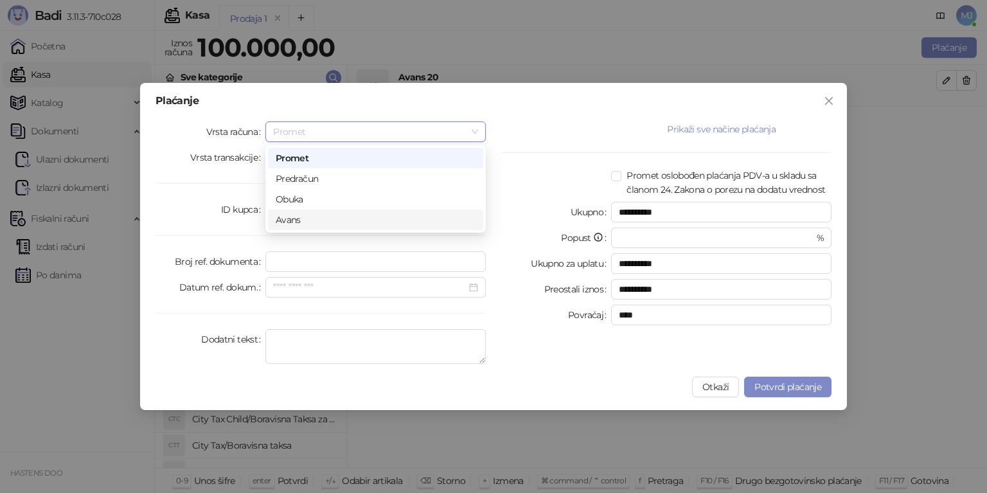
click at [318, 222] on div "Avans" at bounding box center [376, 220] width 200 height 14
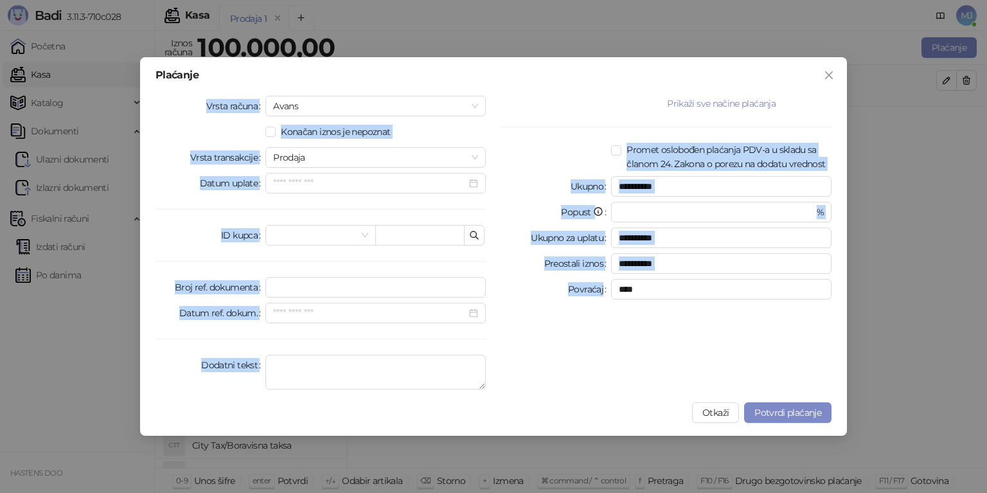
drag, startPoint x: 198, startPoint y: 103, endPoint x: 674, endPoint y: 334, distance: 528.9
click at [674, 334] on div "**********" at bounding box center [494, 245] width 692 height 299
copy div "Vrsta računa Avans Konačan iznos je nepoznat Vrsta transakcije Prodaja Datum up…"
click at [727, 371] on div "**********" at bounding box center [667, 245] width 346 height 299
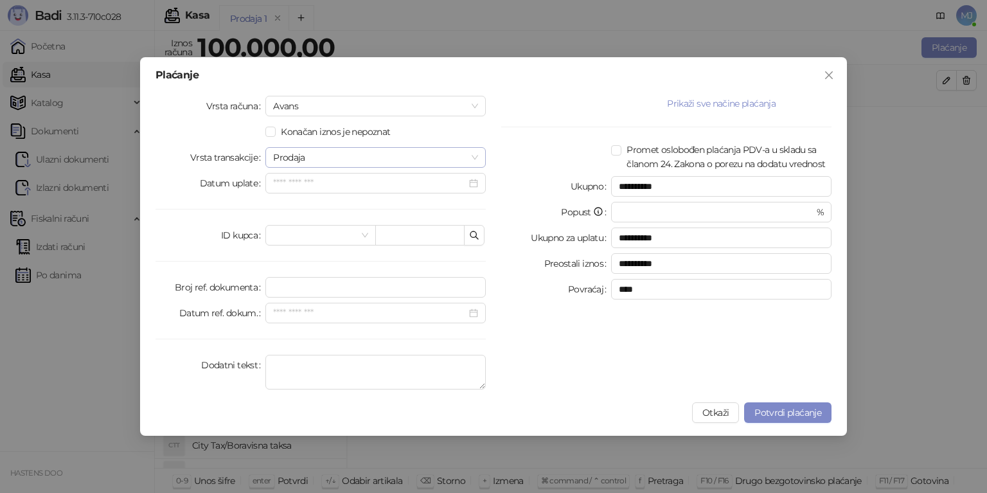
click at [330, 159] on span "Prodaja" at bounding box center [375, 157] width 205 height 19
click at [789, 411] on span "Potvrdi plaćanje" at bounding box center [787, 413] width 67 height 12
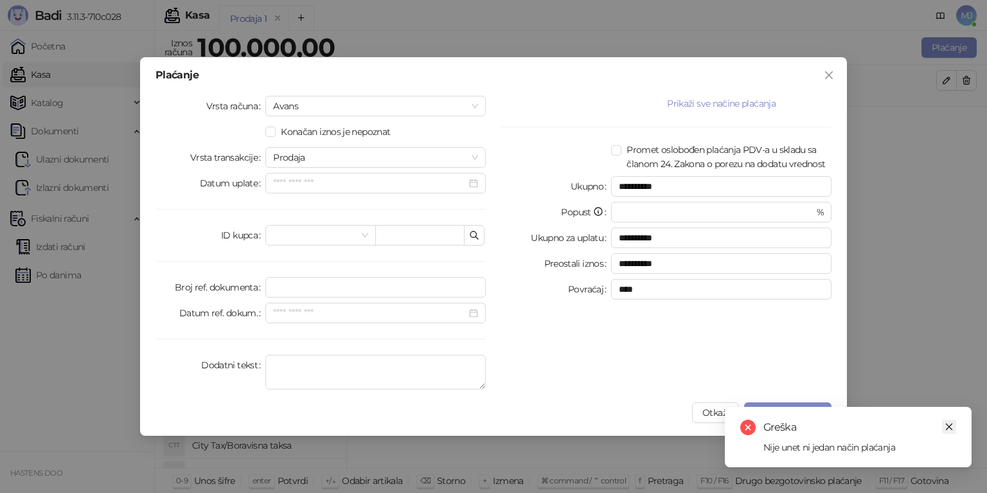
click at [951, 424] on icon "close" at bounding box center [949, 426] width 9 height 9
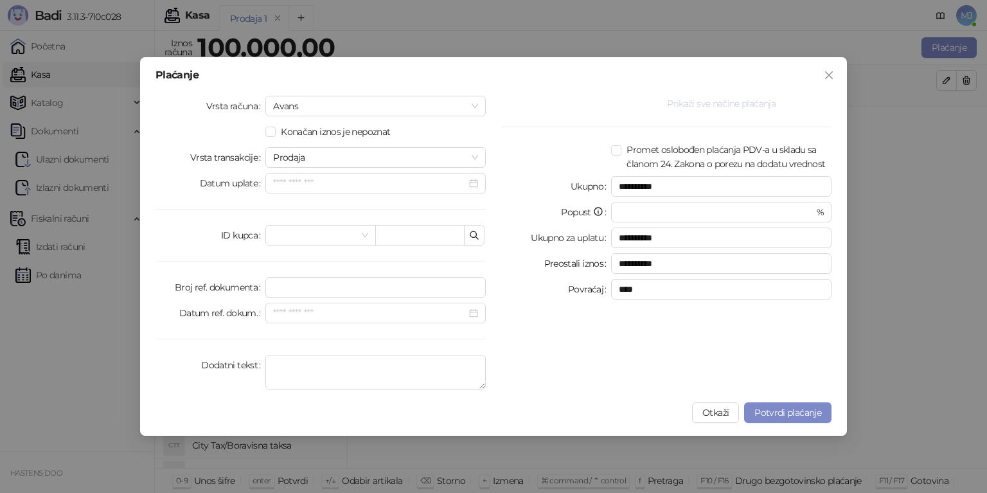
click at [707, 105] on button "Prikaži sve načine plaćanja" at bounding box center [721, 103] width 220 height 15
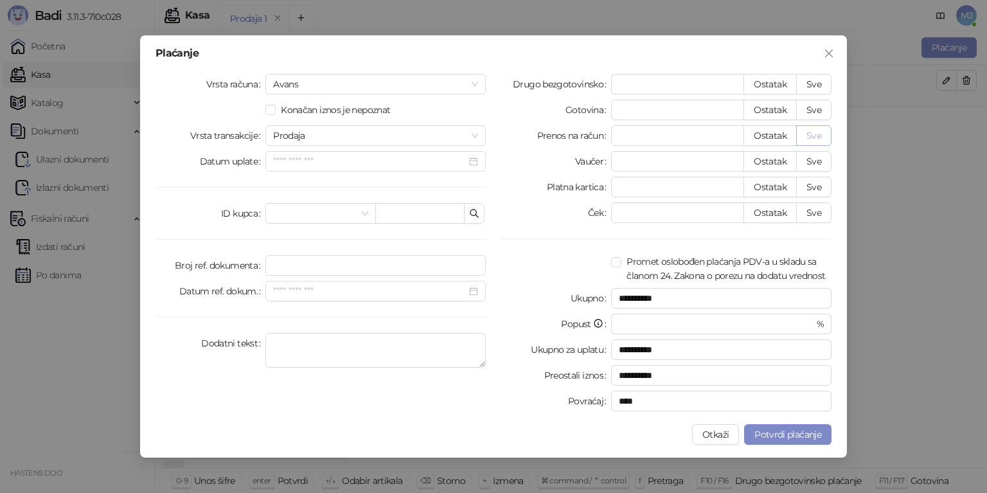
click at [814, 135] on button "Sve" at bounding box center [813, 135] width 35 height 21
type input "******"
type input "****"
click at [788, 438] on span "Potvrdi plaćanje" at bounding box center [787, 435] width 67 height 12
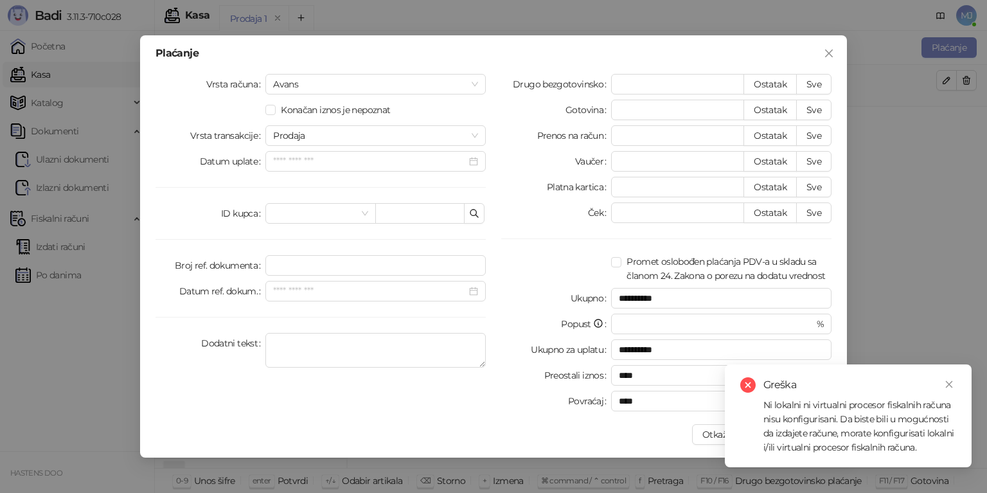
click at [855, 296] on div "**********" at bounding box center [493, 246] width 987 height 493
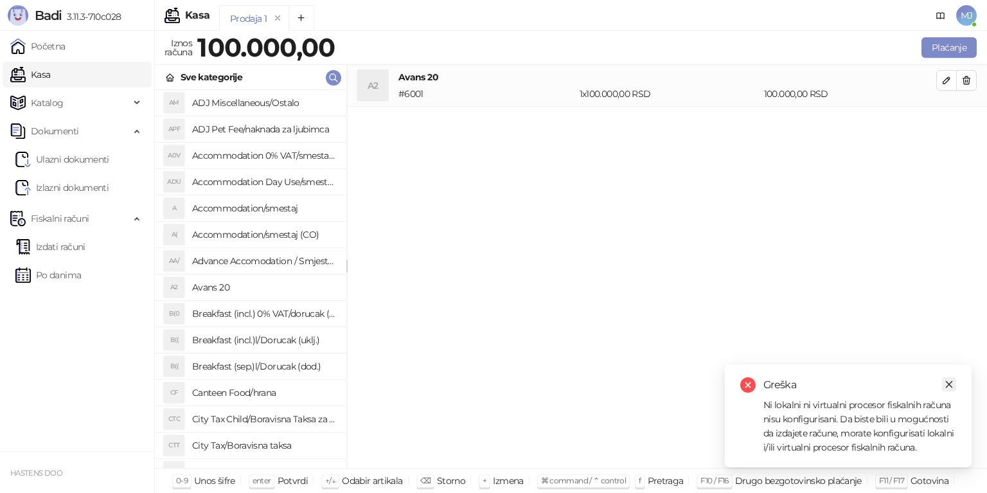
click at [945, 388] on icon "close" at bounding box center [949, 384] width 9 height 9
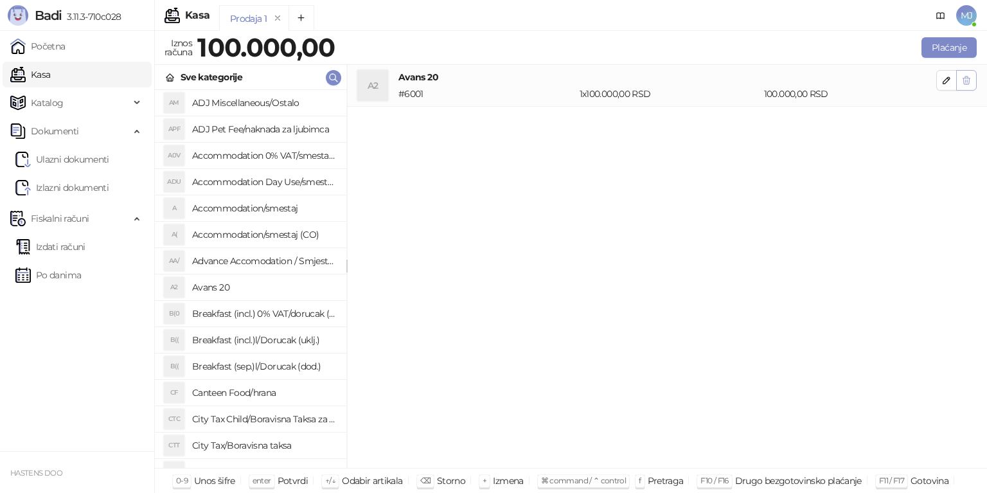
click at [971, 82] on icon "button" at bounding box center [966, 80] width 10 height 10
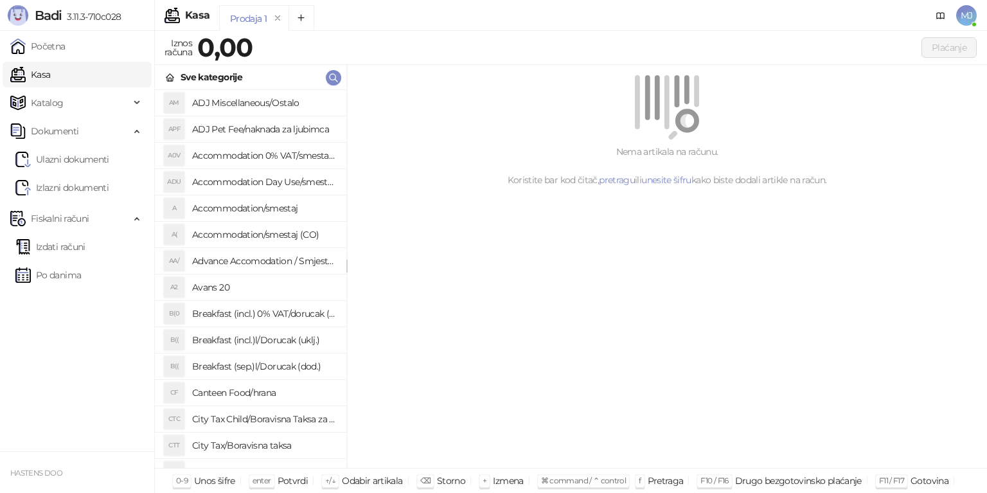
click at [222, 263] on h4 "Advance Accomodation / Smjestaj Avans" at bounding box center [264, 261] width 144 height 21
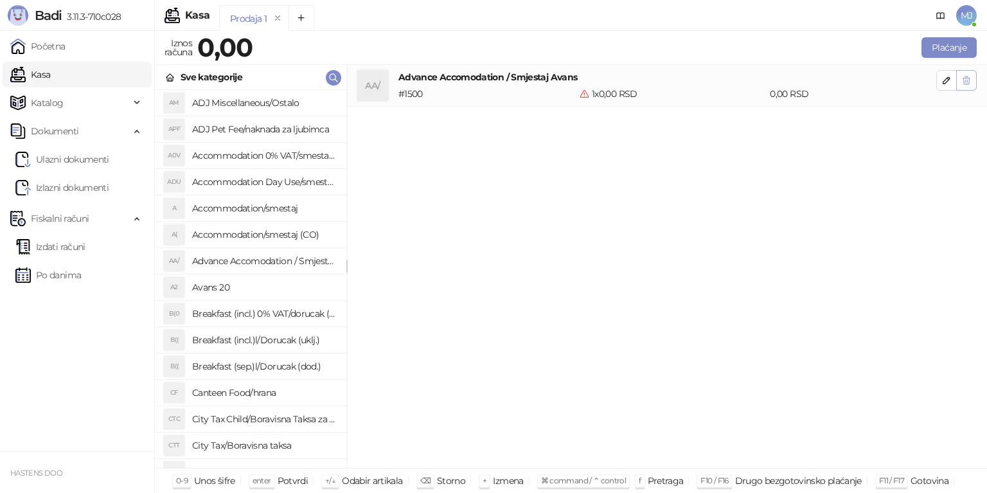
click at [968, 84] on icon "button" at bounding box center [966, 80] width 7 height 8
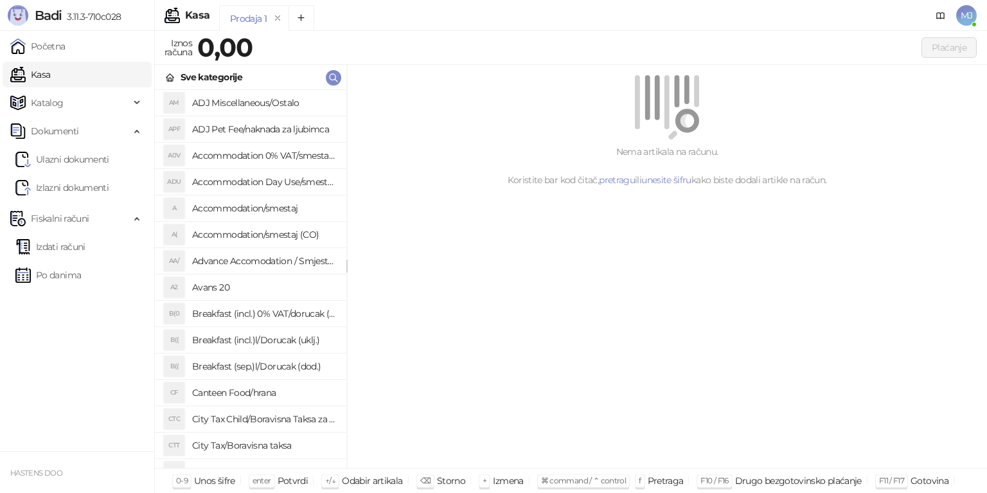
click at [260, 289] on h4 "Avans 20" at bounding box center [264, 287] width 144 height 21
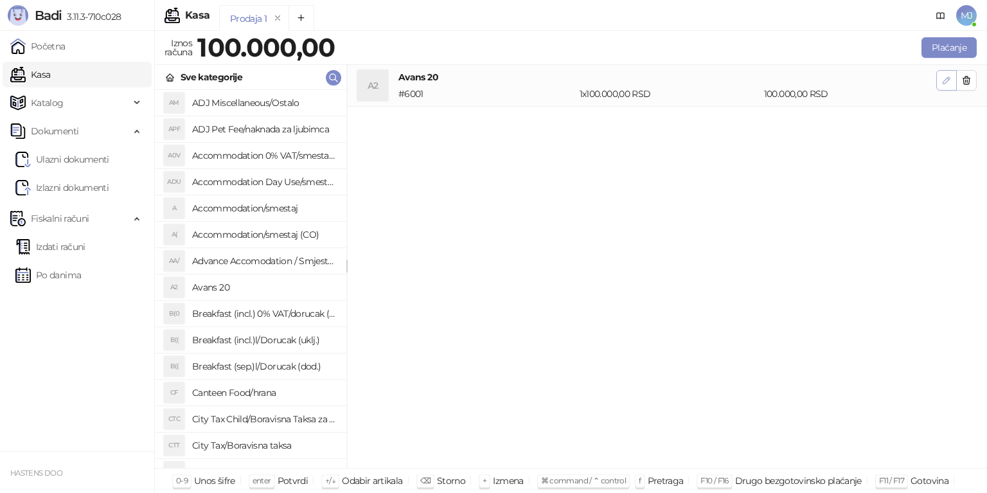
click at [949, 81] on icon "button" at bounding box center [947, 80] width 10 height 10
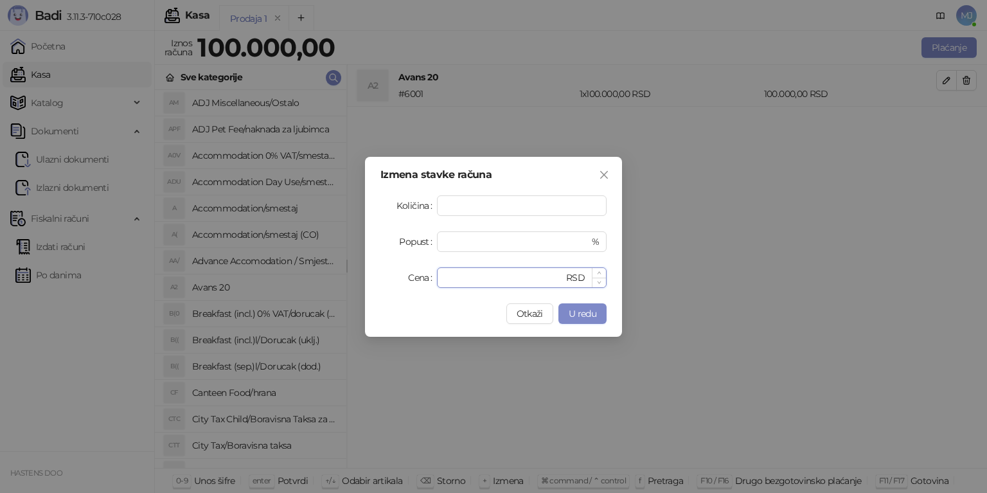
click at [503, 275] on input "******" at bounding box center [504, 277] width 119 height 19
type input "*"
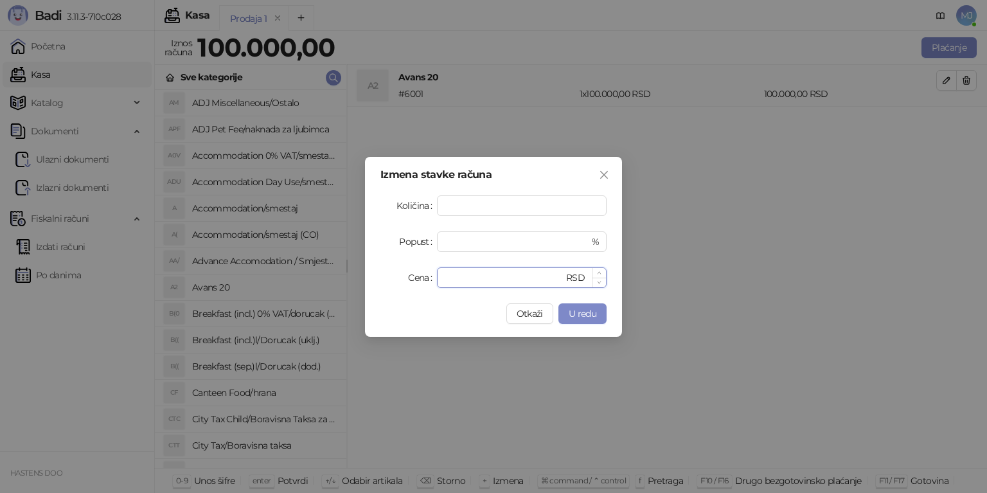
type input "*"
type input "*****"
click at [587, 316] on span "U redu" at bounding box center [583, 314] width 28 height 12
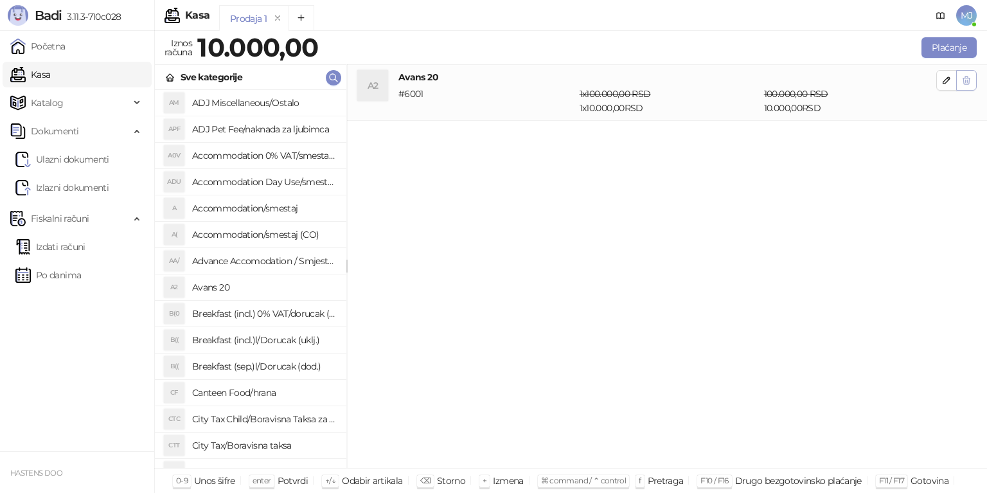
click at [969, 82] on icon "button" at bounding box center [966, 80] width 7 height 8
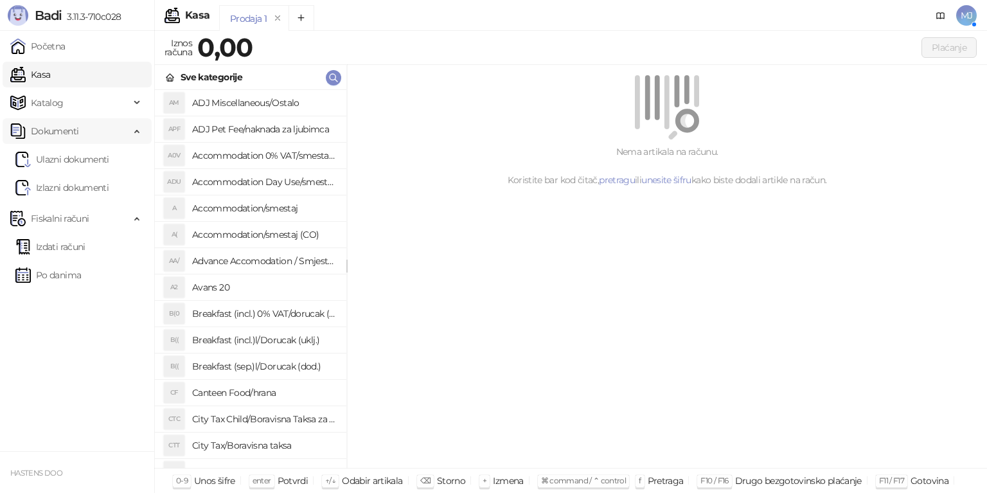
click at [48, 136] on span "Dokumenti" at bounding box center [55, 131] width 48 height 26
click at [62, 102] on span "Katalog" at bounding box center [47, 103] width 33 height 26
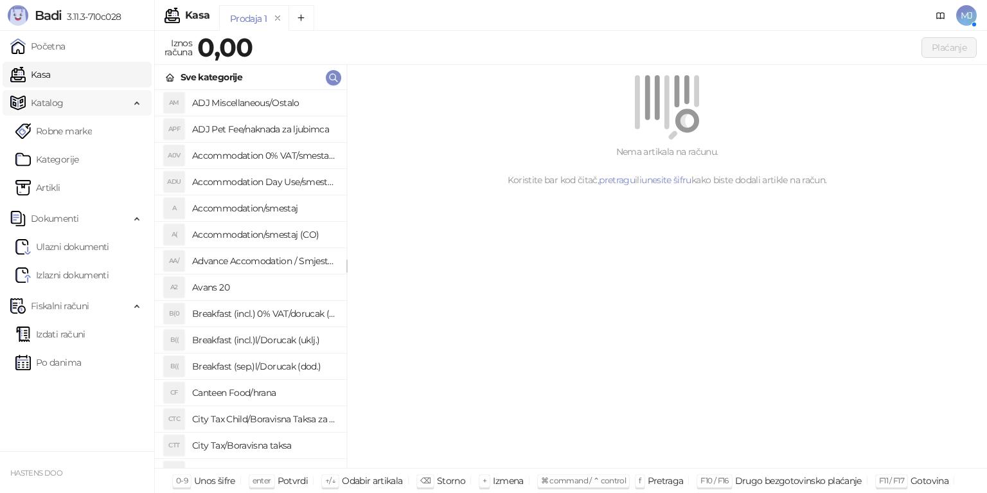
click at [62, 102] on span "Katalog" at bounding box center [47, 103] width 33 height 26
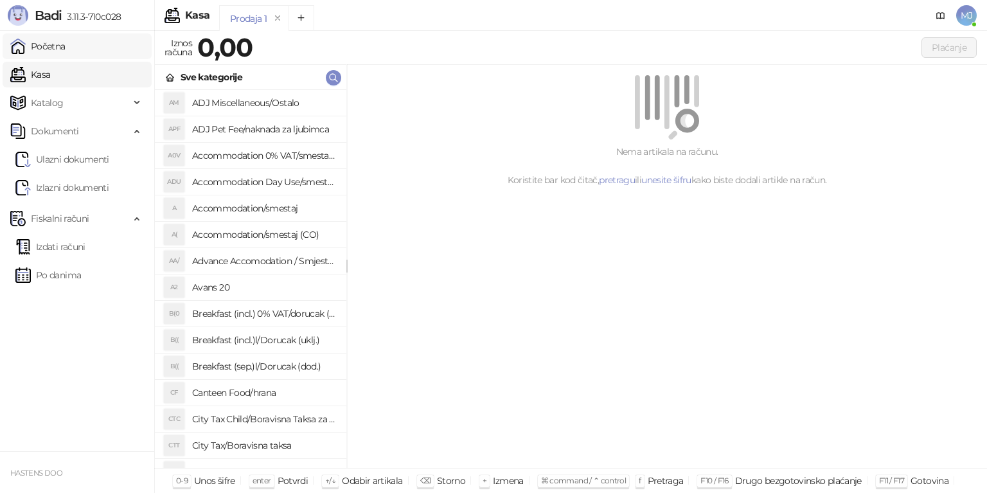
click at [66, 53] on link "Početna" at bounding box center [37, 46] width 55 height 26
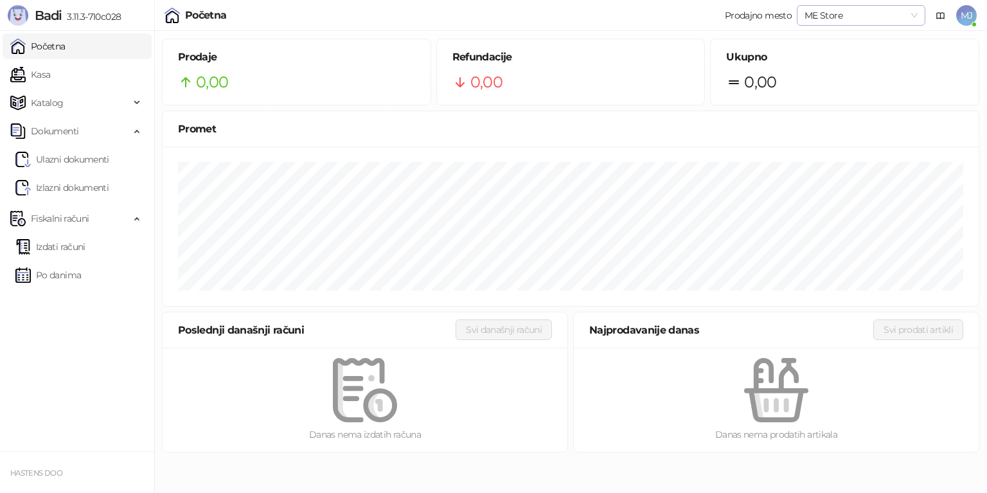
click at [843, 13] on span "ME Store" at bounding box center [861, 15] width 113 height 19
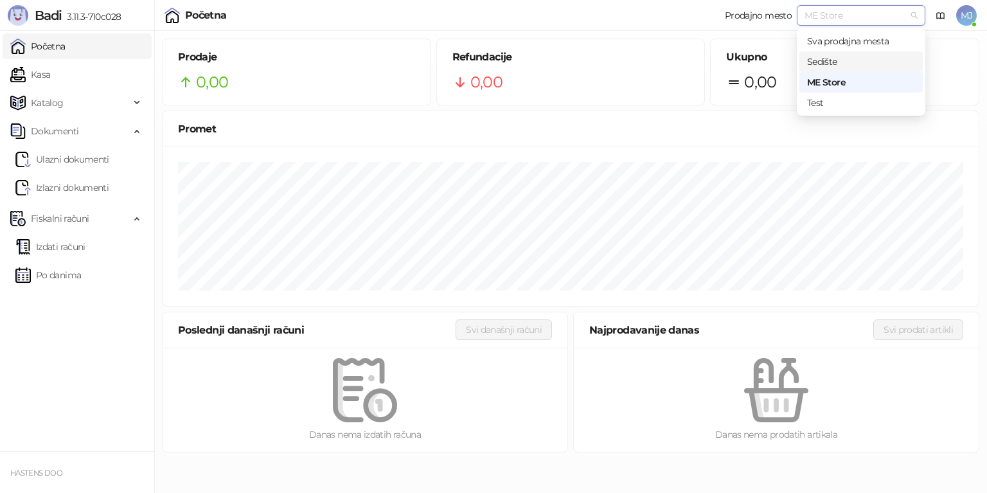
click at [832, 58] on div "Sedište" at bounding box center [861, 62] width 108 height 14
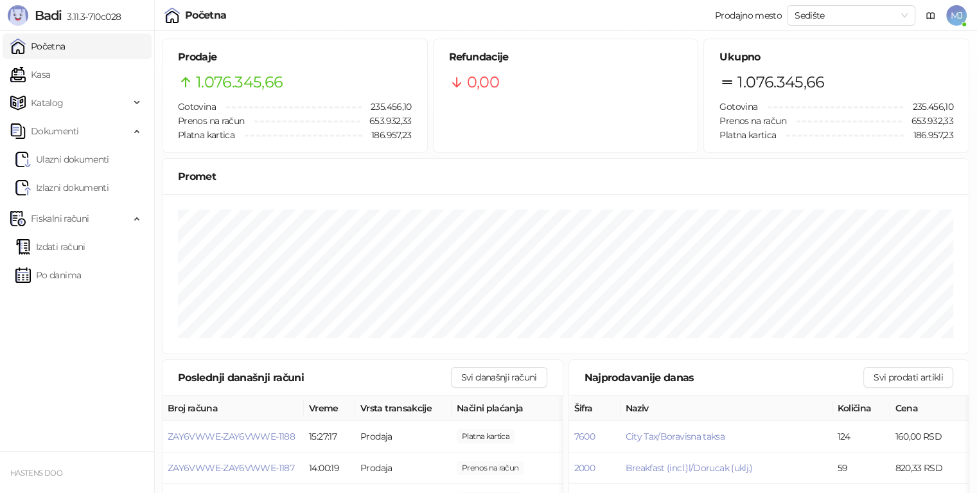
click at [66, 51] on link "Početna" at bounding box center [37, 46] width 55 height 26
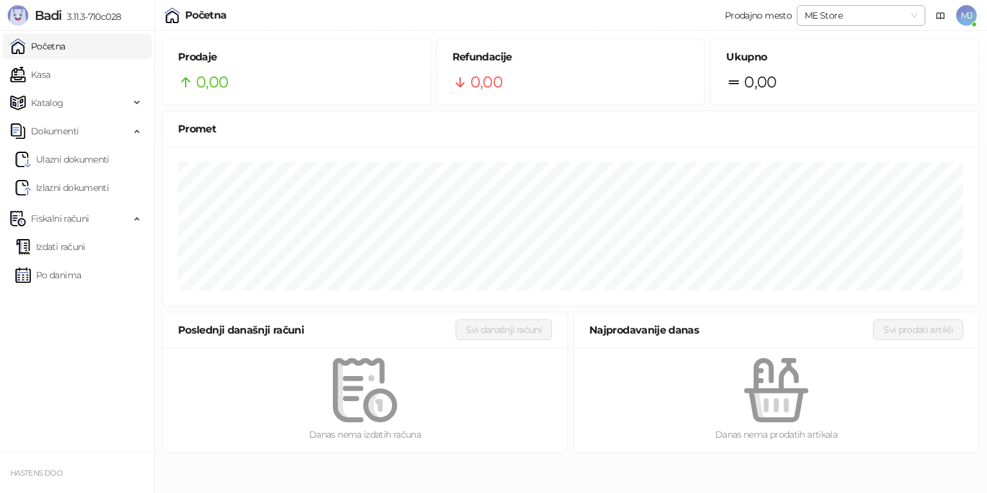
click at [851, 10] on span "ME Store" at bounding box center [861, 15] width 113 height 19
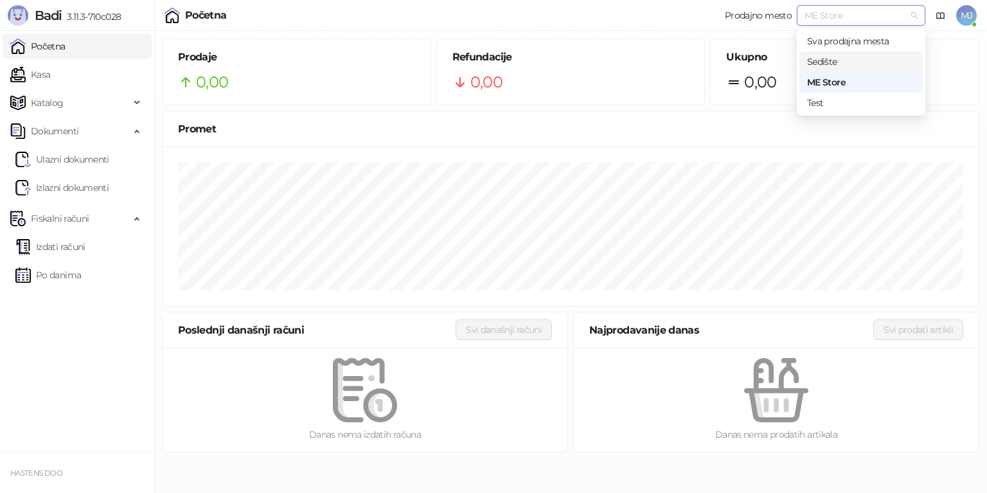
click at [835, 63] on div "Sedište" at bounding box center [861, 62] width 108 height 14
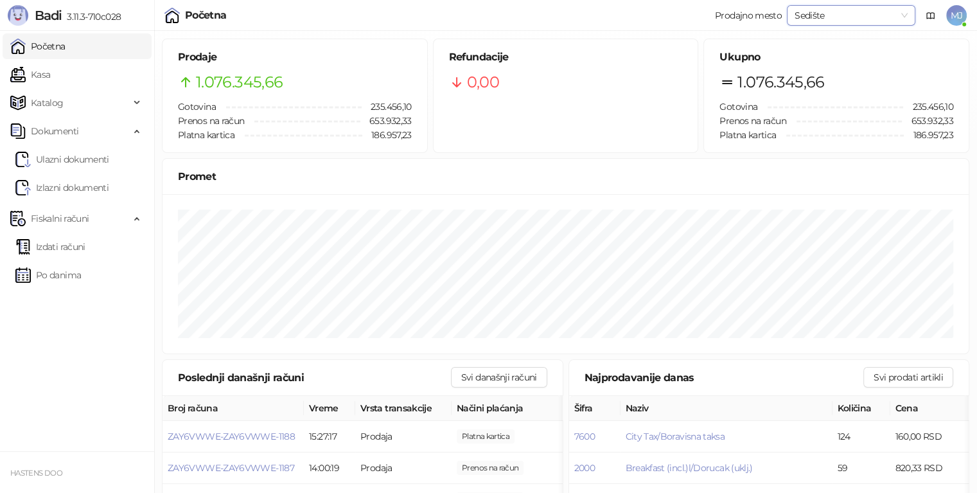
click at [48, 44] on link "Početna" at bounding box center [37, 46] width 55 height 26
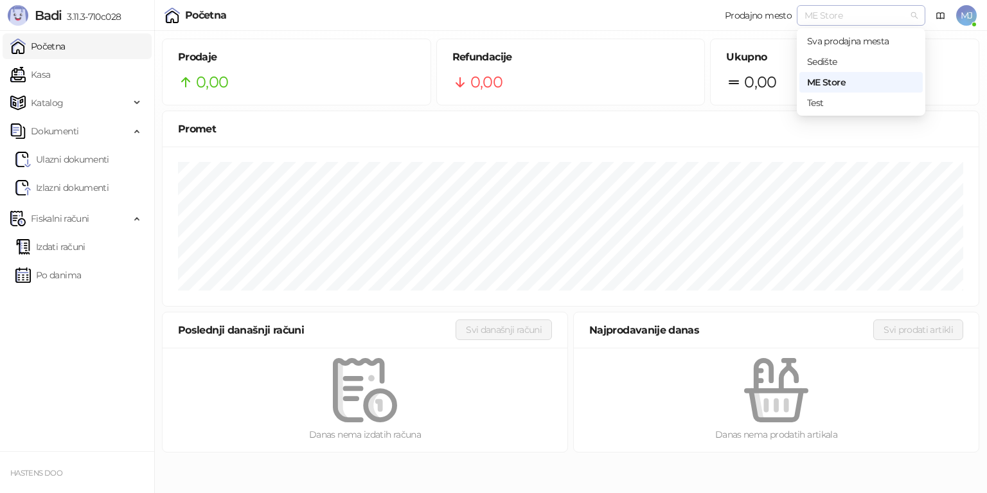
click at [907, 18] on span "ME Store" at bounding box center [861, 15] width 113 height 19
click at [823, 57] on div "Sedište" at bounding box center [861, 62] width 108 height 14
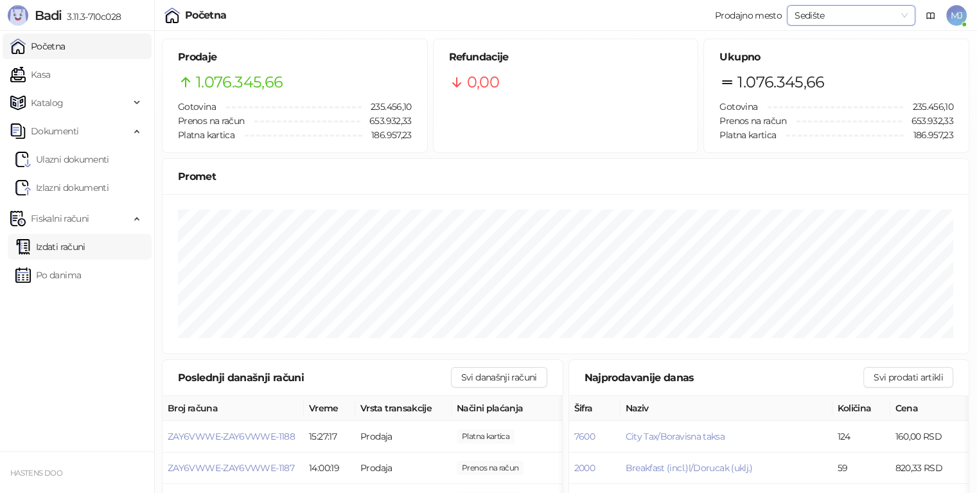
click at [71, 248] on link "Izdati računi" at bounding box center [50, 247] width 70 height 26
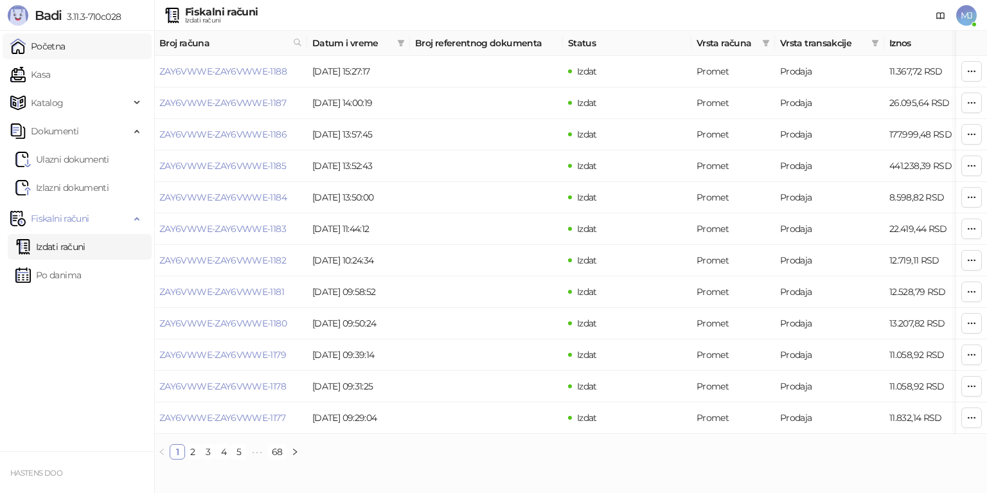
click at [62, 44] on link "Početna" at bounding box center [37, 46] width 55 height 26
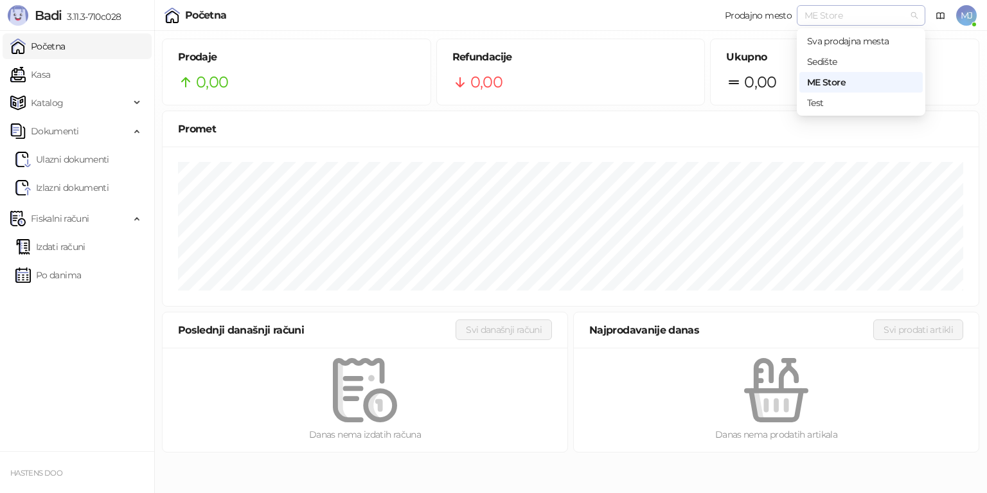
click at [846, 13] on span "ME Store" at bounding box center [861, 15] width 113 height 19
click at [819, 105] on div "Test" at bounding box center [861, 103] width 108 height 14
click at [835, 17] on span "Test" at bounding box center [861, 15] width 113 height 19
click at [823, 55] on div "Sedište" at bounding box center [861, 62] width 108 height 14
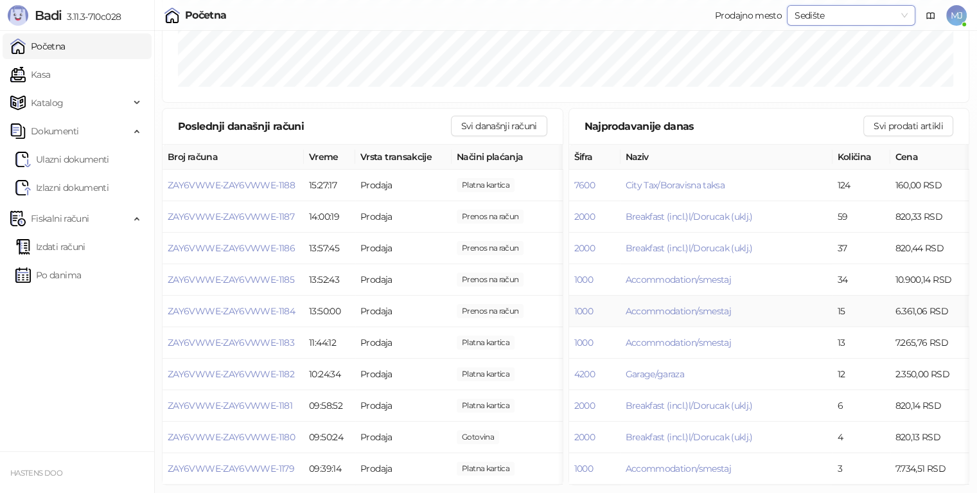
scroll to position [260, 0]
drag, startPoint x: 44, startPoint y: 397, endPoint x: 49, endPoint y: 401, distance: 7.0
click at [49, 401] on ul "Početna Kasa Katalog Robne marke Kategorije Artikli Dokumenti Ulazni dokumenti …" at bounding box center [77, 241] width 154 height 420
click at [29, 73] on link "Kasa" at bounding box center [30, 75] width 40 height 26
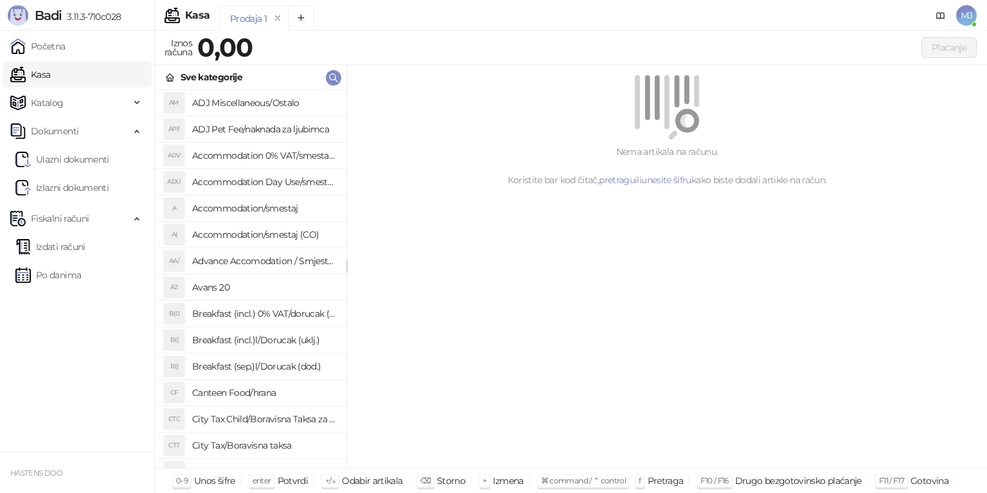
click at [247, 290] on h4 "Avans 20" at bounding box center [264, 287] width 144 height 21
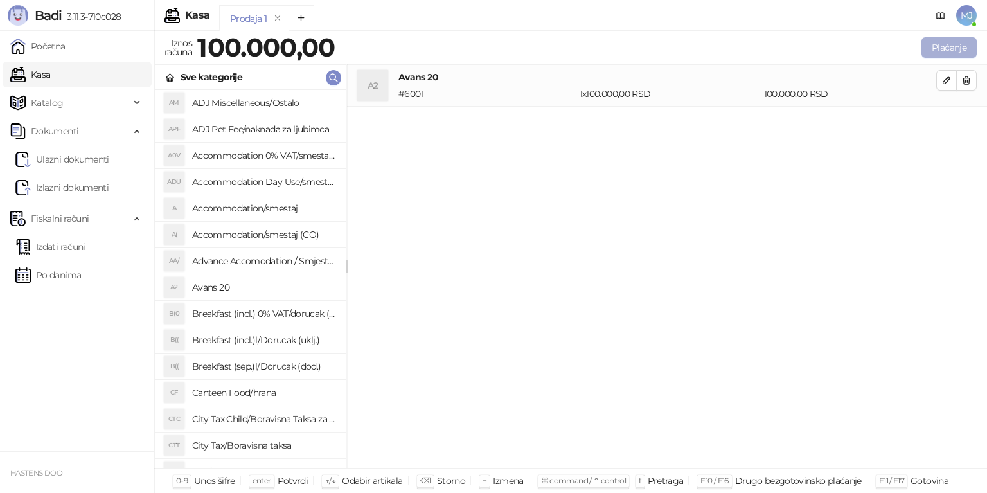
click at [949, 53] on button "Plaćanje" at bounding box center [949, 47] width 55 height 21
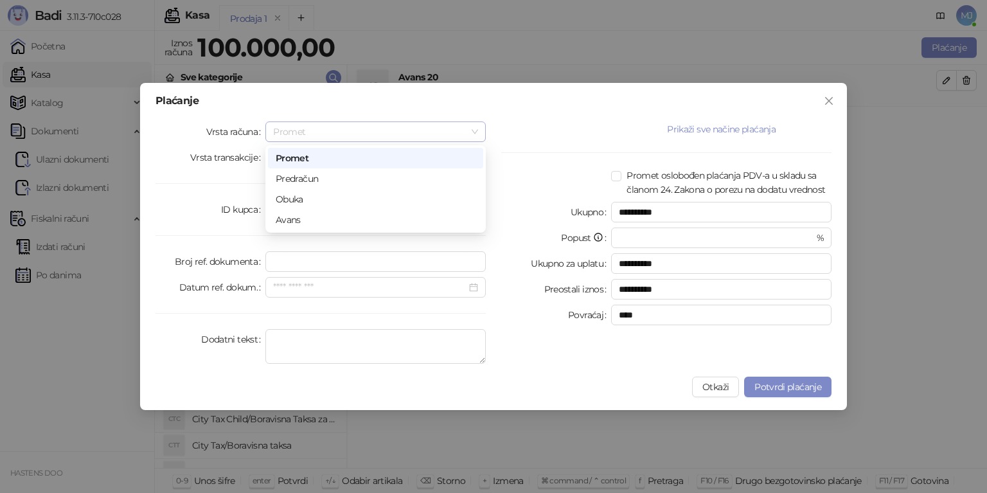
click at [290, 135] on span "Promet" at bounding box center [375, 131] width 205 height 19
click at [306, 224] on div "Avans" at bounding box center [376, 220] width 200 height 14
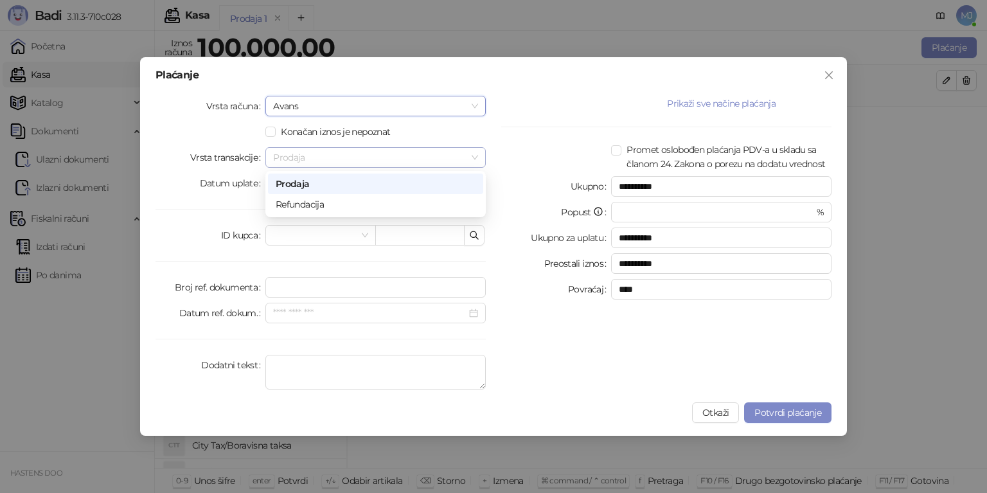
click at [290, 163] on span "Prodaja" at bounding box center [375, 157] width 205 height 19
click at [325, 162] on span "Prodaja" at bounding box center [375, 157] width 205 height 19
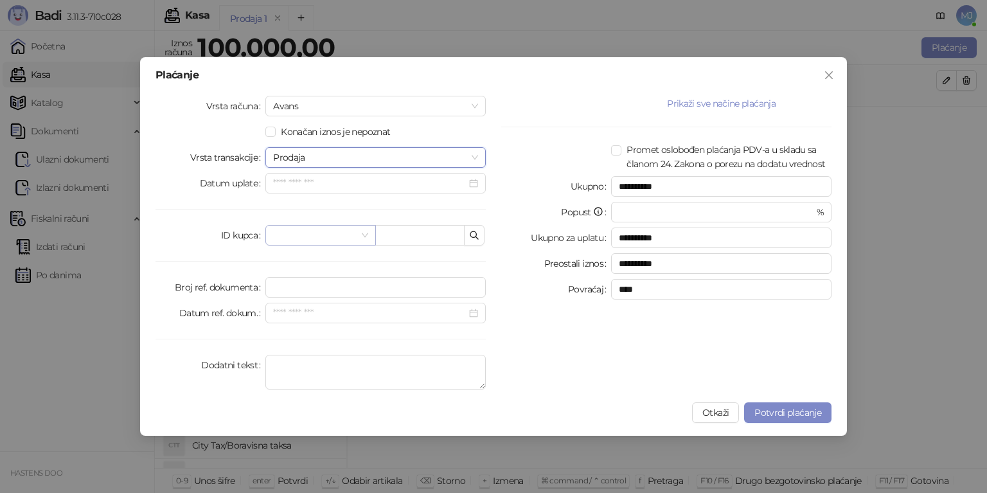
click at [359, 231] on span at bounding box center [320, 235] width 94 height 19
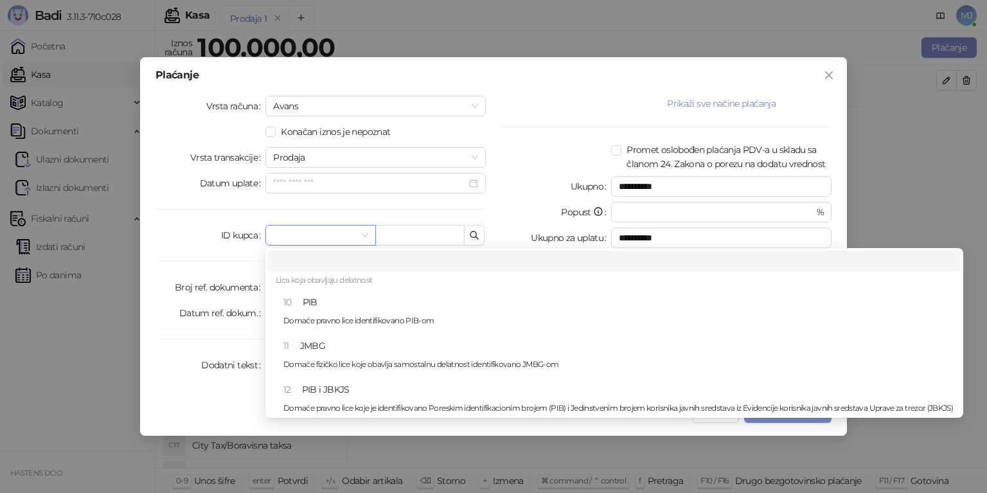
click at [359, 232] on span at bounding box center [320, 235] width 94 height 19
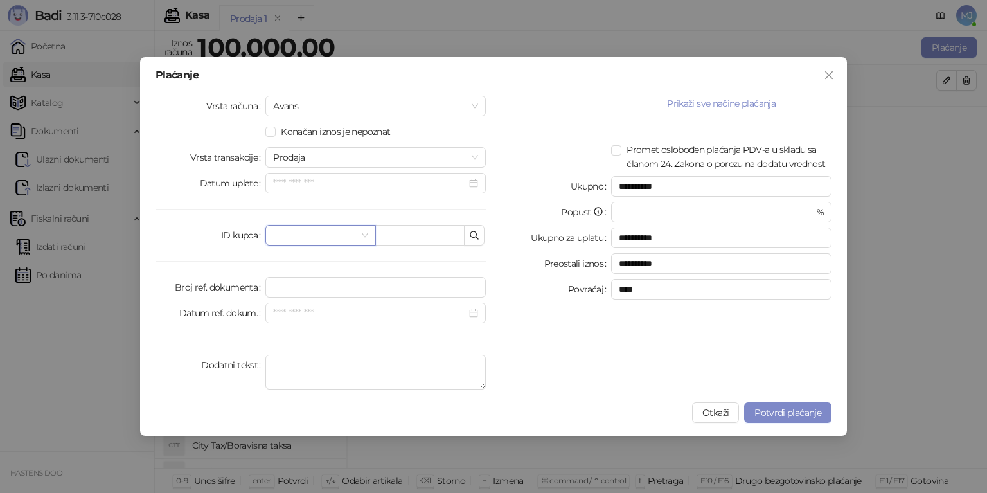
click at [364, 235] on span at bounding box center [320, 235] width 94 height 19
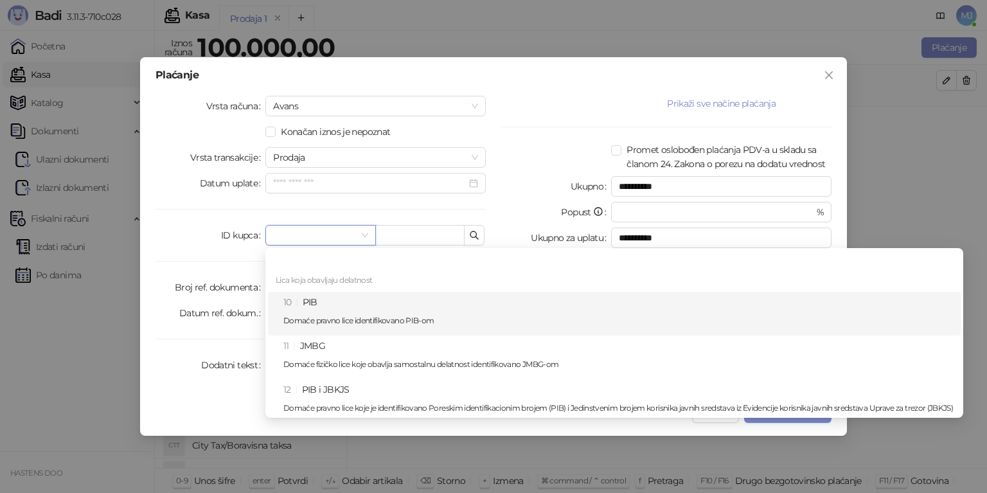
click at [348, 309] on div "10 PIB Domaće pravno lice identifikovano PIB-om" at bounding box center [618, 313] width 670 height 37
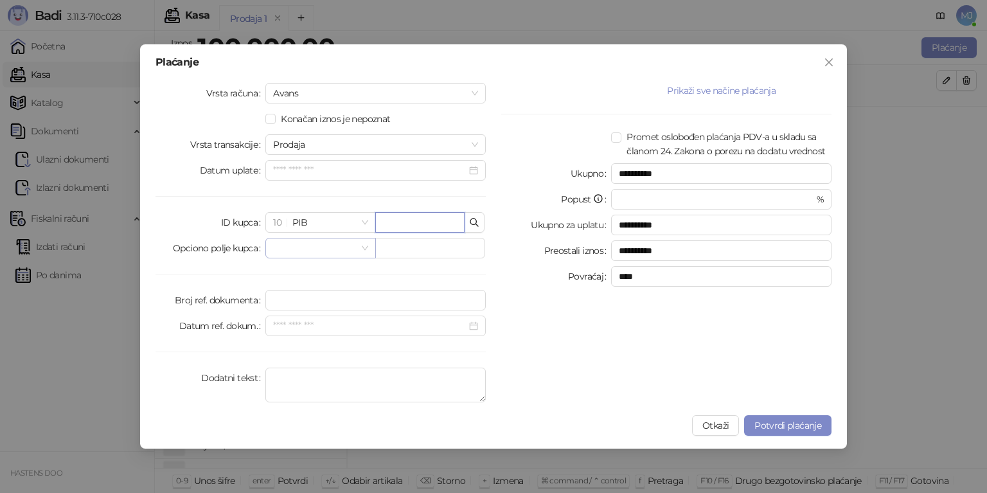
click at [366, 246] on span at bounding box center [320, 247] width 94 height 19
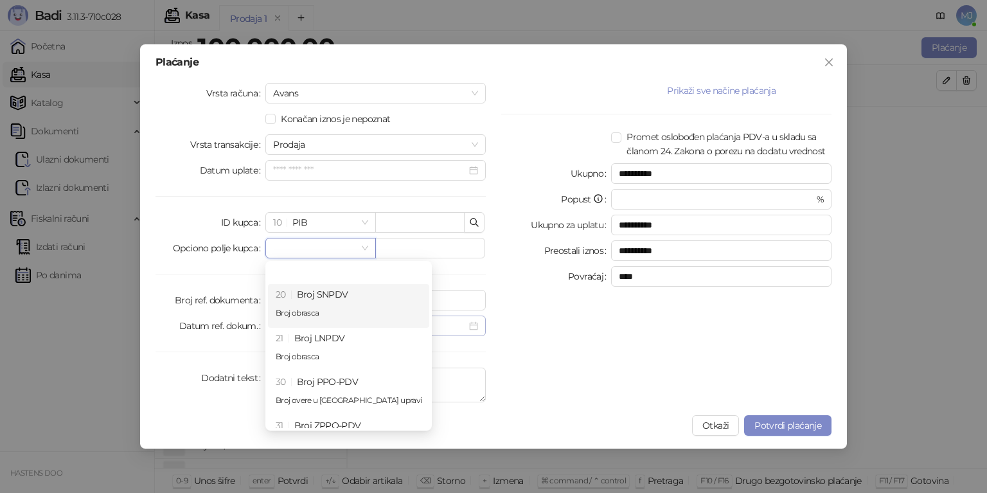
click at [323, 317] on div "20 Broj SNPDV Broj obrasca" at bounding box center [349, 305] width 146 height 37
type input "*********"
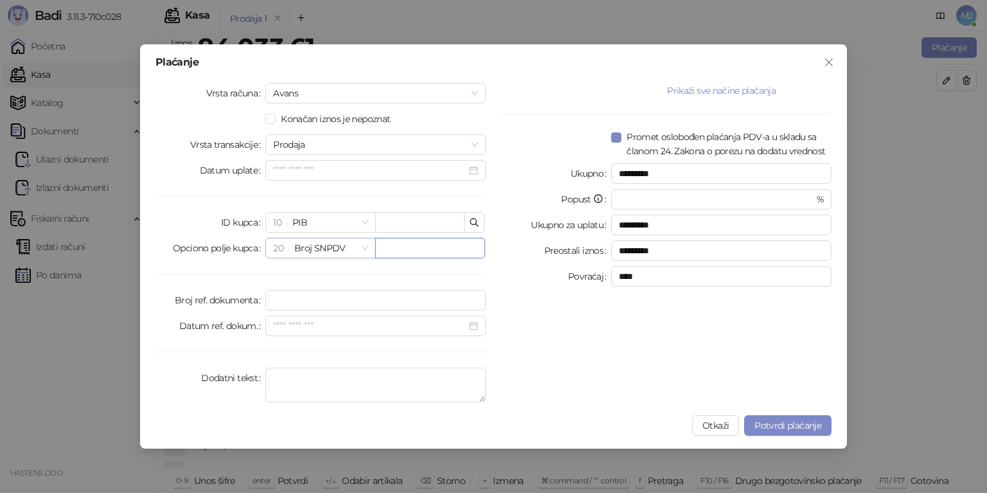
click at [334, 247] on span "20 Broj SNPDV" at bounding box center [320, 247] width 94 height 19
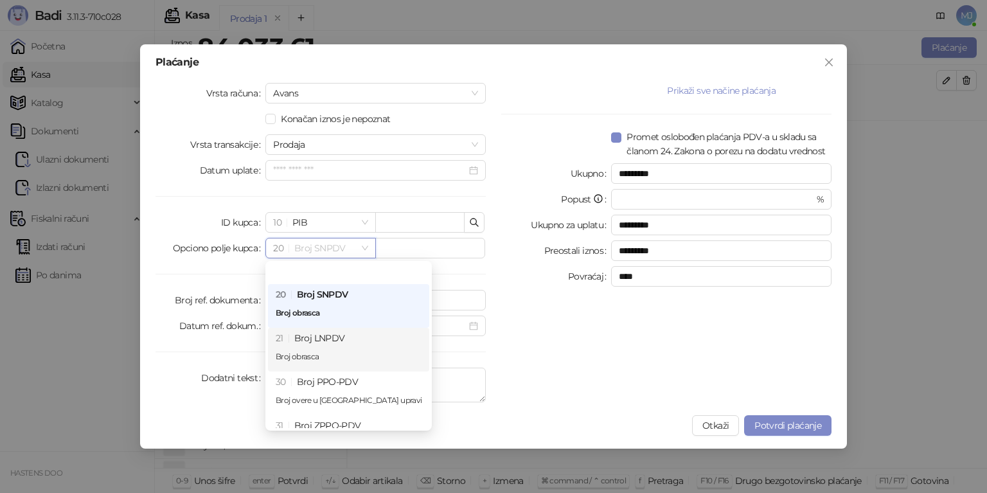
scroll to position [64, 0]
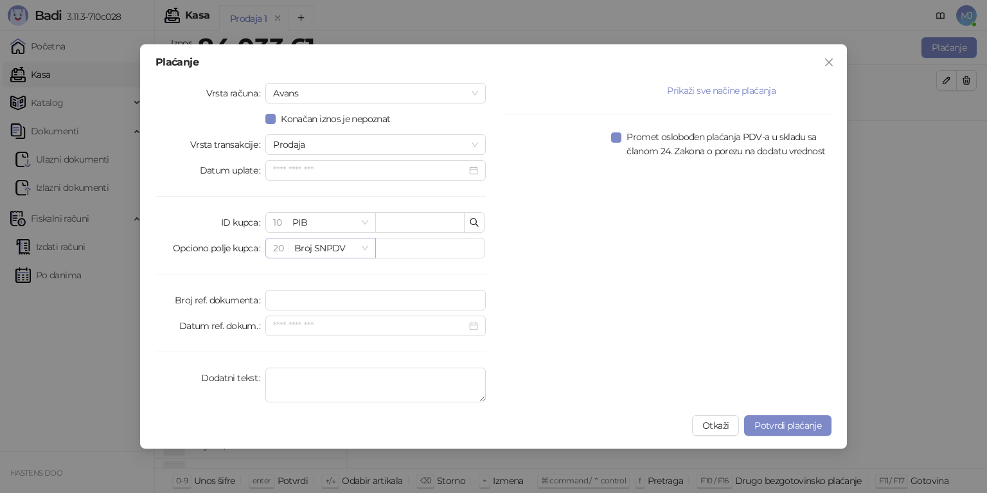
click at [296, 247] on span "20 Broj SNPDV" at bounding box center [320, 247] width 94 height 19
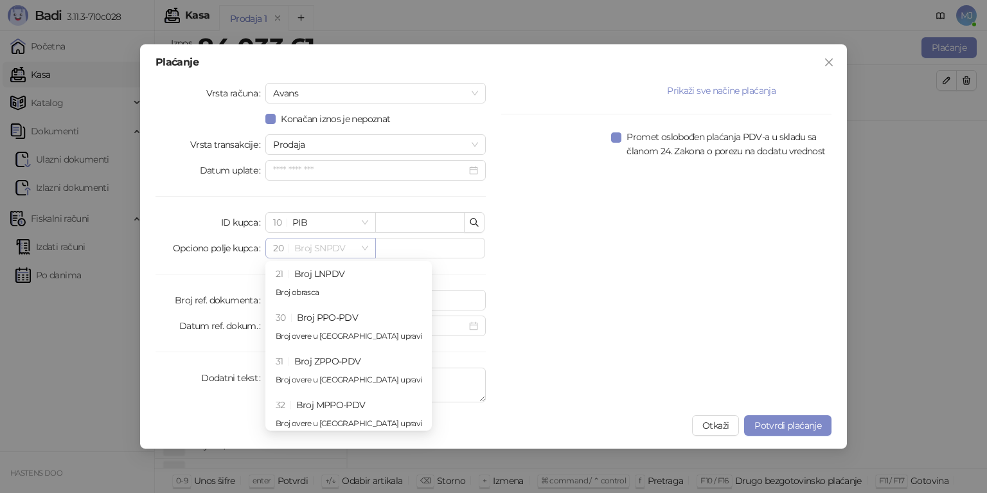
scroll to position [21, 0]
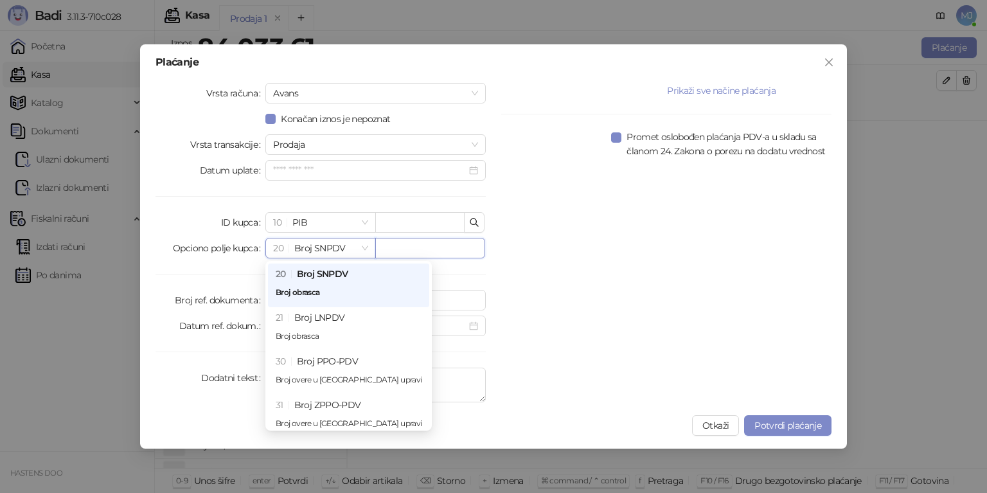
drag, startPoint x: 437, startPoint y: 245, endPoint x: 484, endPoint y: 248, distance: 47.0
click at [442, 245] on input "text" at bounding box center [430, 248] width 110 height 21
drag, startPoint x: 357, startPoint y: 249, endPoint x: 204, endPoint y: 269, distance: 154.2
click at [204, 269] on div "Vrsta računa Avans Konačan iznos je nepoznat Vrsta transakcije Prodaja Datum up…" at bounding box center [321, 245] width 346 height 325
click at [828, 58] on icon "close" at bounding box center [829, 62] width 10 height 10
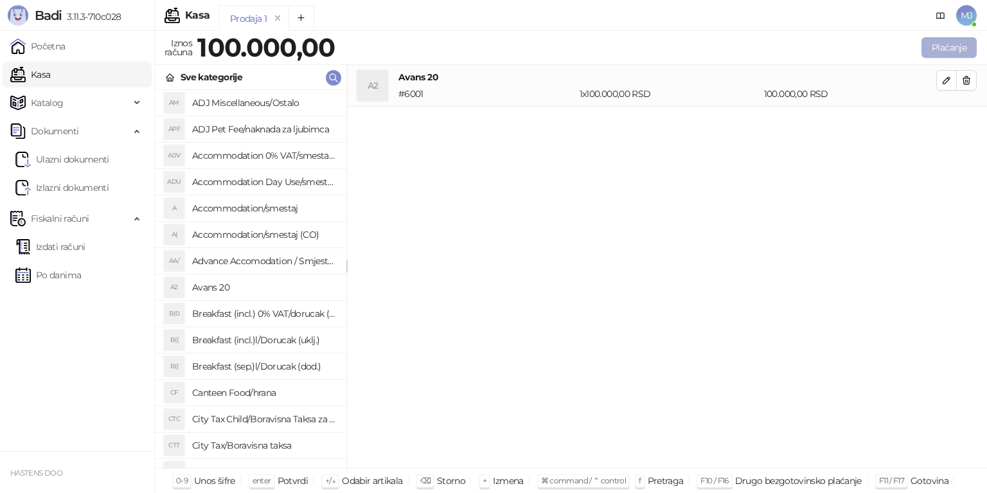
click at [942, 47] on button "Plaćanje" at bounding box center [949, 47] width 55 height 21
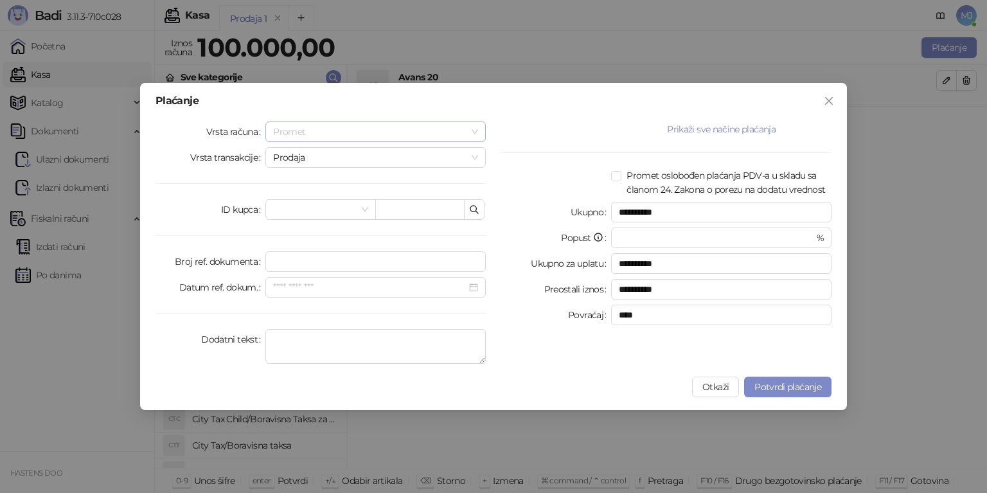
click at [309, 130] on span "Promet" at bounding box center [375, 131] width 205 height 19
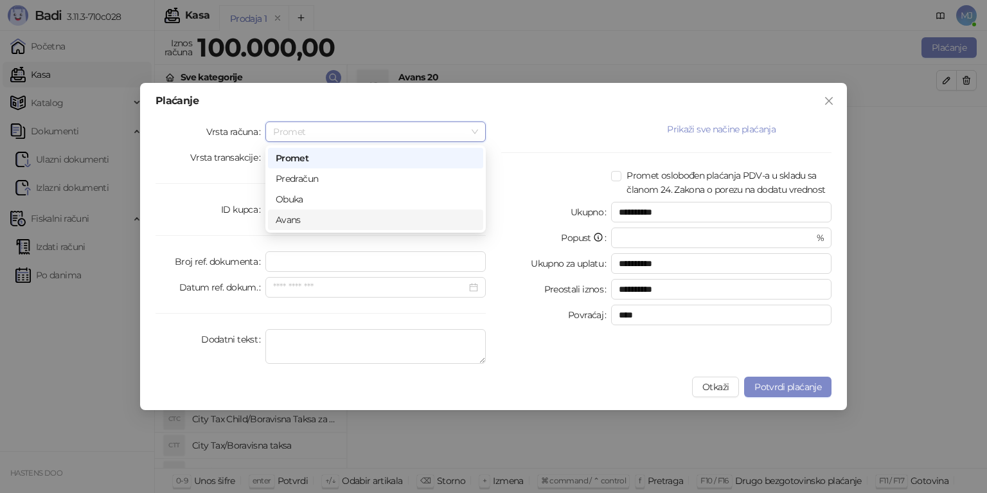
click at [305, 222] on div "Avans" at bounding box center [376, 220] width 200 height 14
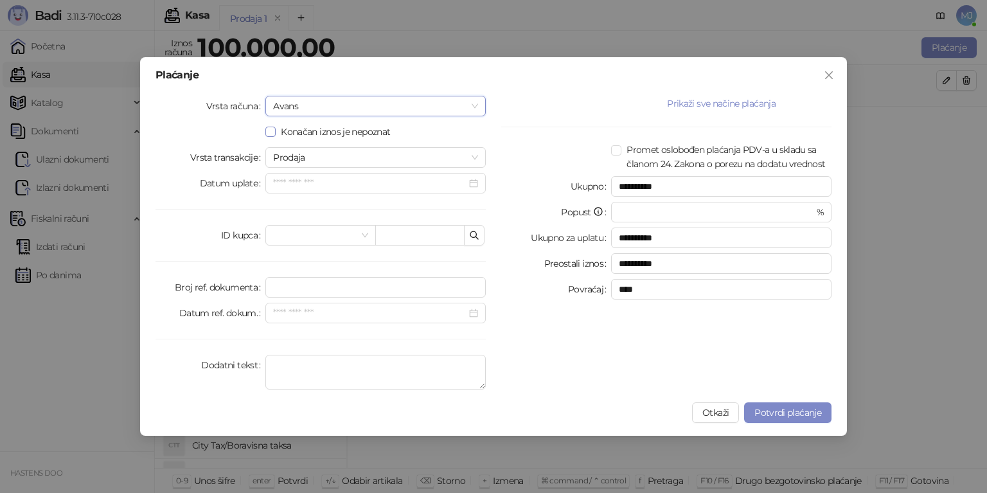
click at [321, 129] on span "Konačan iznos je nepoznat" at bounding box center [336, 132] width 120 height 14
click at [312, 236] on input "search" at bounding box center [314, 235] width 83 height 19
click at [701, 229] on div "Prikaži sve načine plaćanja Drugo bezgotovinsko * Ostatak Sve Gotovina * Ostata…" at bounding box center [667, 245] width 346 height 299
click at [593, 240] on div "Prikaži sve načine plaćanja Drugo bezgotovinsko * Ostatak Sve Gotovina * Ostata…" at bounding box center [667, 245] width 346 height 299
click at [342, 233] on input "search" at bounding box center [314, 235] width 83 height 19
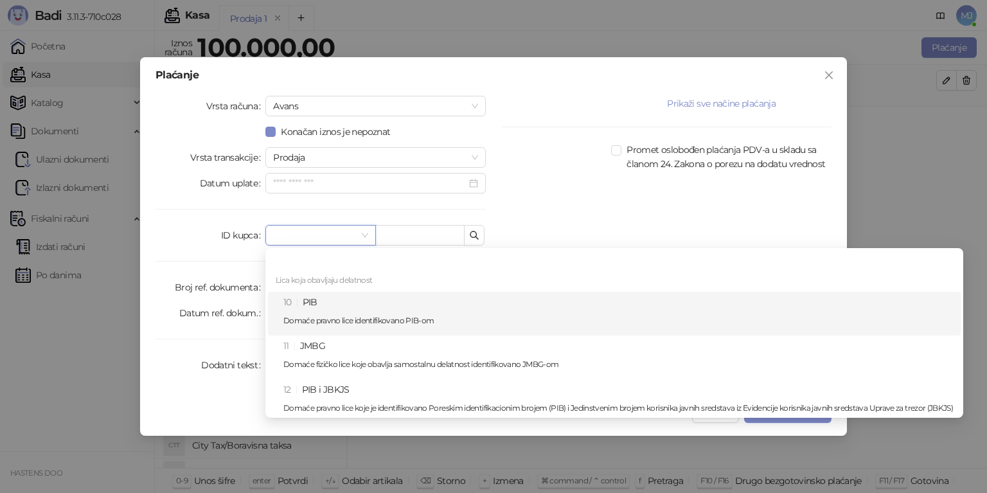
click at [342, 308] on div "10 PIB Domaće pravno lice identifikovano PIB-om" at bounding box center [618, 313] width 670 height 37
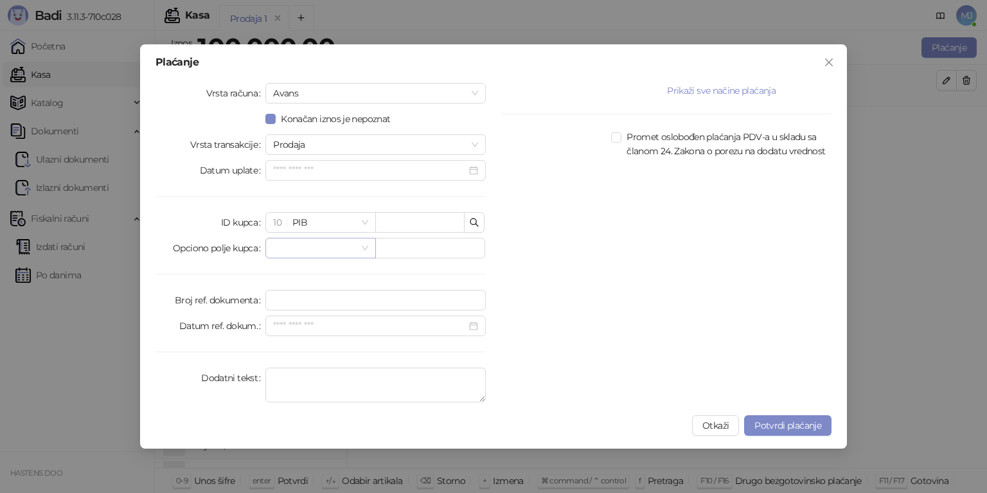
click at [343, 245] on input "search" at bounding box center [314, 247] width 83 height 19
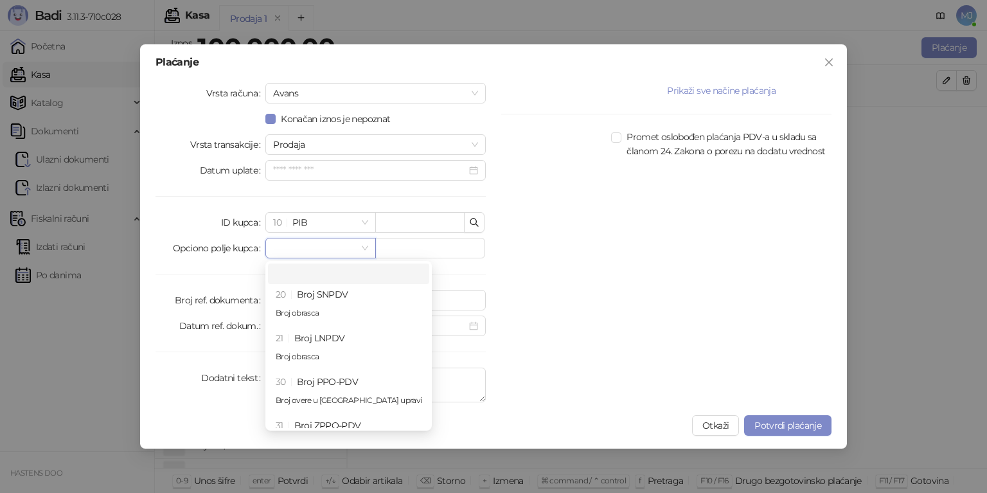
click at [343, 245] on input "search" at bounding box center [314, 247] width 83 height 19
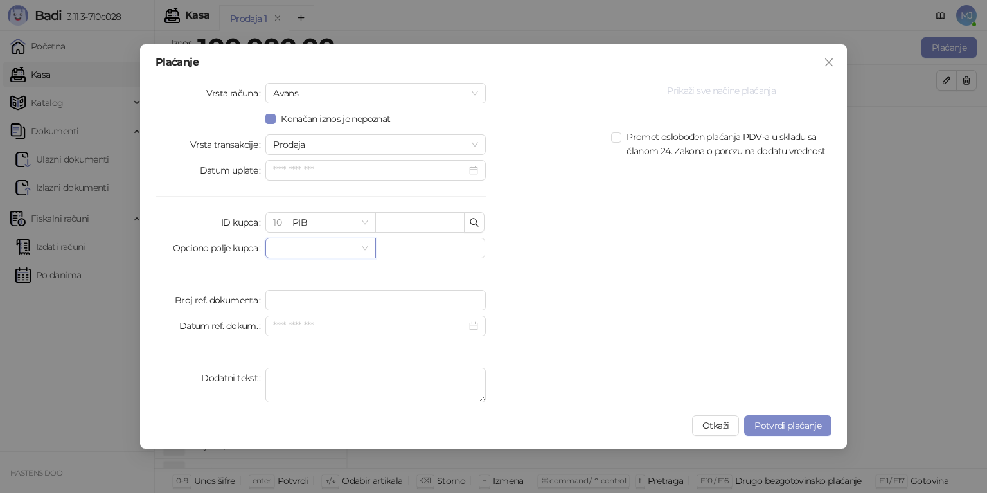
click at [739, 91] on button "Prikaži sve načine plaćanja" at bounding box center [721, 90] width 220 height 15
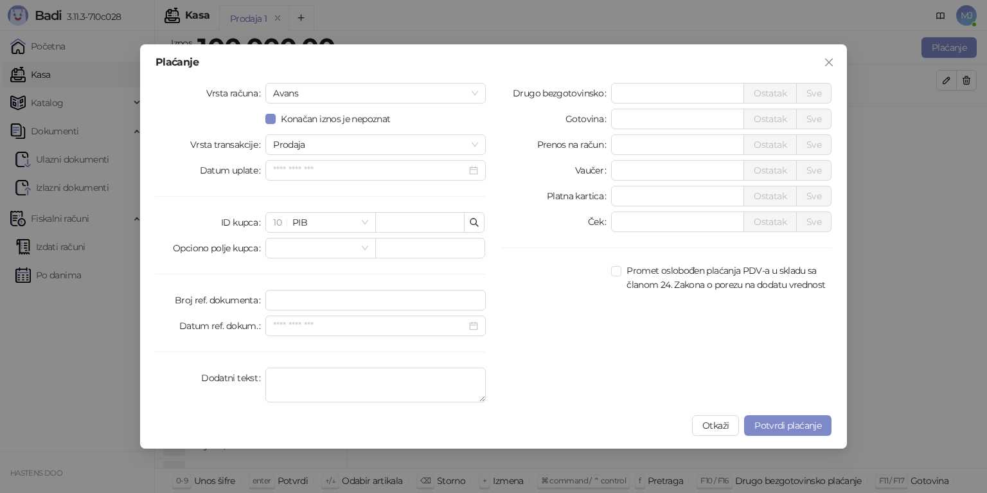
click at [608, 351] on div "Drugo bezgotovinsko * Ostatak Sve Gotovina * Ostatak Sve Prenos na račun * Osta…" at bounding box center [667, 245] width 346 height 325
click at [580, 350] on div "Drugo bezgotovinsko * Ostatak Sve Gotovina * Ostatak Sve Prenos na račun * Osta…" at bounding box center [667, 245] width 346 height 325
click at [442, 94] on span "Avans" at bounding box center [375, 93] width 205 height 19
click at [505, 127] on div "Gotovina" at bounding box center [556, 119] width 110 height 21
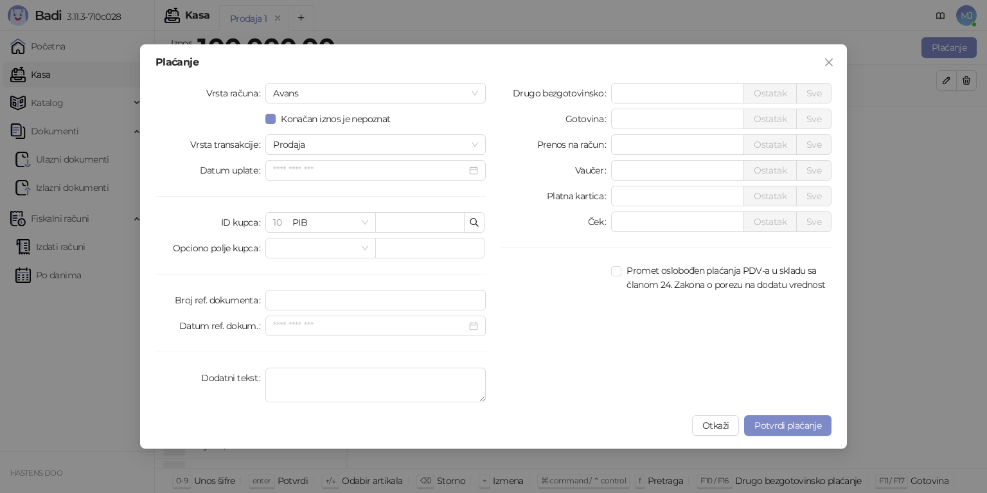
click at [600, 302] on div "Drugo bezgotovinsko * Ostatak Sve Gotovina * Ostatak Sve Prenos na račun * Osta…" at bounding box center [667, 245] width 346 height 325
click at [834, 58] on icon "close" at bounding box center [829, 62] width 10 height 10
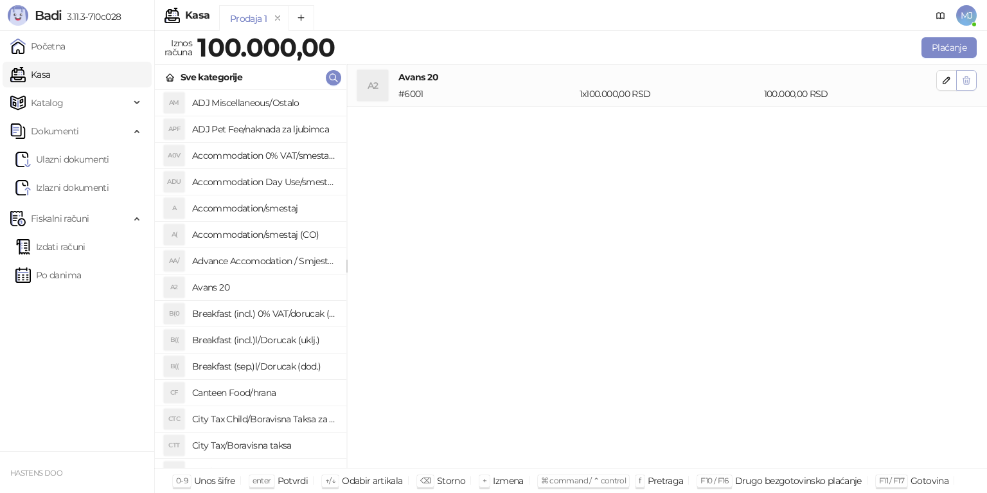
click at [967, 80] on icon "button" at bounding box center [966, 80] width 7 height 8
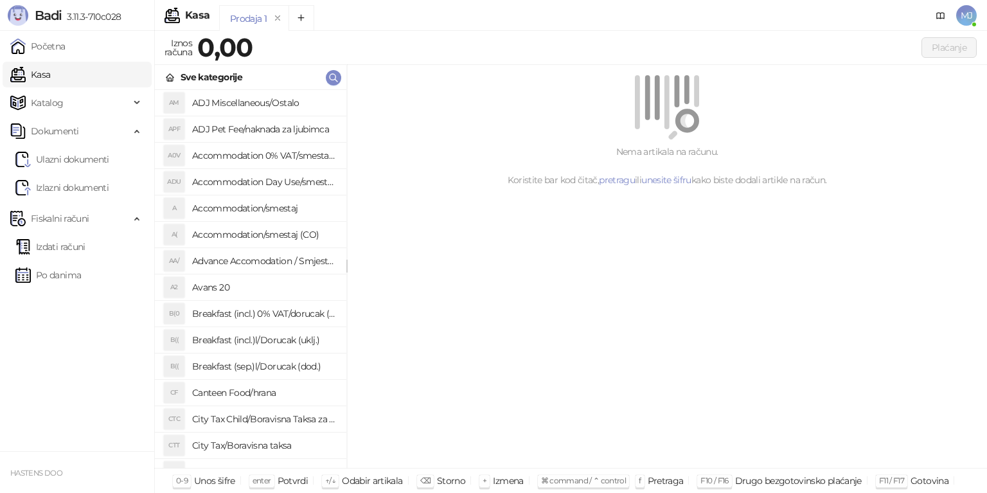
click at [219, 292] on h4 "Avans 20" at bounding box center [264, 287] width 144 height 21
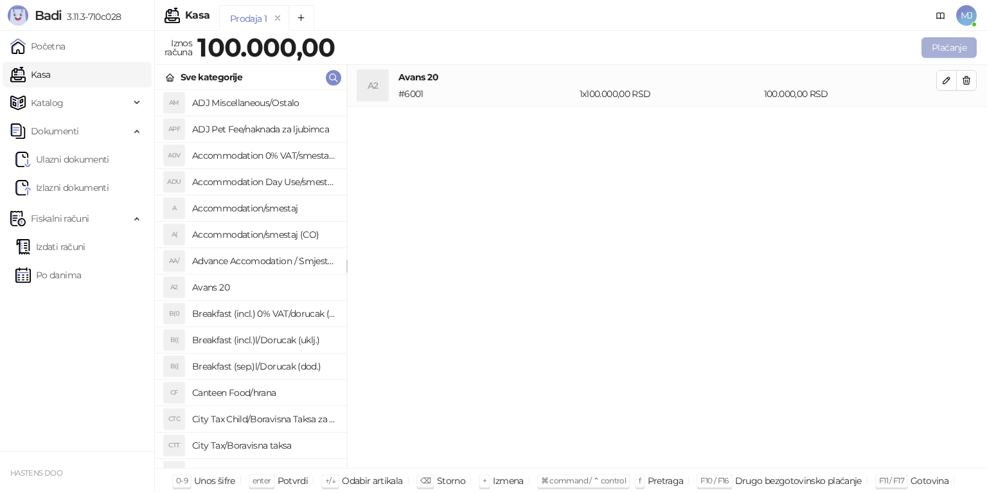
click at [959, 49] on button "Plaćanje" at bounding box center [949, 47] width 55 height 21
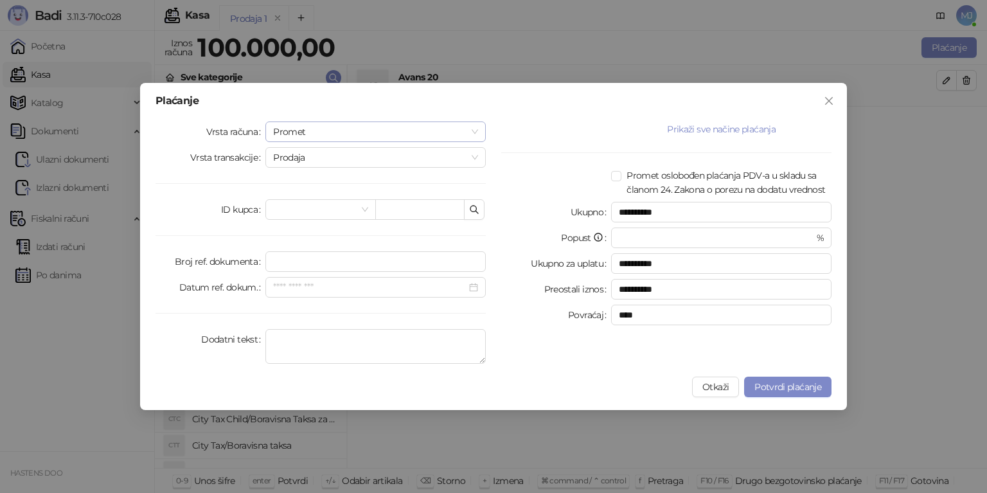
click at [313, 129] on span "Promet" at bounding box center [375, 131] width 205 height 19
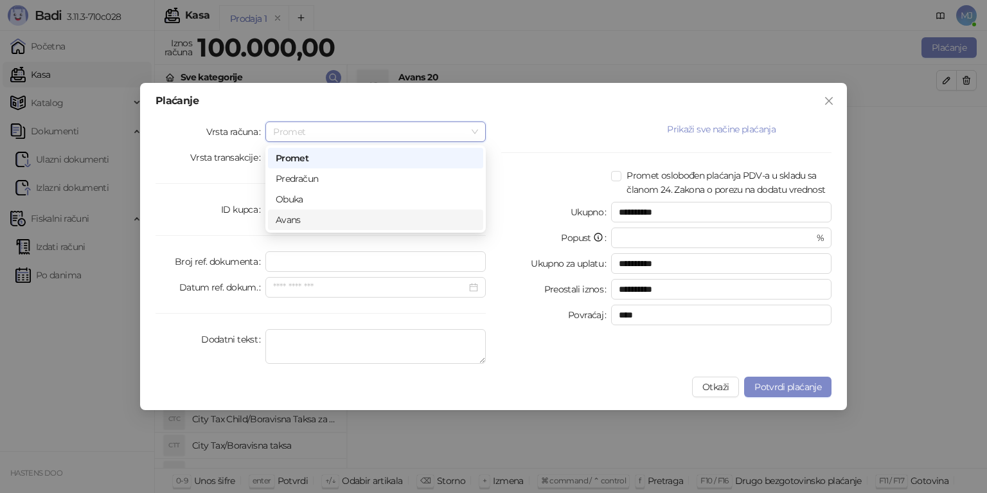
click at [308, 228] on div "Avans" at bounding box center [375, 220] width 215 height 21
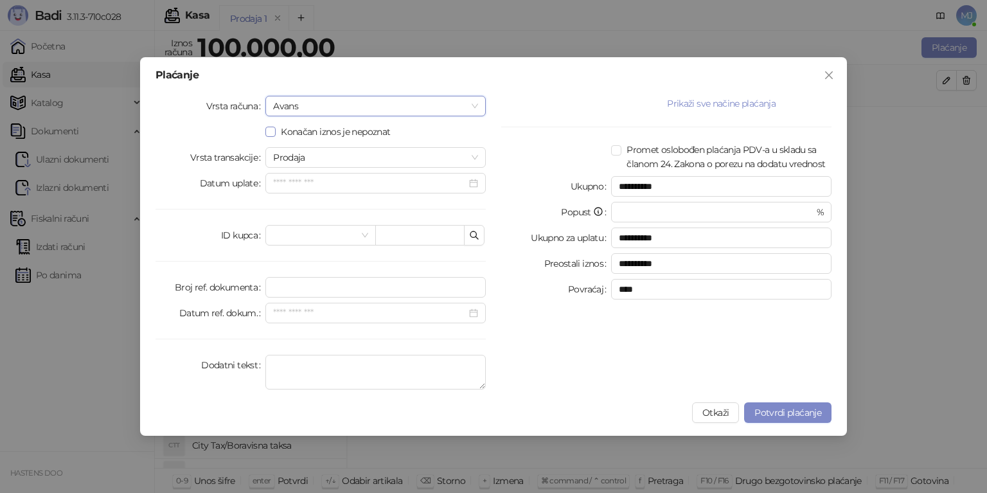
click at [305, 134] on span "Konačan iznos je nepoznat" at bounding box center [336, 132] width 120 height 14
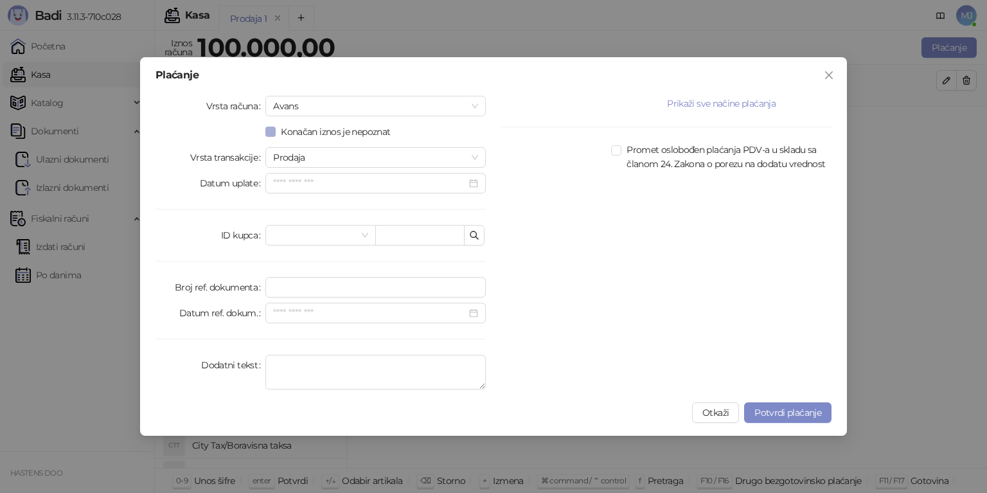
click at [305, 134] on span "Konačan iznos je nepoznat" at bounding box center [336, 132] width 120 height 14
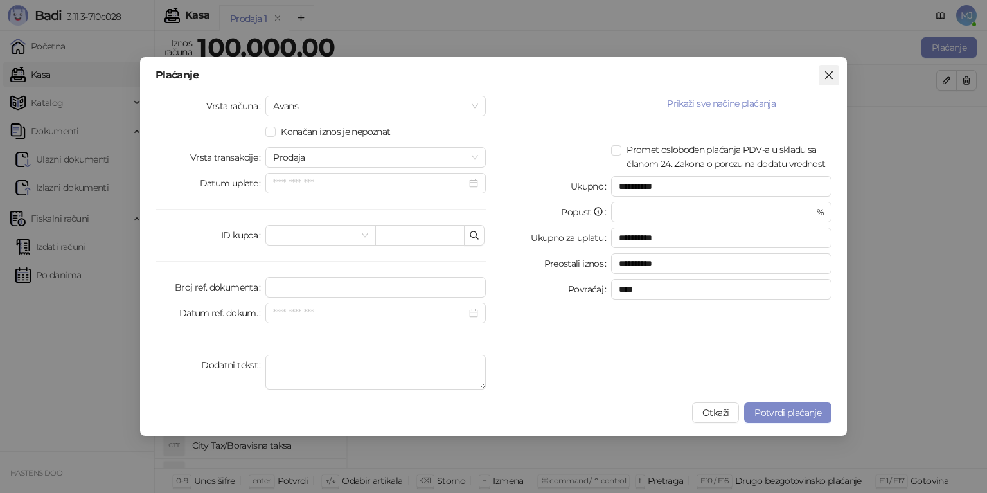
click at [835, 78] on span "Zatvori" at bounding box center [829, 75] width 21 height 10
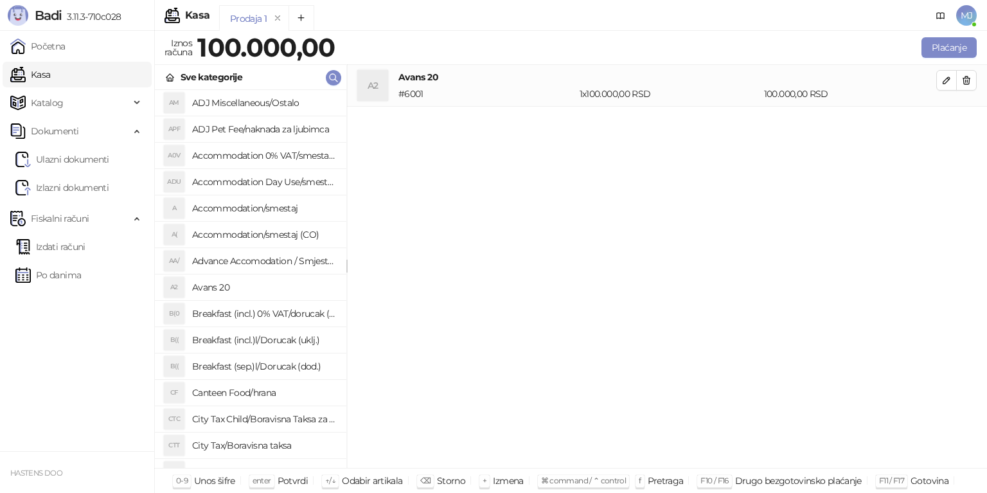
click at [835, 78] on h4 "Avans 20" at bounding box center [667, 77] width 538 height 14
click at [549, 345] on div "A2 Avans 20 # 6001 1 x 100.000,00 RSD 100.000,00 RSD" at bounding box center [667, 267] width 640 height 404
click at [50, 69] on link "Kasa" at bounding box center [30, 75] width 40 height 26
click at [259, 289] on h4 "Avans 20" at bounding box center [264, 287] width 144 height 21
click at [234, 292] on h4 "Avans 20" at bounding box center [264, 287] width 144 height 21
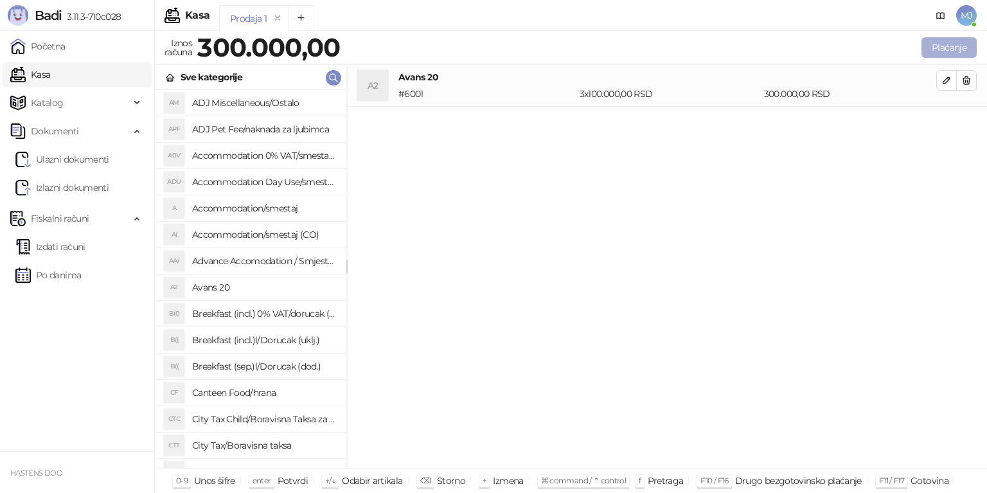
click at [972, 48] on button "Plaćanje" at bounding box center [949, 47] width 55 height 21
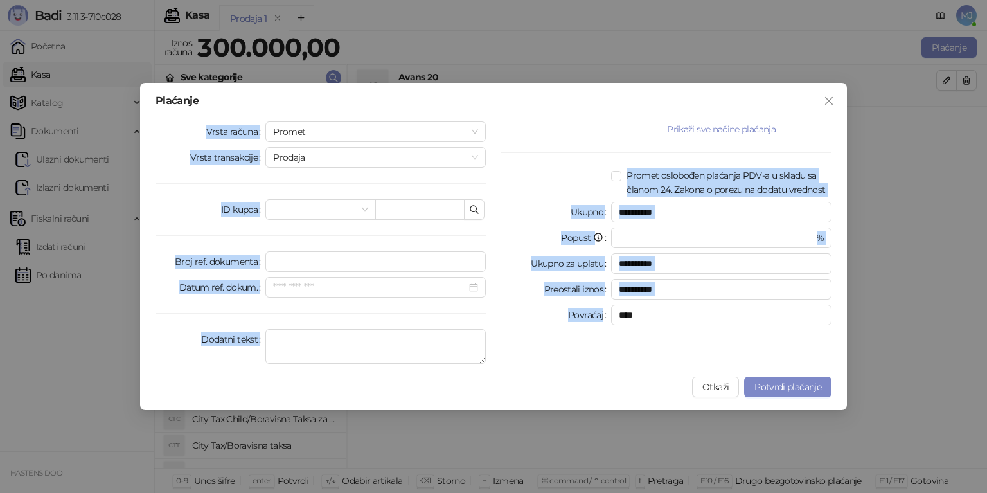
drag, startPoint x: 201, startPoint y: 127, endPoint x: 674, endPoint y: 339, distance: 519.0
click at [674, 339] on div "**********" at bounding box center [494, 244] width 692 height 247
click at [346, 123] on span "Promet" at bounding box center [375, 131] width 205 height 19
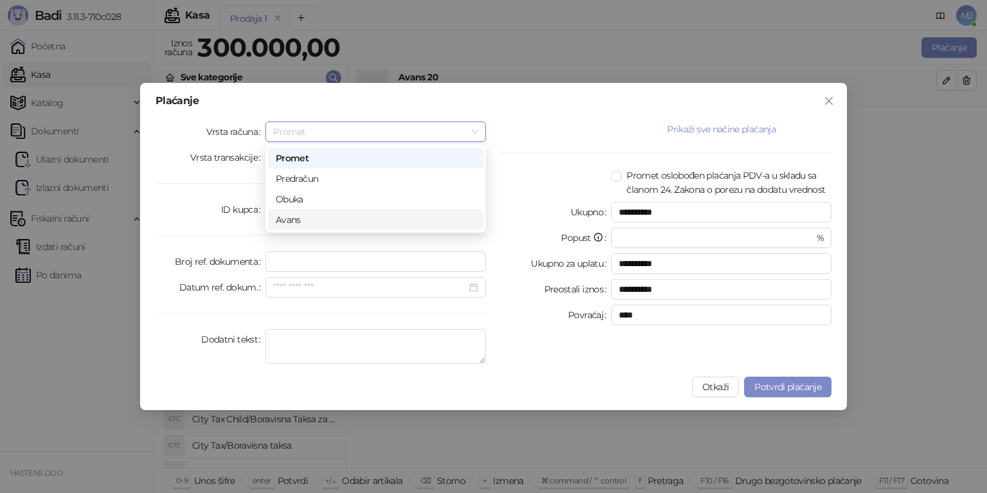
click at [321, 220] on div "Avans" at bounding box center [376, 220] width 200 height 14
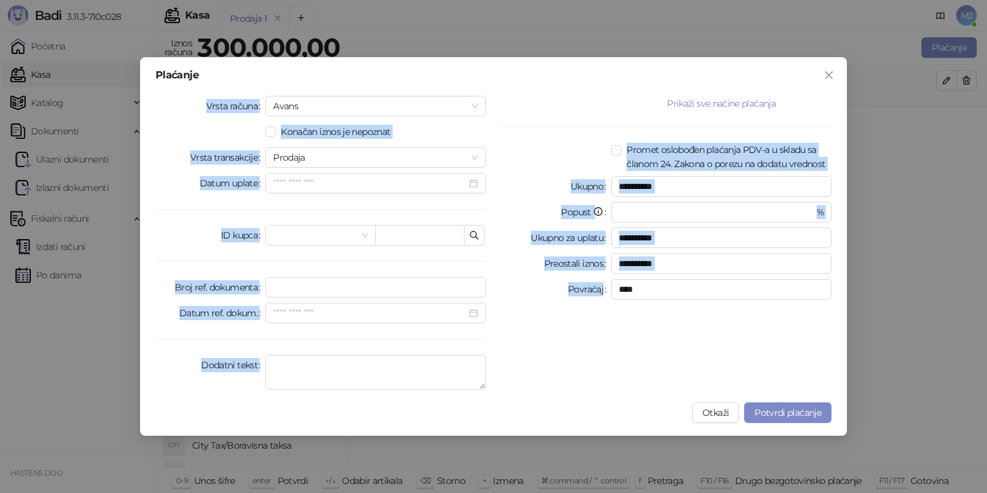
drag, startPoint x: 183, startPoint y: 102, endPoint x: 666, endPoint y: 323, distance: 532.0
click at [666, 323] on div "**********" at bounding box center [494, 245] width 692 height 299
copy div "Vrsta računa Avans Konačan iznos je nepoznat Vrsta transakcije Prodaja Datum up…"
click at [524, 114] on div "**********" at bounding box center [667, 245] width 346 height 299
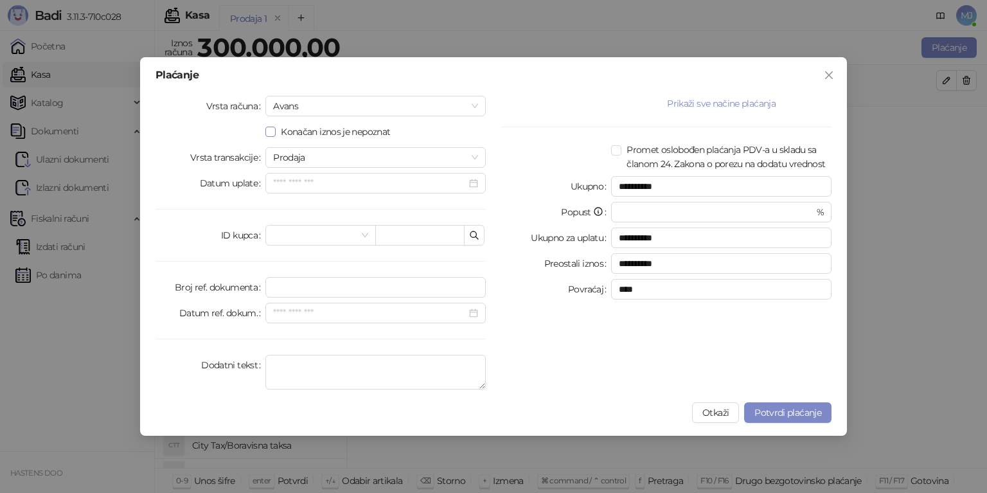
click at [337, 127] on span "Konačan iznos je nepoznat" at bounding box center [336, 132] width 120 height 14
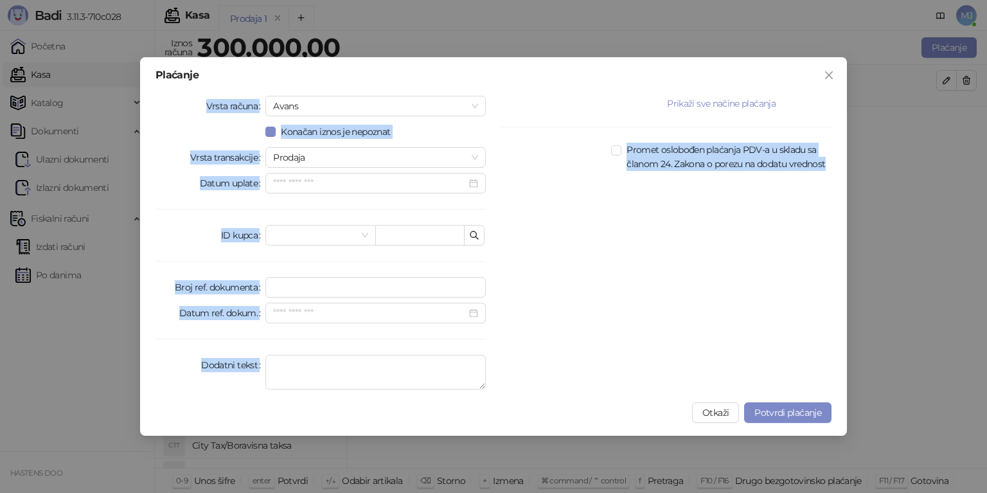
drag, startPoint x: 215, startPoint y: 109, endPoint x: 742, endPoint y: 330, distance: 572.1
click at [742, 330] on div "Vrsta računa Avans Konačan iznos je nepoznat Vrsta transakcije Prodaja Datum up…" at bounding box center [494, 245] width 692 height 299
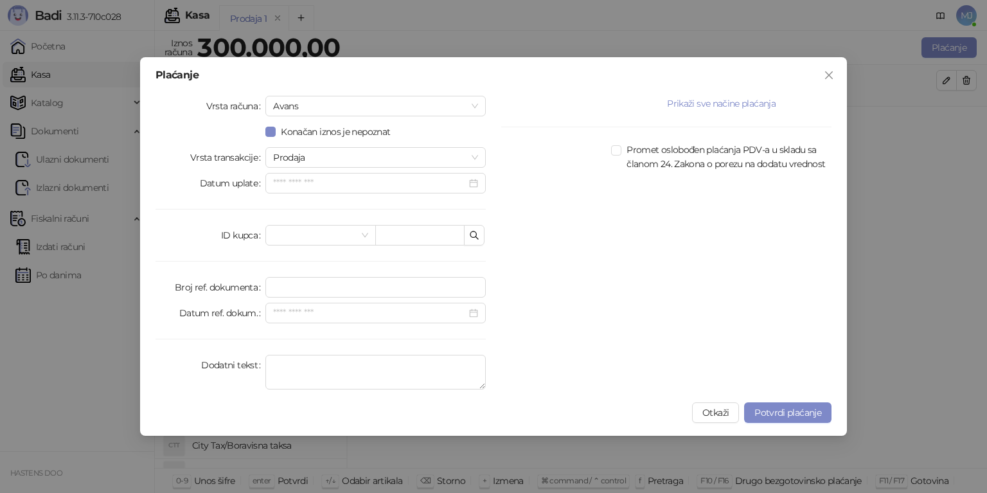
click at [724, 179] on div "Prikaži sve načine plaćanja Drugo bezgotovinsko * Ostatak Sve Gotovina * Ostata…" at bounding box center [667, 245] width 346 height 299
click at [713, 103] on button "Prikaži sve načine plaćanja" at bounding box center [721, 103] width 220 height 15
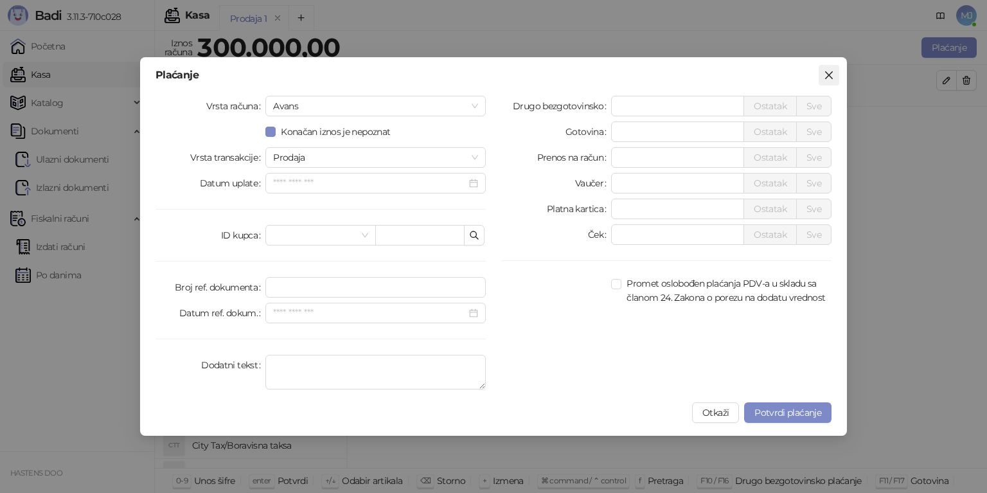
click at [825, 79] on icon "close" at bounding box center [829, 75] width 10 height 10
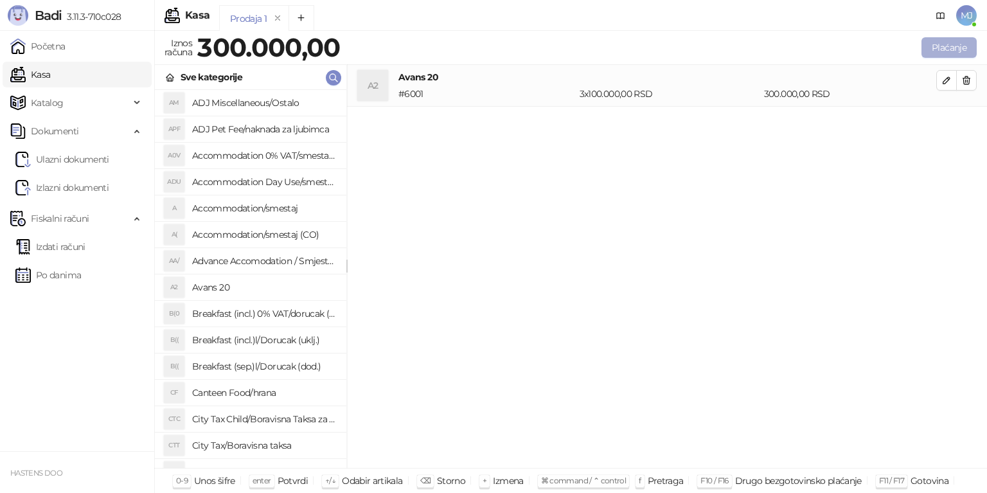
click at [959, 49] on button "Plaćanje" at bounding box center [949, 47] width 55 height 21
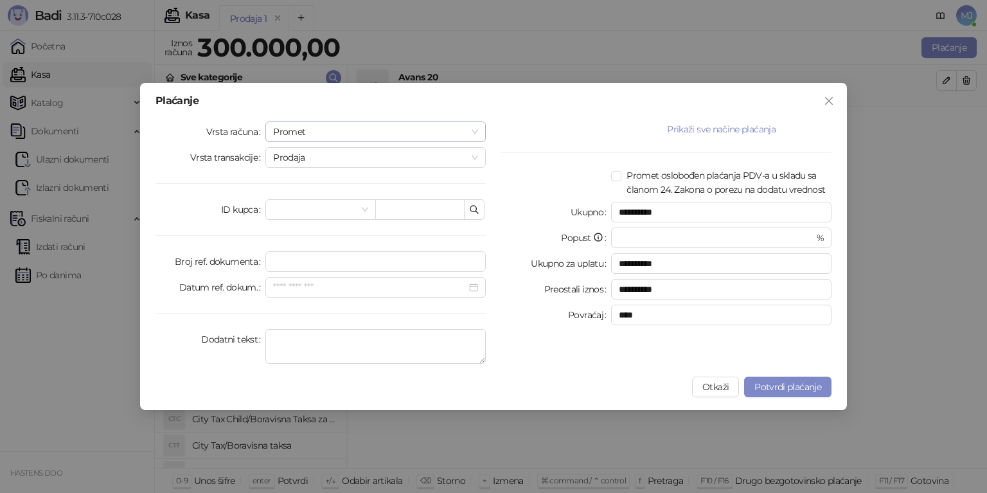
click at [325, 139] on span "Promet" at bounding box center [375, 131] width 205 height 19
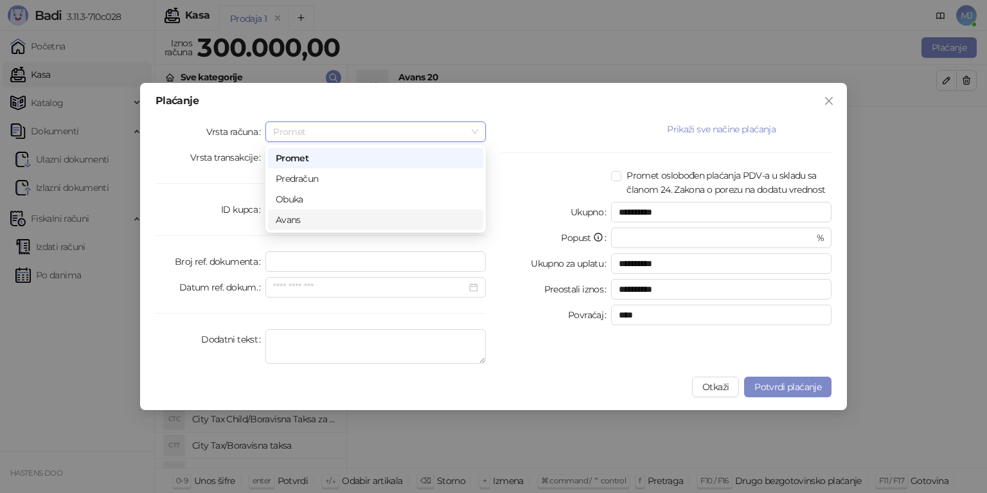
click at [300, 219] on div "Avans" at bounding box center [376, 220] width 200 height 14
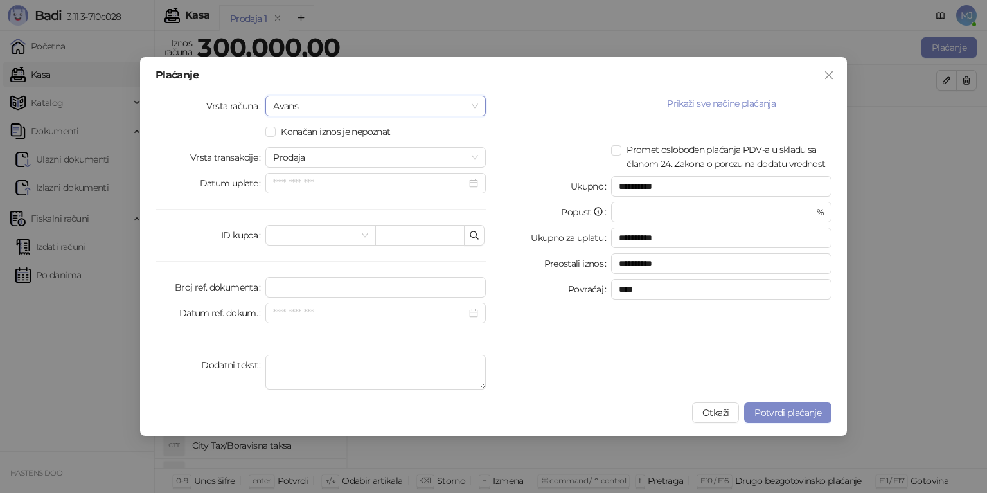
click at [331, 123] on div "Konačan iznos je nepoznat" at bounding box center [375, 131] width 220 height 21
click at [329, 125] on span "Konačan iznos je nepoznat" at bounding box center [336, 132] width 120 height 14
click at [710, 114] on div "Prikaži sve načine plaćanja Drugo bezgotovinsko * Ostatak Sve Gotovina * Ostata…" at bounding box center [667, 245] width 346 height 299
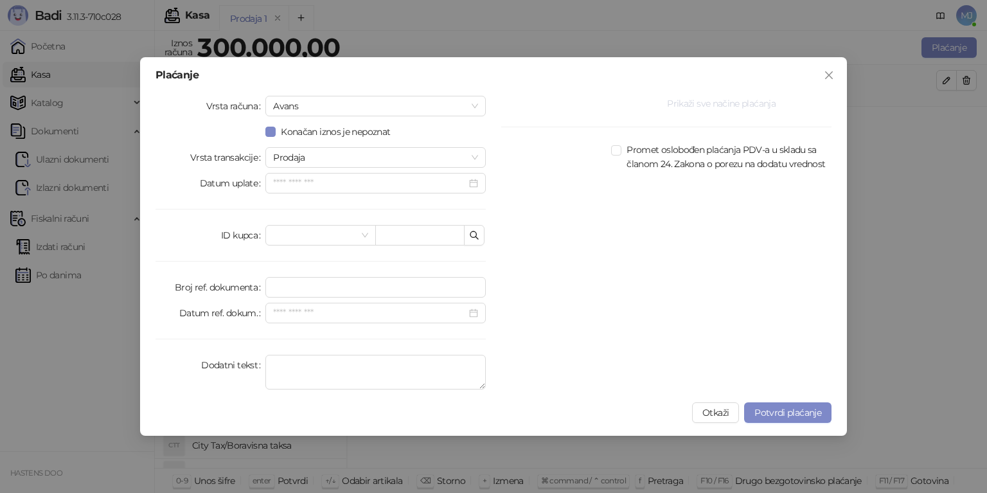
click at [712, 100] on button "Prikaži sve načine plaćanja" at bounding box center [721, 103] width 220 height 15
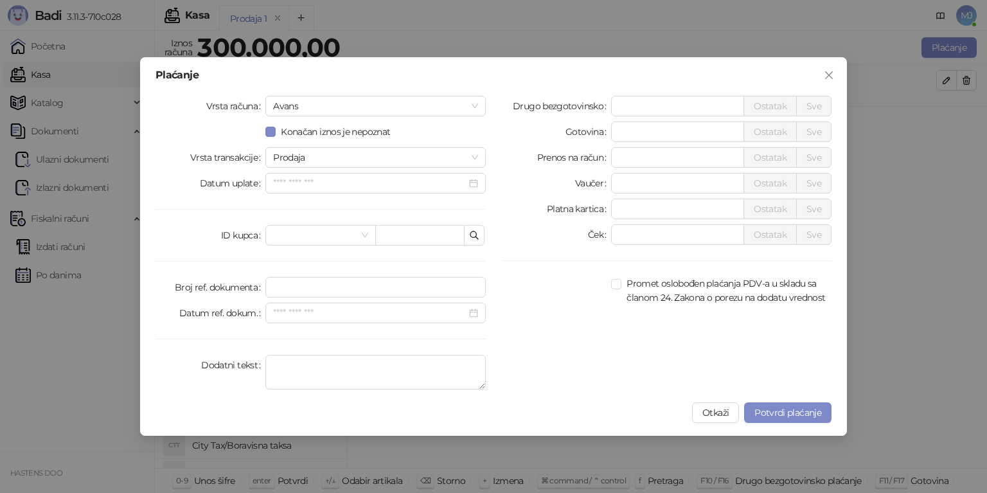
click at [781, 74] on div "Plaćanje" at bounding box center [494, 75] width 676 height 10
click at [729, 414] on button "Otkaži" at bounding box center [715, 412] width 47 height 21
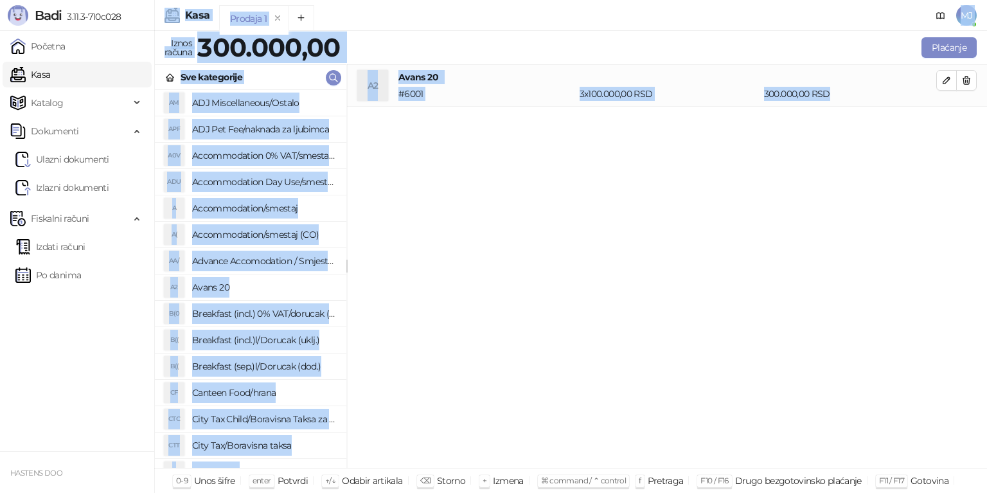
drag, startPoint x: 168, startPoint y: 3, endPoint x: 986, endPoint y: 109, distance: 825.6
click at [986, 109] on div "Kasa MJ Prodaja 1 Iznos računa 300.000,00 Plaćanje Sve kategorije AM ADJ Miscel…" at bounding box center [570, 246] width 833 height 493
click at [518, 210] on div "A2 Avans 20 # 6001 3 x 100.000,00 RSD 300.000,00 RSD" at bounding box center [667, 267] width 640 height 404
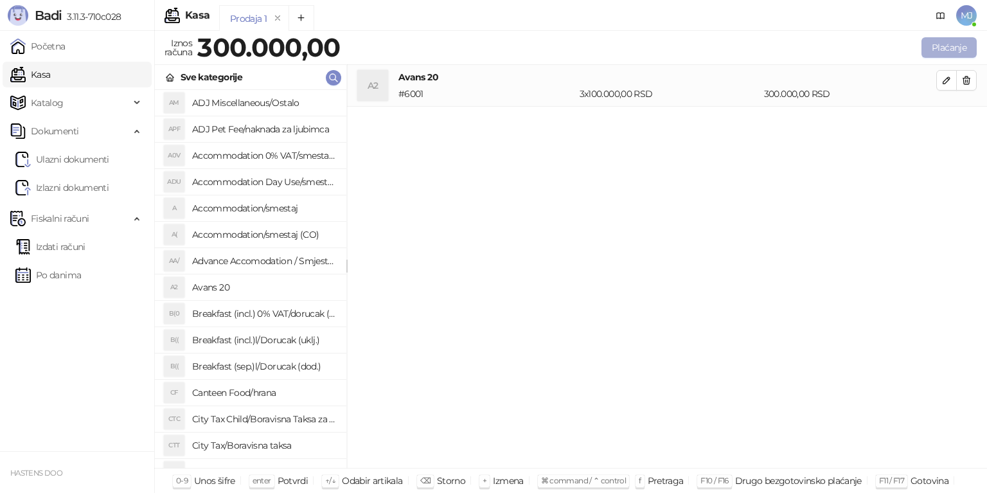
click at [943, 47] on button "Plaćanje" at bounding box center [949, 47] width 55 height 21
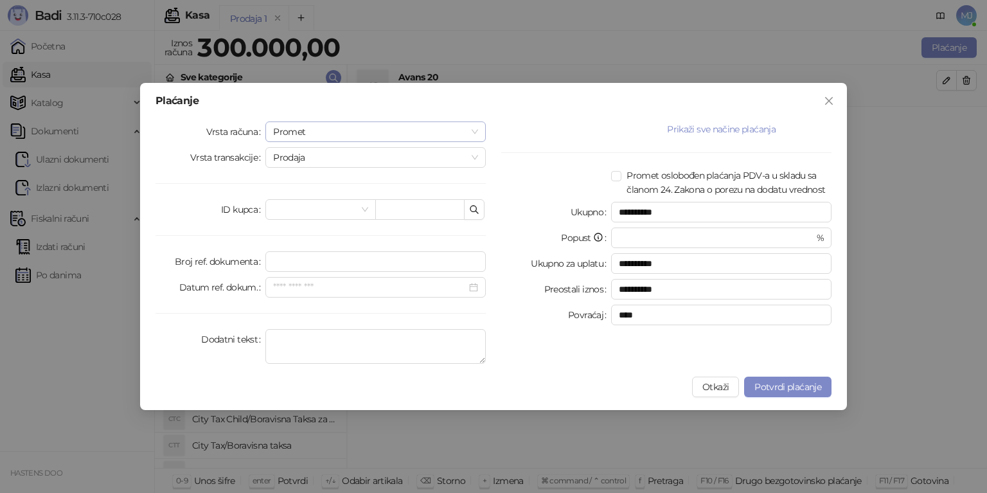
click at [447, 131] on span "Promet" at bounding box center [375, 131] width 205 height 19
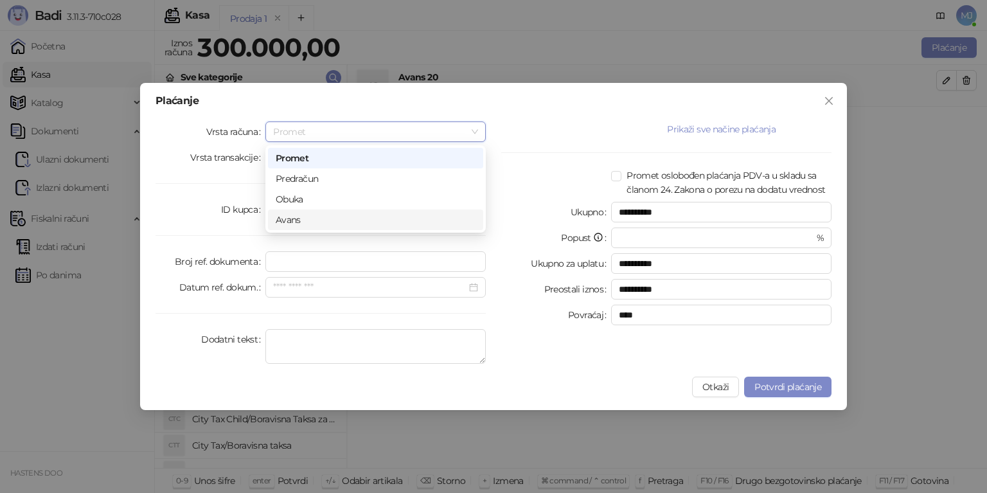
click at [293, 222] on div "Avans" at bounding box center [376, 220] width 200 height 14
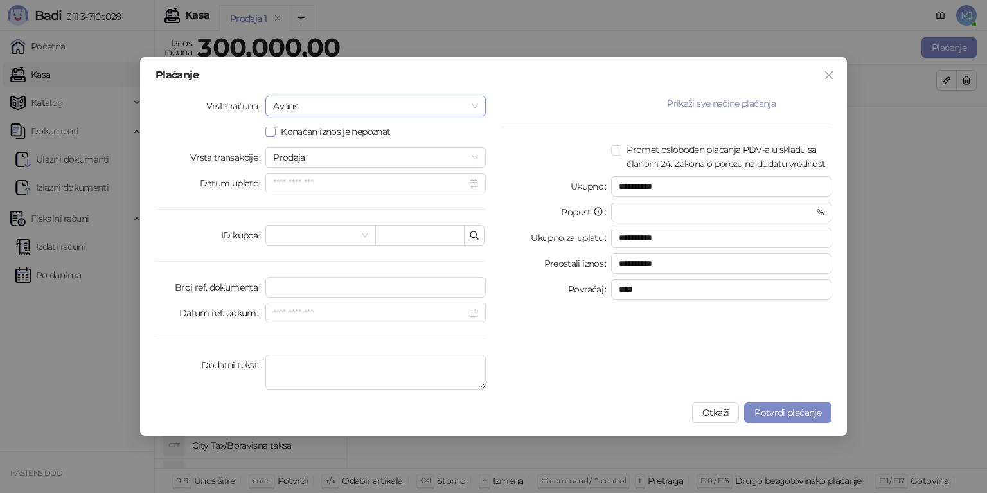
click at [305, 130] on span "Konačan iznos je nepoznat" at bounding box center [336, 132] width 120 height 14
click at [293, 158] on span "Prodaja" at bounding box center [375, 157] width 205 height 19
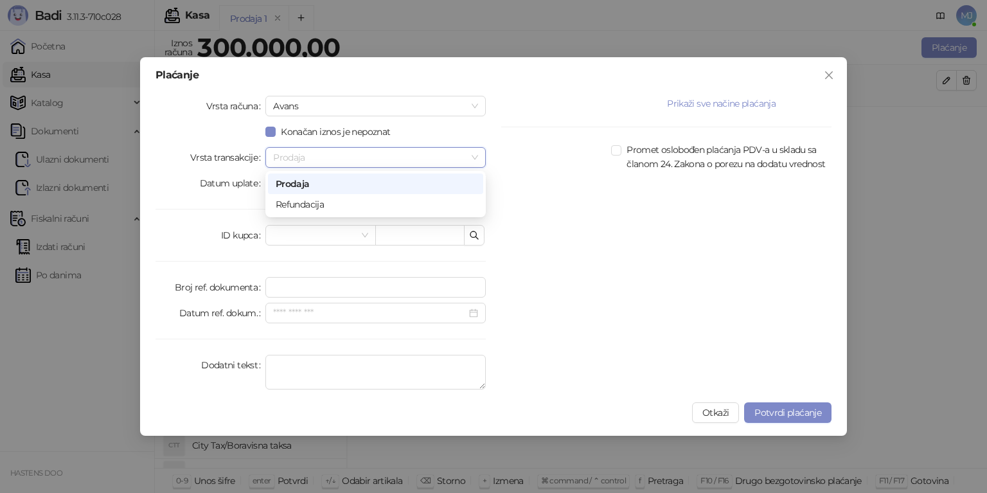
click at [293, 158] on span "Prodaja" at bounding box center [375, 157] width 205 height 19
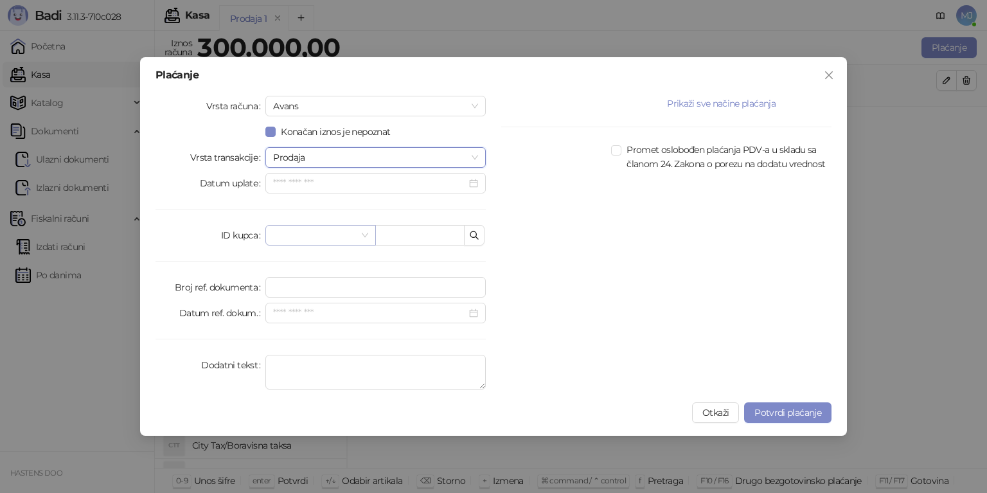
click at [323, 245] on div "Vrsta računa Avans Konačan iznos je nepoznat Vrsta transakcije Prodaja Prodaja …" at bounding box center [321, 245] width 346 height 299
click at [303, 241] on input "search" at bounding box center [314, 235] width 83 height 19
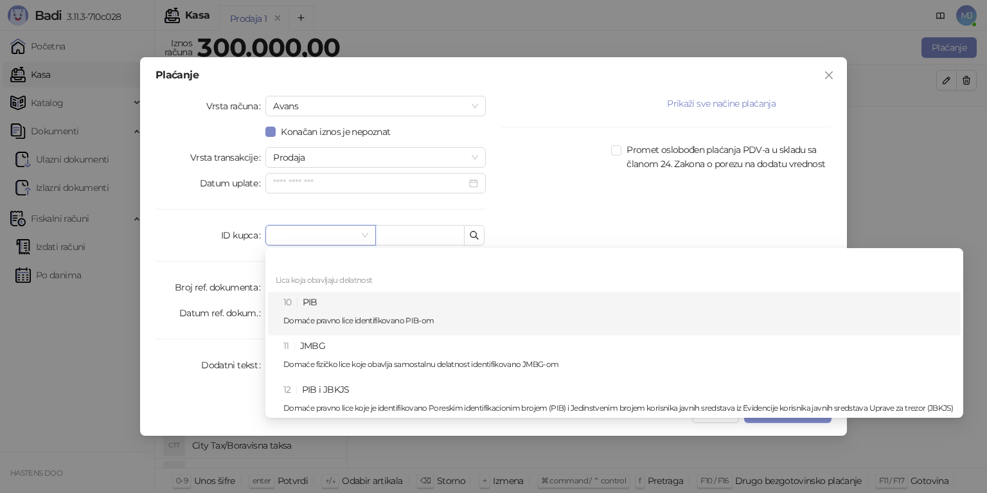
click at [318, 312] on div "10 PIB Domaće pravno lice identifikovano PIB-om" at bounding box center [618, 313] width 670 height 37
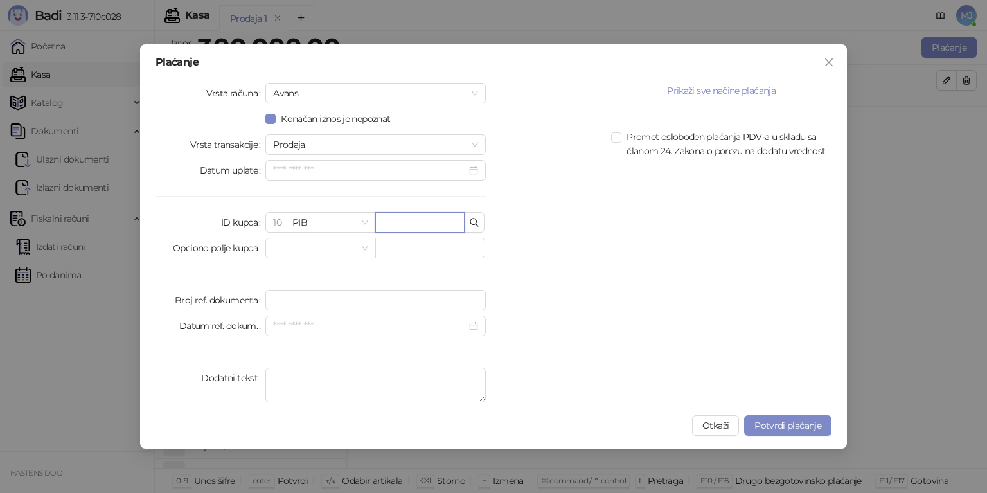
click at [406, 225] on input "text" at bounding box center [419, 222] width 89 height 21
paste input "*********"
type input "*********"
click at [433, 228] on input "*********" at bounding box center [419, 222] width 89 height 21
click at [419, 222] on input "*********" at bounding box center [419, 222] width 89 height 21
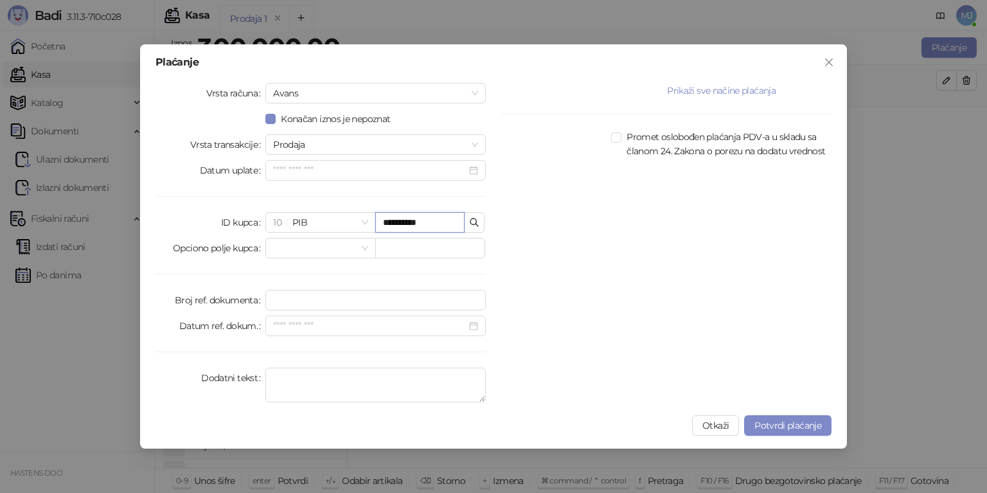
click at [419, 222] on input "*********" at bounding box center [419, 222] width 89 height 21
paste input "*********"
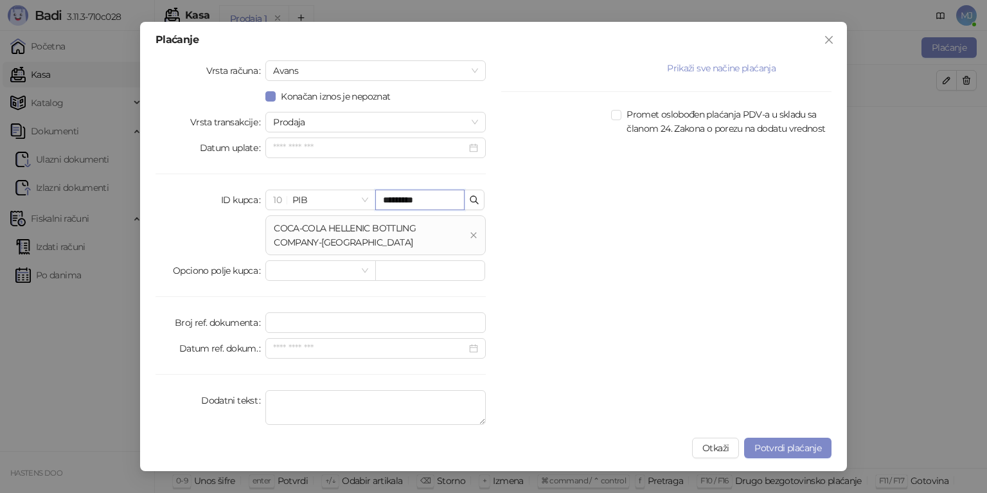
type input "*********"
click at [713, 452] on button "Otkaži" at bounding box center [715, 448] width 47 height 21
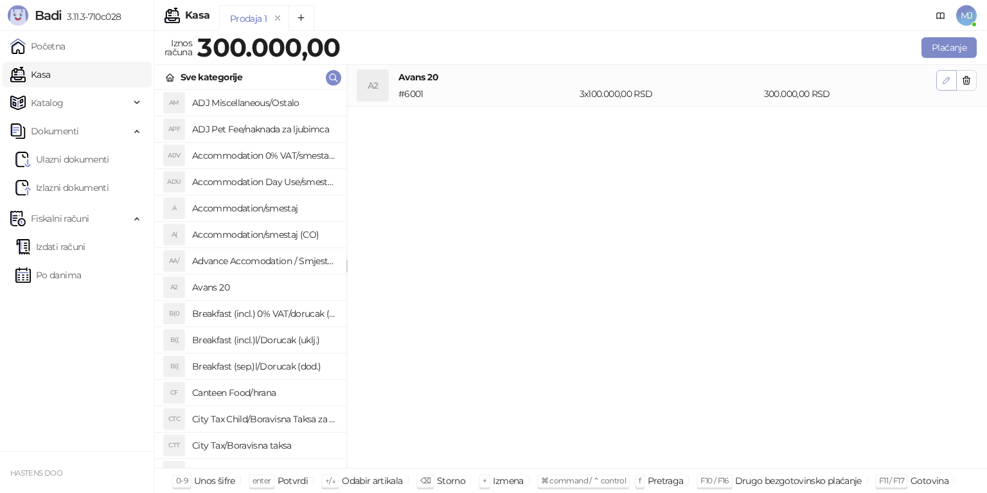
click at [951, 78] on icon "button" at bounding box center [947, 80] width 10 height 10
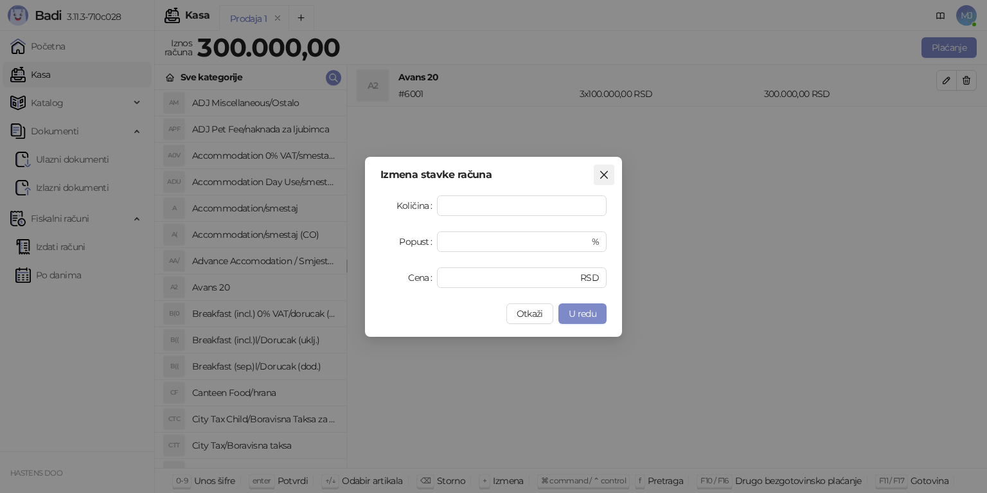
click at [599, 170] on icon "close" at bounding box center [604, 175] width 10 height 10
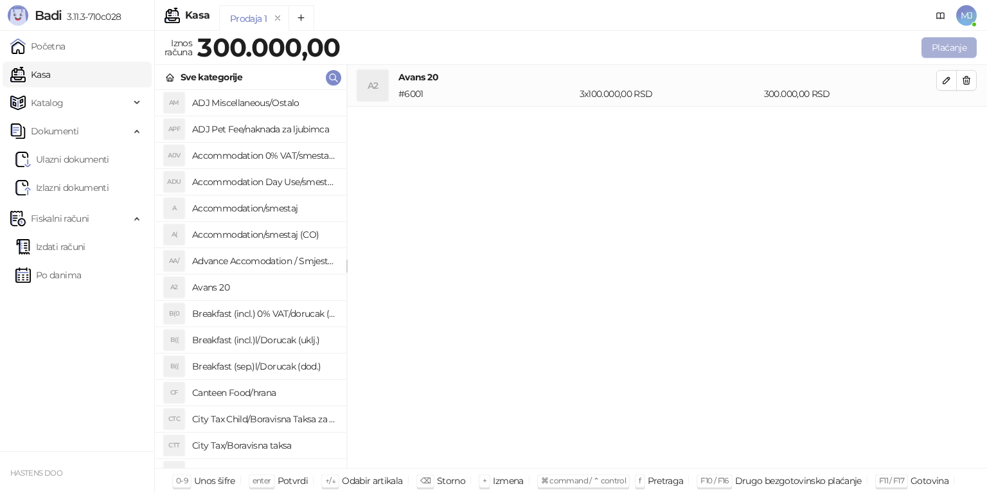
click at [949, 49] on button "Plaćanje" at bounding box center [949, 47] width 55 height 21
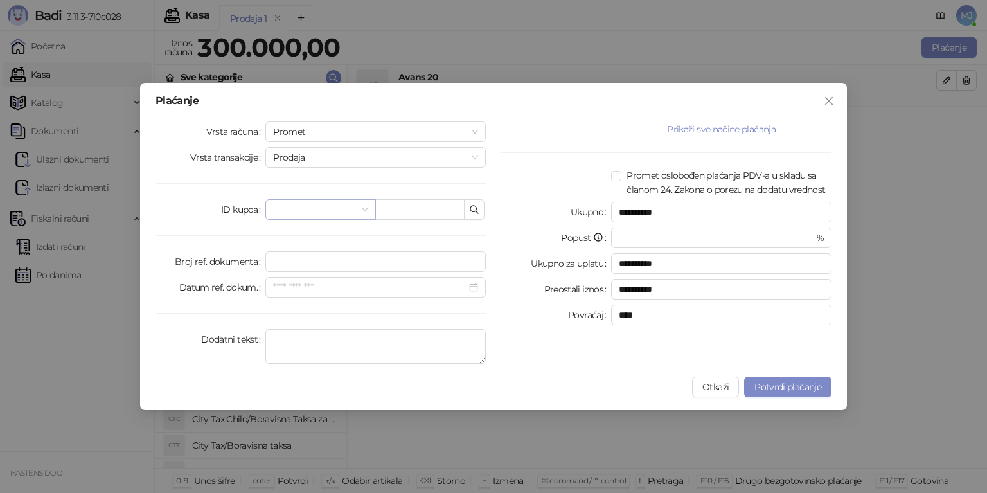
click at [340, 207] on input "search" at bounding box center [314, 209] width 83 height 19
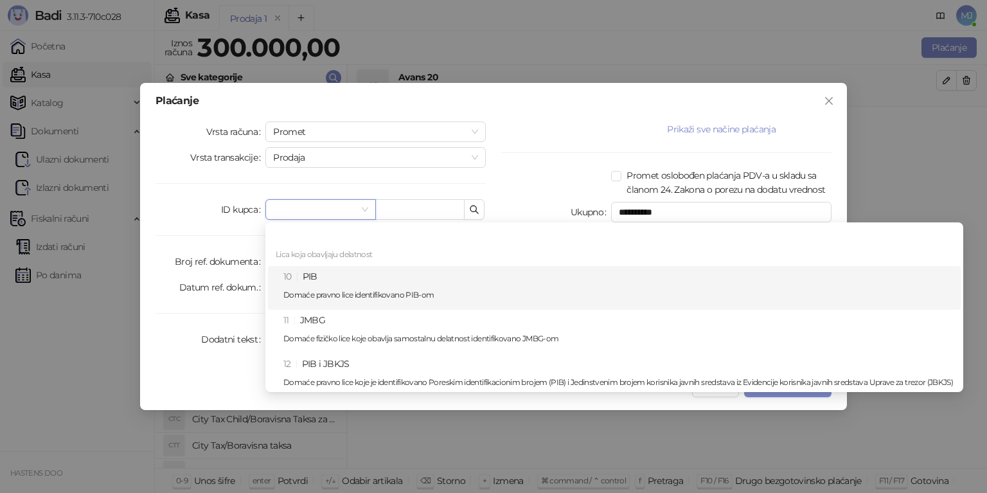
click at [342, 295] on p "Domaće pravno lice identifikovano PIB-om" at bounding box center [618, 295] width 670 height 8
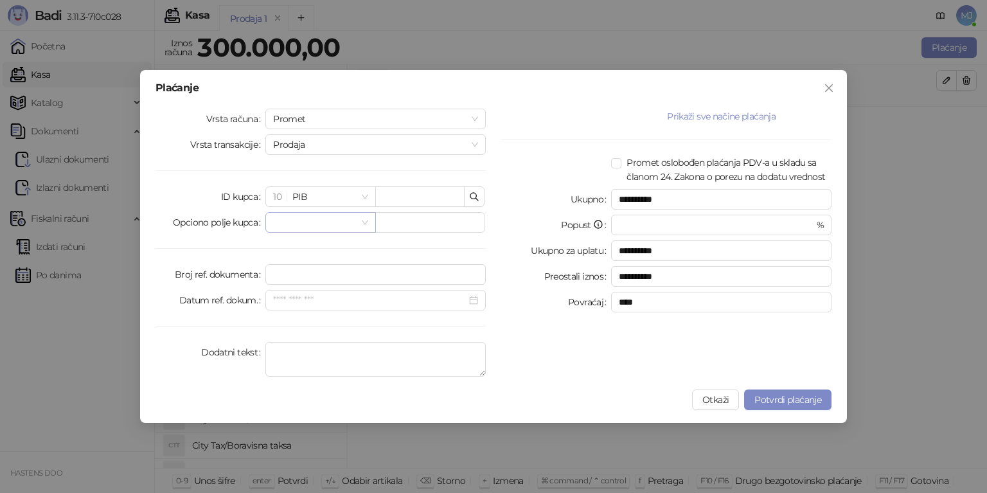
click at [345, 229] on input "search" at bounding box center [314, 222] width 83 height 19
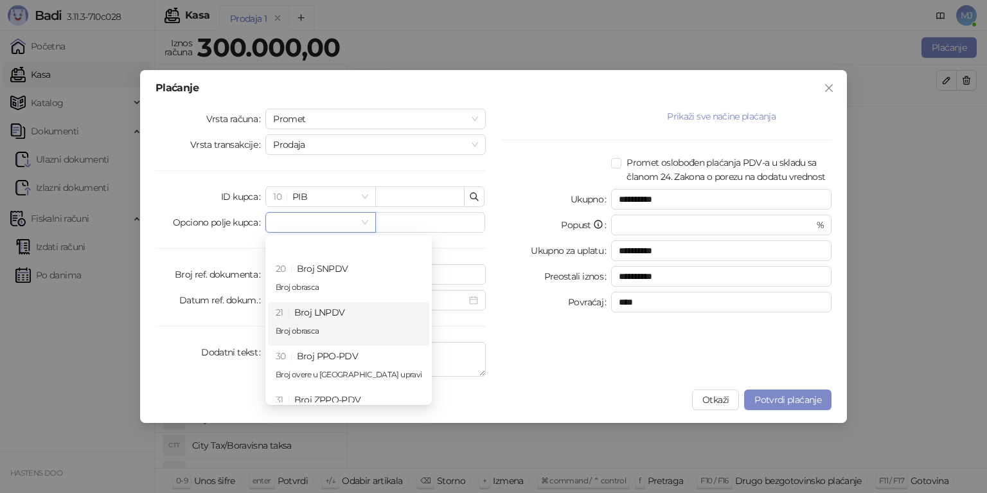
click at [346, 312] on div "21 Broj LNPDV Broj obrasca" at bounding box center [349, 323] width 146 height 37
type input "**********"
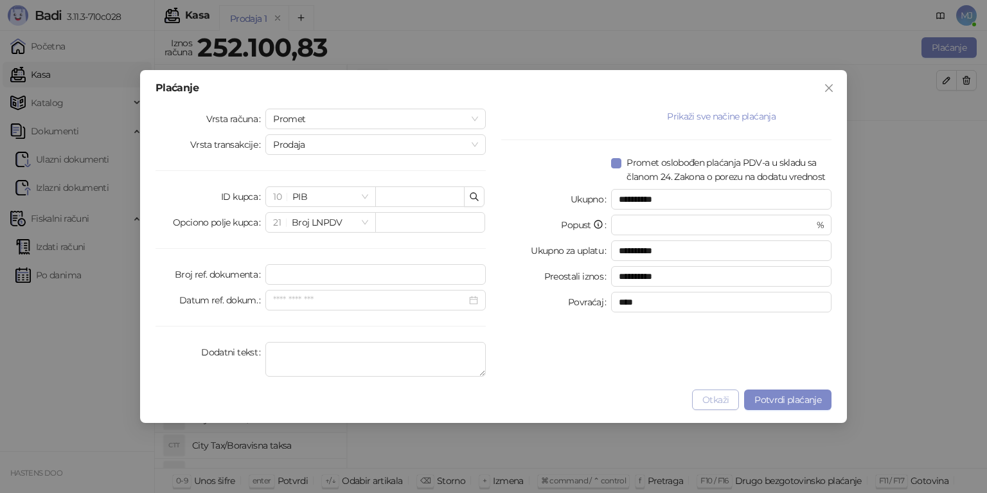
click at [738, 400] on button "Otkaži" at bounding box center [715, 399] width 47 height 21
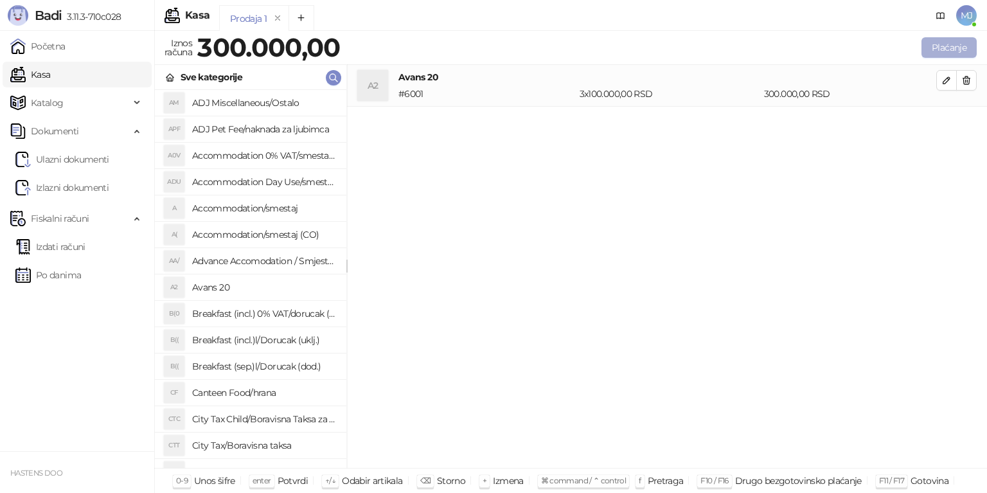
click at [950, 51] on button "Plaćanje" at bounding box center [949, 47] width 55 height 21
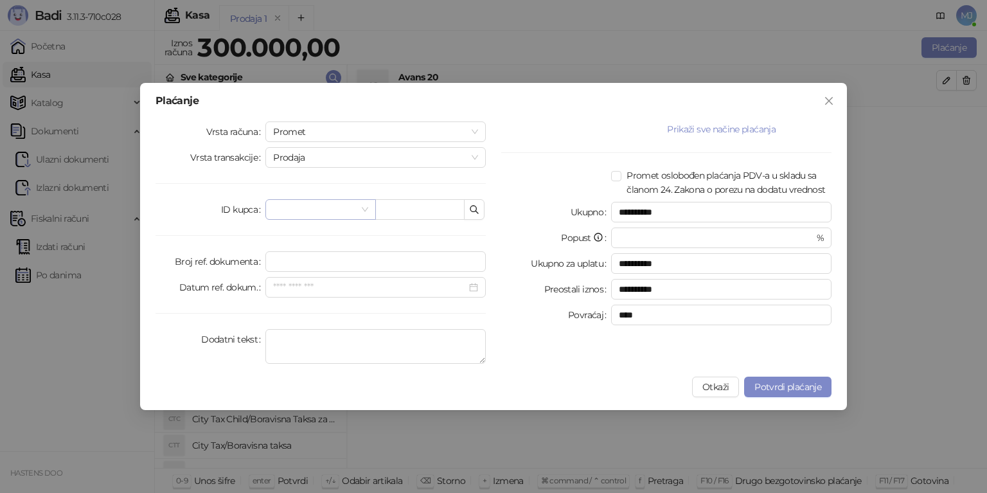
click at [348, 201] on input "search" at bounding box center [314, 209] width 83 height 19
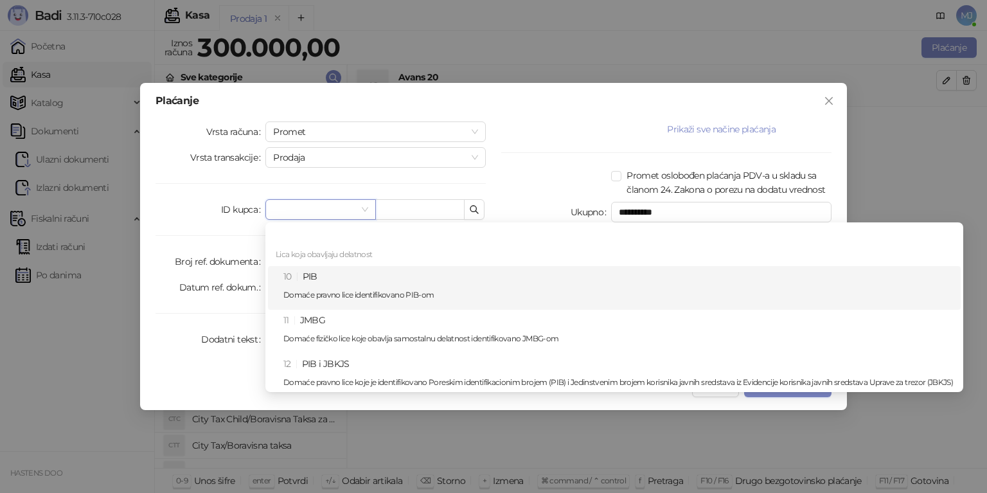
click at [348, 293] on p "Domaće pravno lice identifikovano PIB-om" at bounding box center [618, 295] width 670 height 8
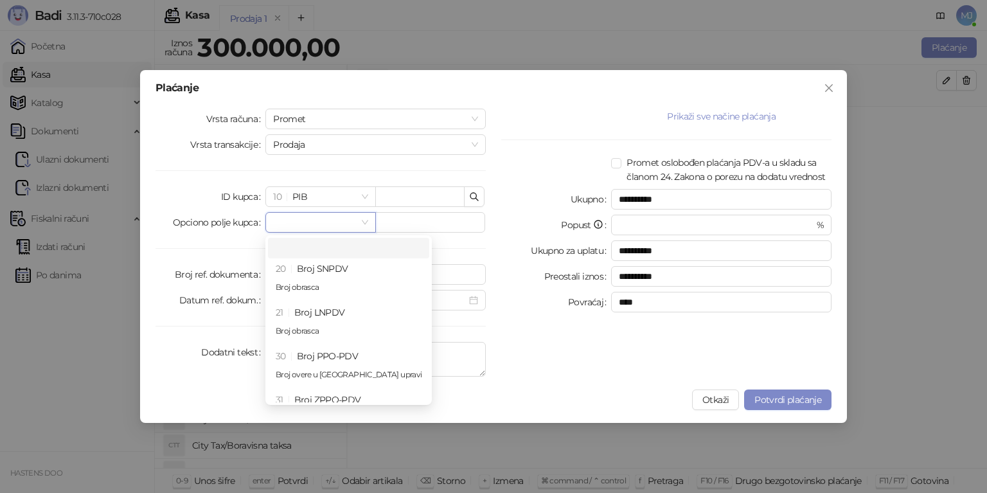
click at [337, 218] on input "search" at bounding box center [314, 222] width 83 height 19
click at [349, 280] on div "20 Broj SNPDV Broj obrasca" at bounding box center [349, 280] width 146 height 37
type input "**********"
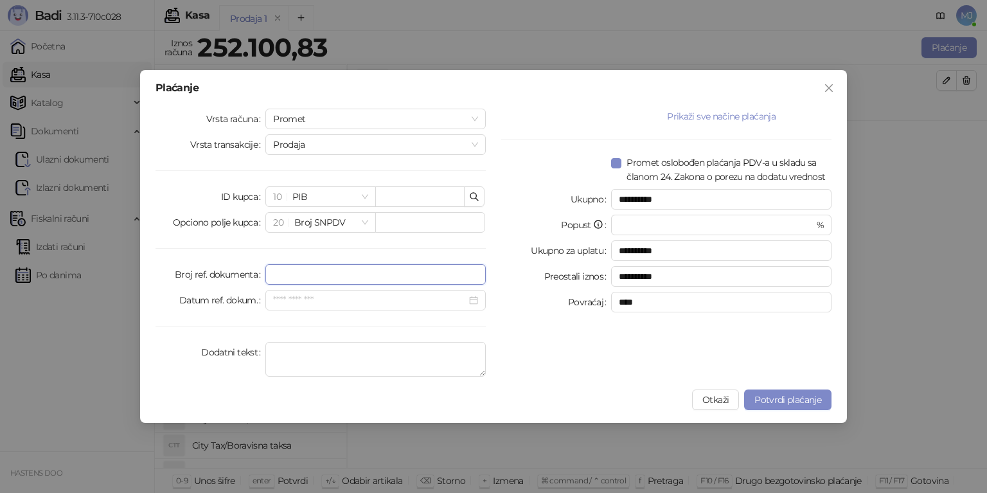
click at [293, 276] on input "Broj ref. dokumenta" at bounding box center [375, 274] width 220 height 21
click at [239, 323] on div "Vrsta računa Promet Vrsta transakcije Prodaja ID kupca 10 PIB Opciono polje kup…" at bounding box center [321, 245] width 346 height 273
click at [321, 119] on span "Promet" at bounding box center [375, 118] width 205 height 19
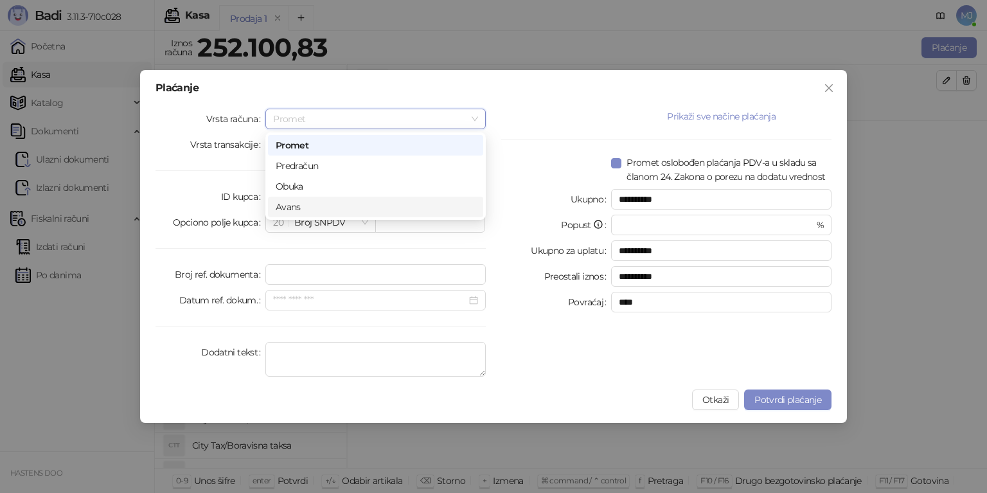
click at [326, 207] on div "Avans" at bounding box center [376, 207] width 200 height 14
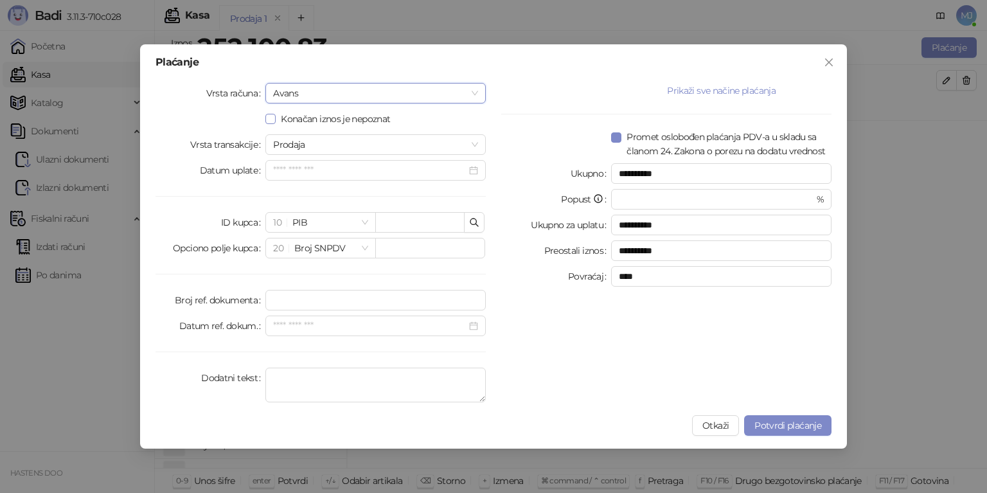
click at [310, 120] on span "Konačan iznos je nepoznat" at bounding box center [336, 119] width 120 height 14
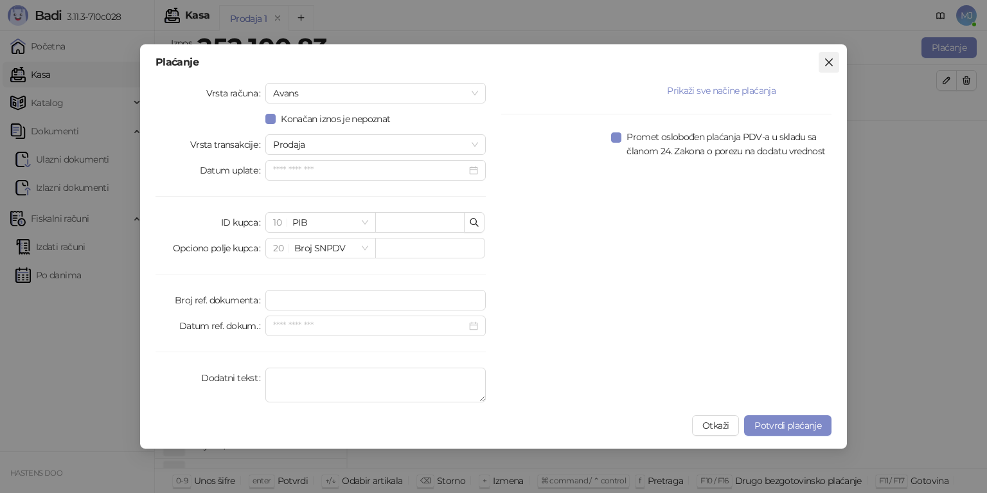
click at [829, 66] on icon "close" at bounding box center [829, 62] width 10 height 10
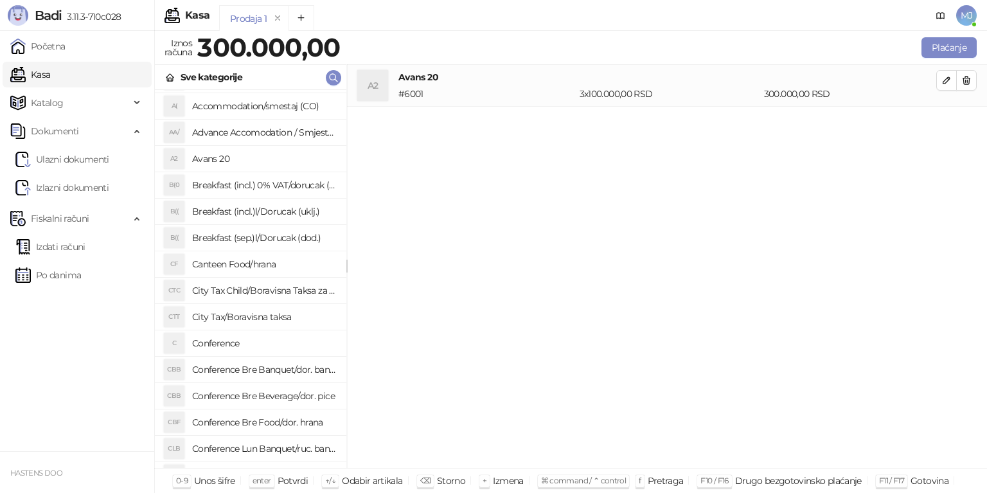
scroll to position [0, 0]
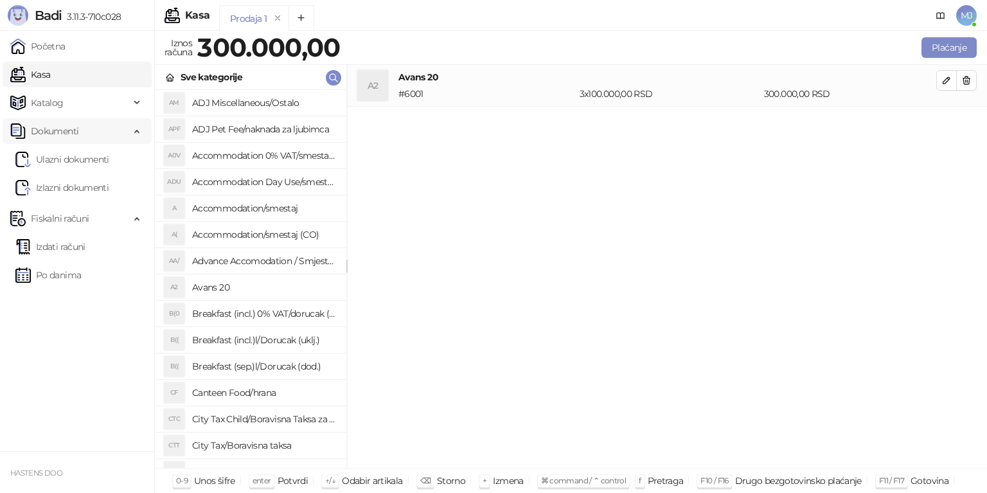
click at [64, 136] on span "Dokumenti" at bounding box center [55, 131] width 48 height 26
click at [75, 103] on span "Katalog" at bounding box center [70, 103] width 120 height 26
click at [60, 191] on link "Artikli" at bounding box center [37, 188] width 45 height 26
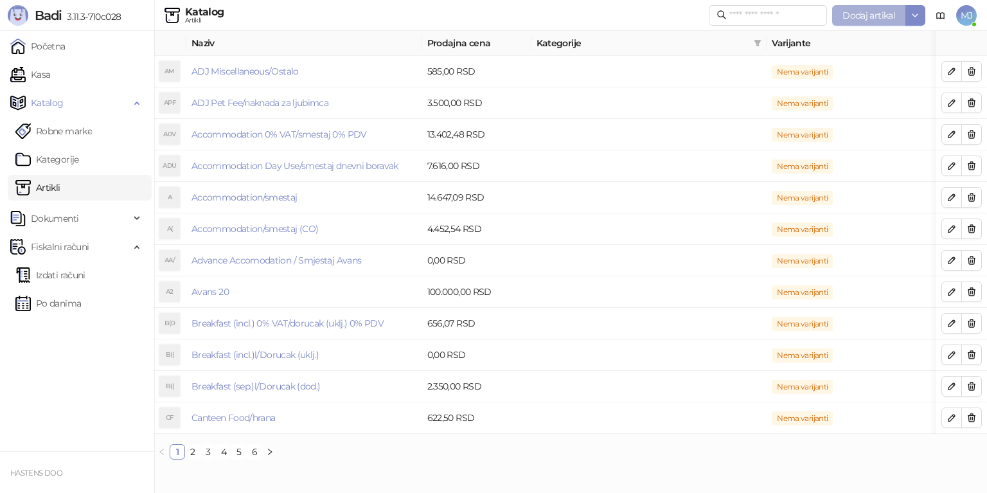
click at [895, 21] on button "Dodaj artikal" at bounding box center [868, 15] width 73 height 21
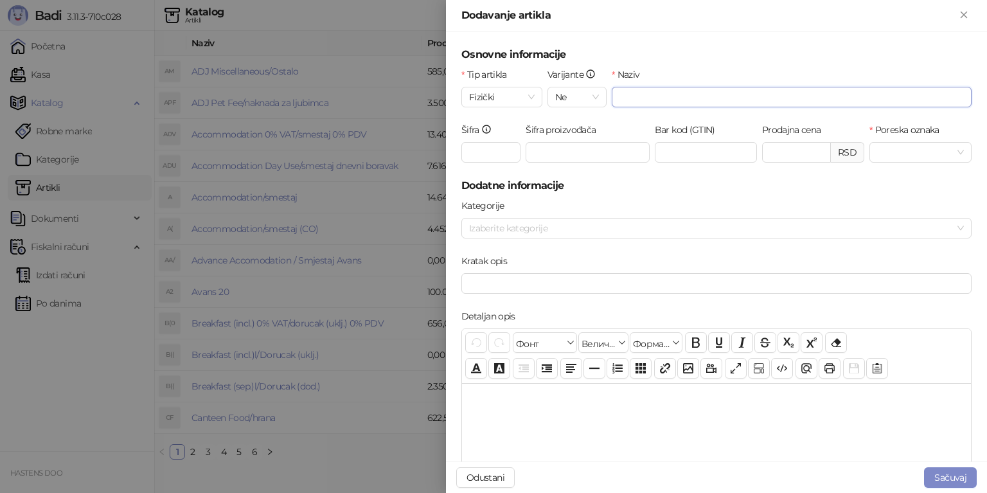
click at [674, 91] on input "Naziv" at bounding box center [792, 97] width 360 height 21
type input "********"
click at [950, 474] on button "Sačuvaj" at bounding box center [950, 477] width 53 height 21
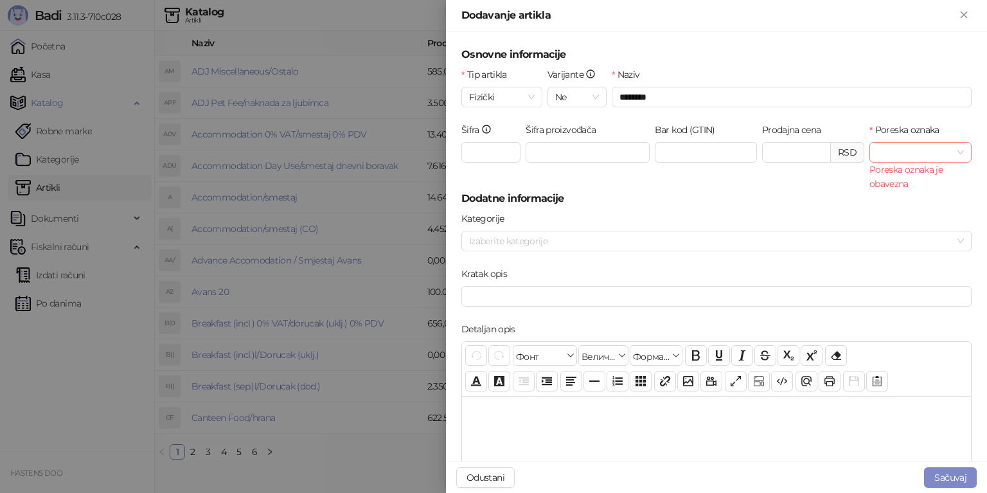
click at [944, 156] on span at bounding box center [920, 152] width 87 height 19
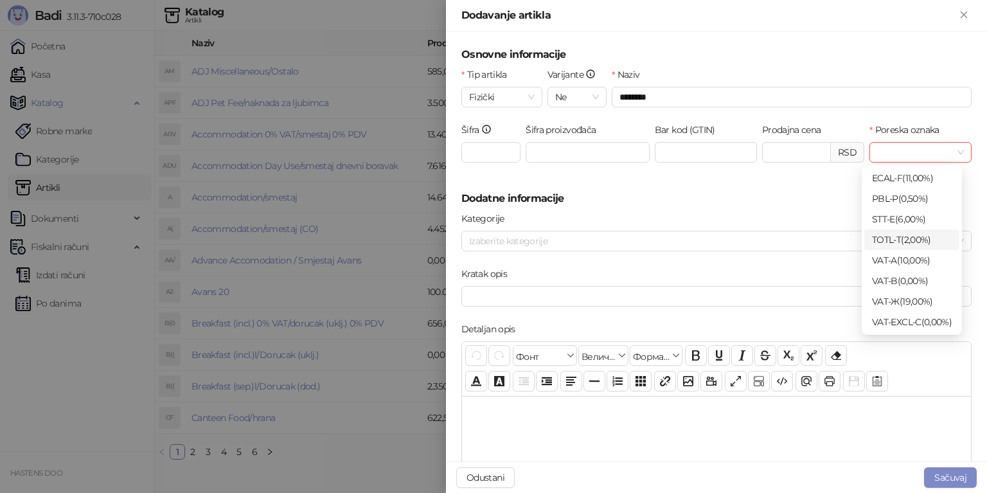
click at [805, 179] on div "Prodajna cena RSD" at bounding box center [813, 157] width 107 height 68
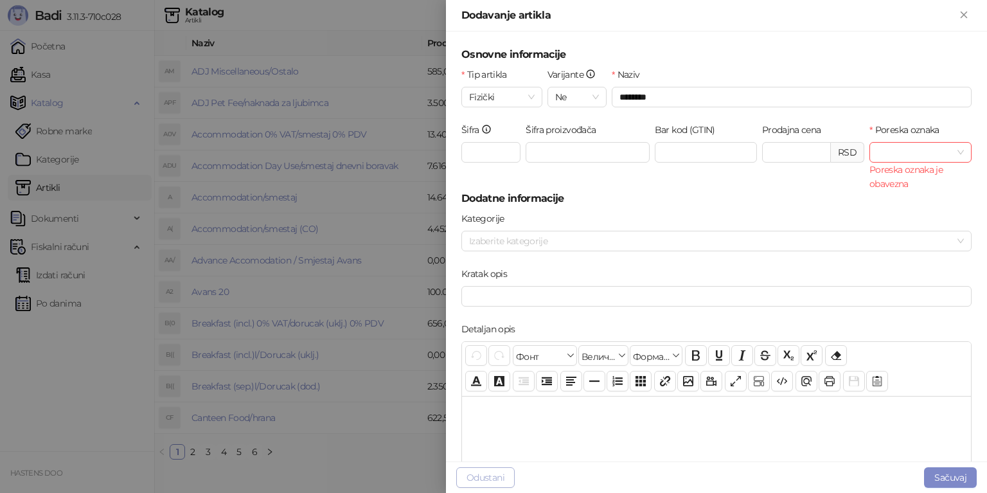
click at [473, 481] on button "Odustani" at bounding box center [485, 477] width 58 height 21
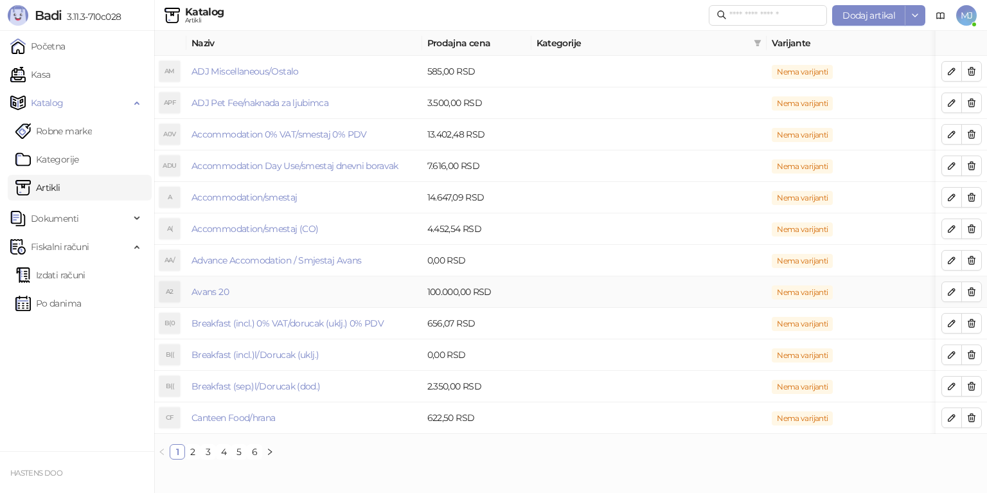
click at [688, 287] on td at bounding box center [649, 291] width 236 height 31
click at [947, 294] on icon "button" at bounding box center [952, 292] width 10 height 10
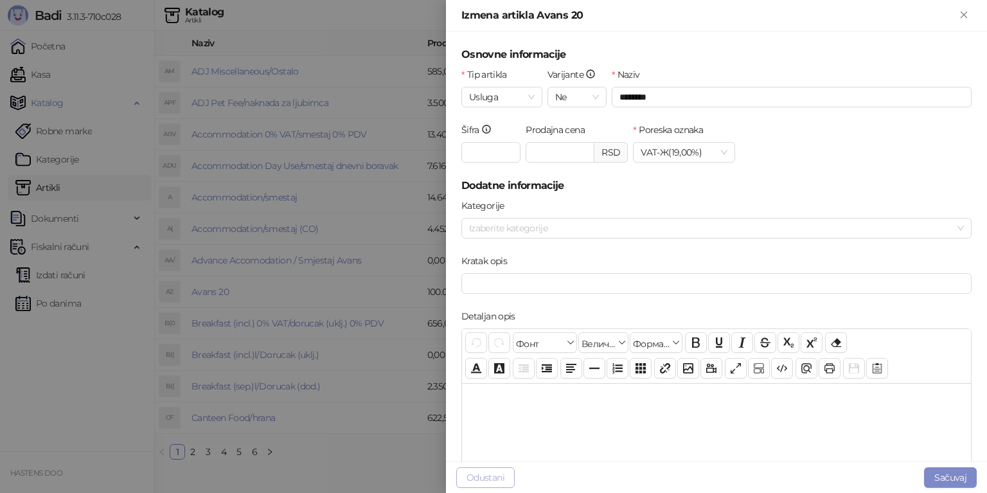
click at [469, 476] on button "Odustani" at bounding box center [485, 477] width 58 height 21
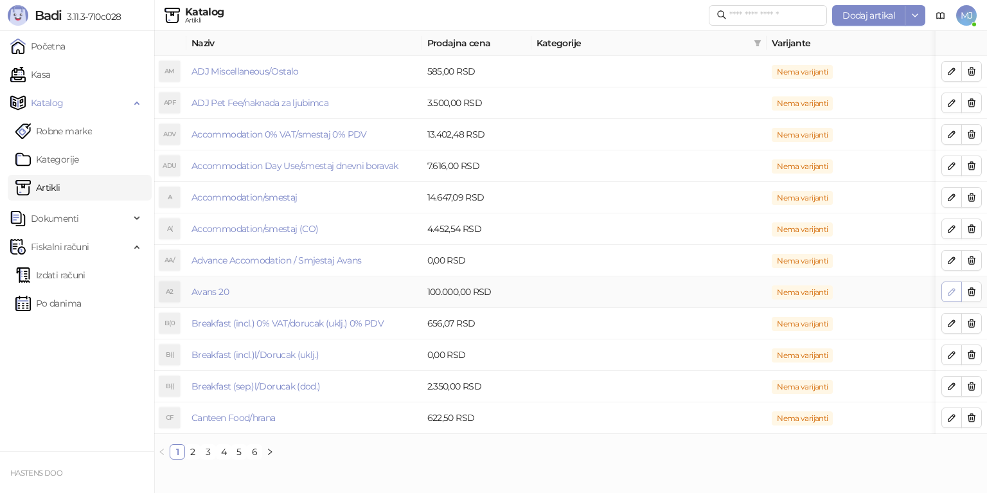
click at [952, 294] on icon "button" at bounding box center [952, 292] width 10 height 10
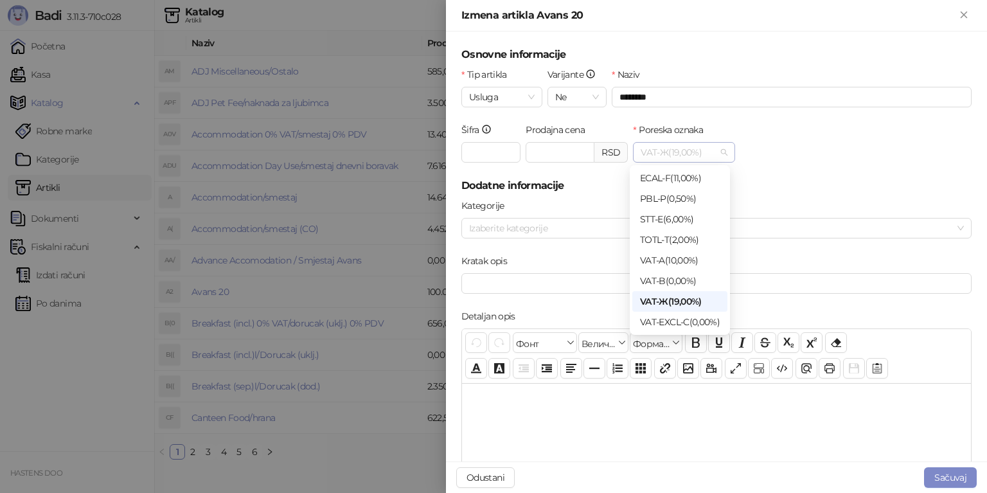
click at [690, 148] on span "VAT - Ж ( 19,00 %)" at bounding box center [684, 152] width 87 height 19
click at [792, 155] on div "Šifra **** Prodajna cena ********* RSD Poreska oznaka VAT - Ж ( 19,00 %)" at bounding box center [716, 150] width 515 height 55
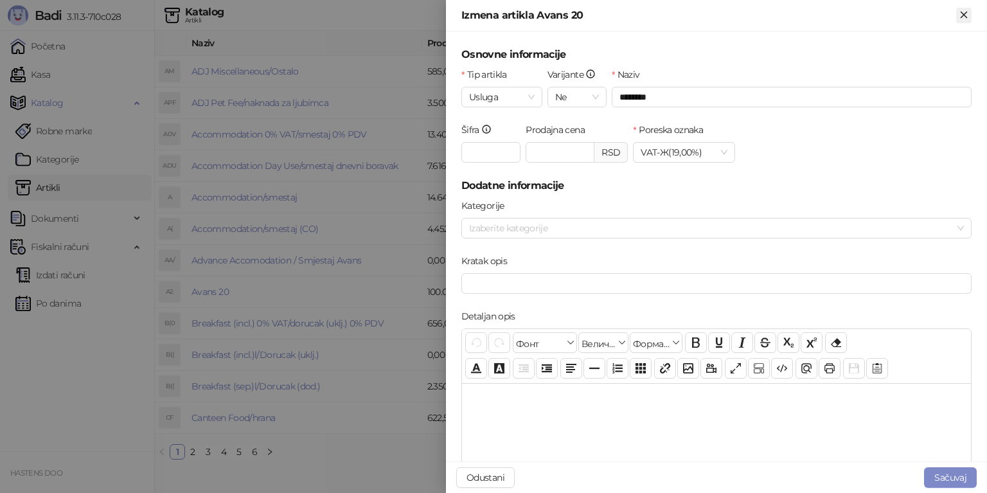
click at [963, 15] on icon "Zatvori" at bounding box center [964, 15] width 6 height 6
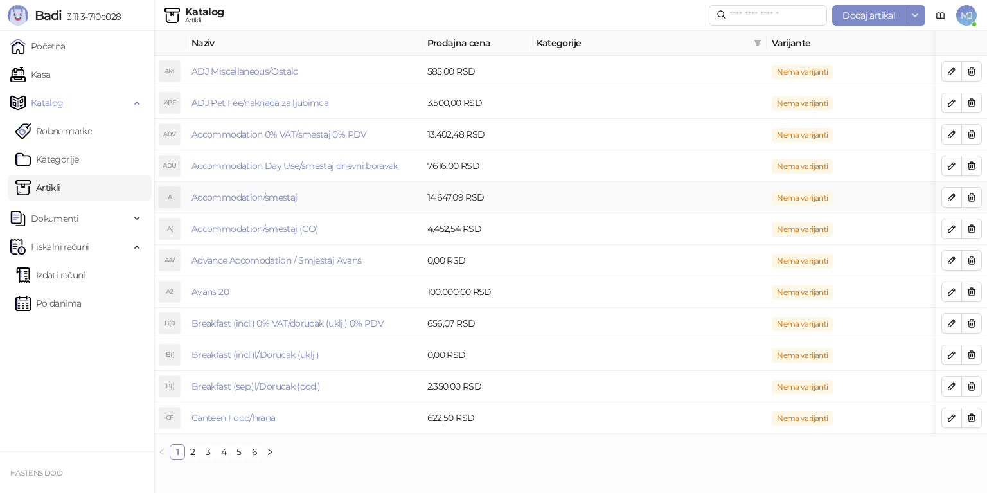
click at [458, 204] on td "14.647,09 RSD" at bounding box center [476, 197] width 109 height 31
